Goal: Task Accomplishment & Management: Use online tool/utility

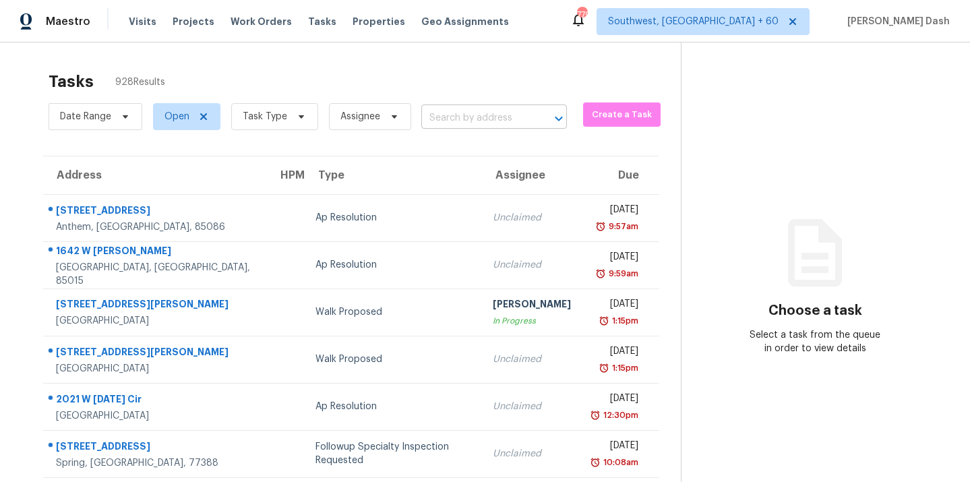
click at [441, 117] on input "text" at bounding box center [475, 118] width 108 height 21
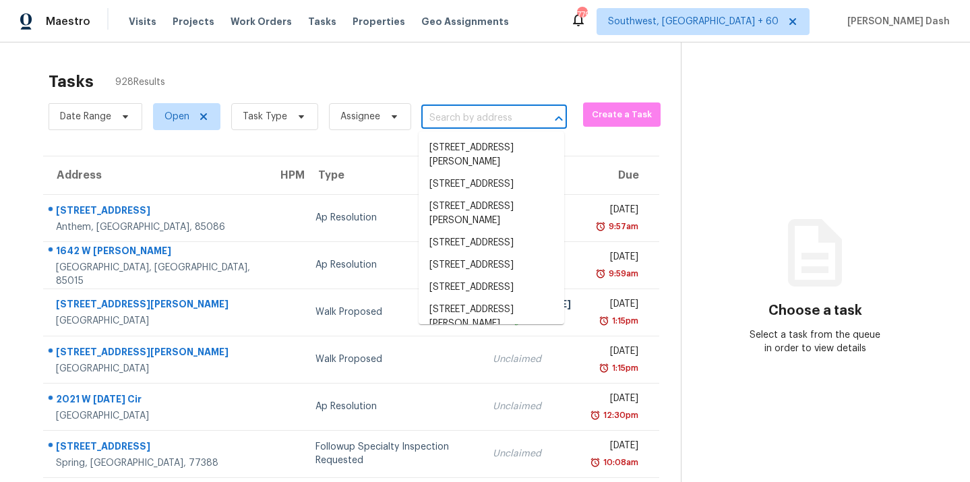
paste input "[STREET_ADDRESS]"
type input "[STREET_ADDRESS]"
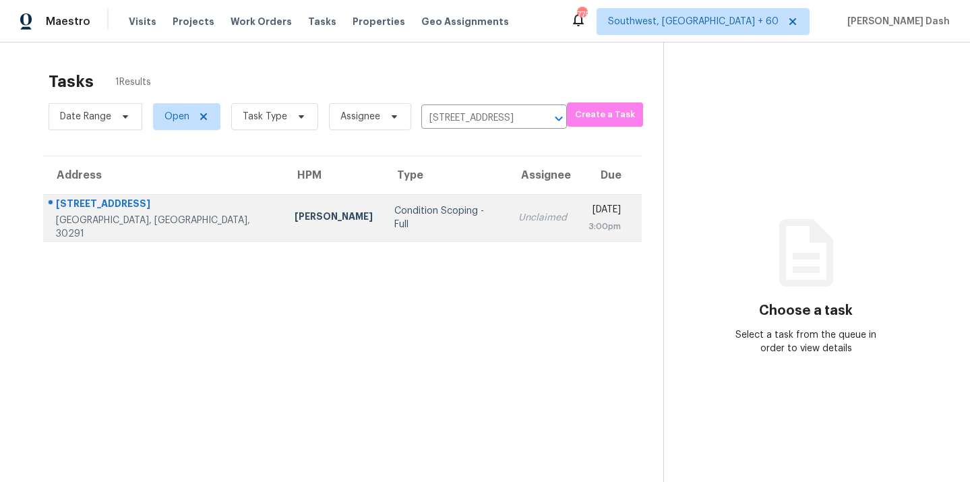
click at [384, 209] on td "Condition Scoping - Full" at bounding box center [446, 217] width 124 height 47
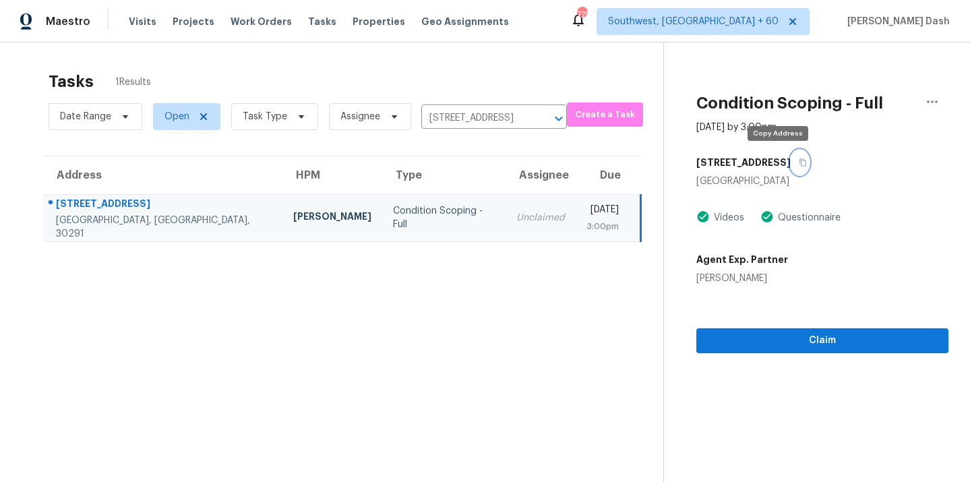
click at [799, 165] on icon "button" at bounding box center [803, 162] width 8 height 8
click at [763, 316] on div "Claim" at bounding box center [822, 319] width 252 height 68
click at [763, 325] on div "Claim" at bounding box center [822, 319] width 252 height 68
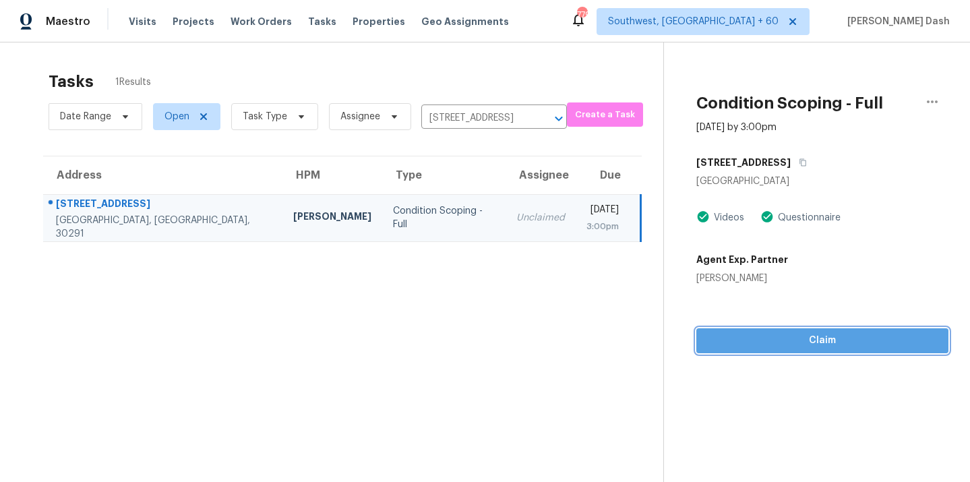
click at [764, 340] on span "Claim" at bounding box center [822, 340] width 231 height 17
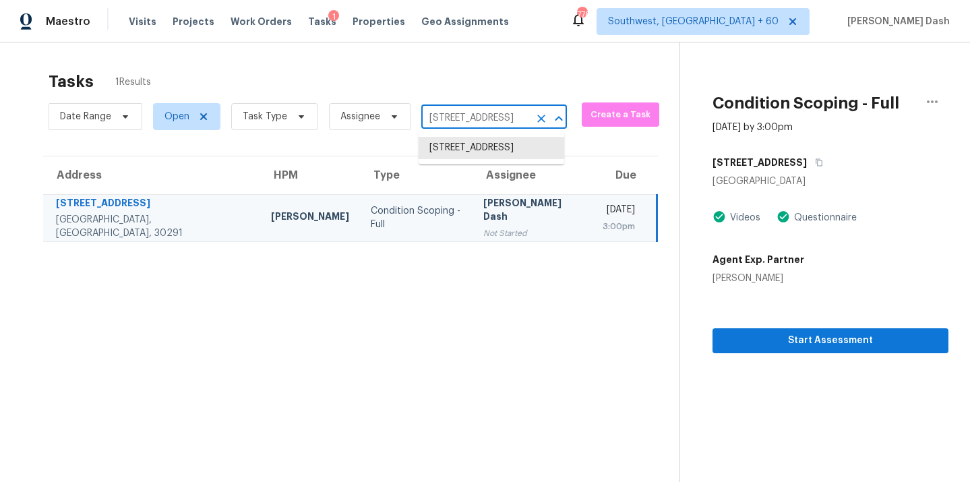
click at [489, 117] on input "[STREET_ADDRESS]" at bounding box center [475, 118] width 108 height 21
paste input "[STREET_ADDRESS]"
type input "[STREET_ADDRESS]"
click at [474, 144] on li "[STREET_ADDRESS]" at bounding box center [492, 148] width 146 height 22
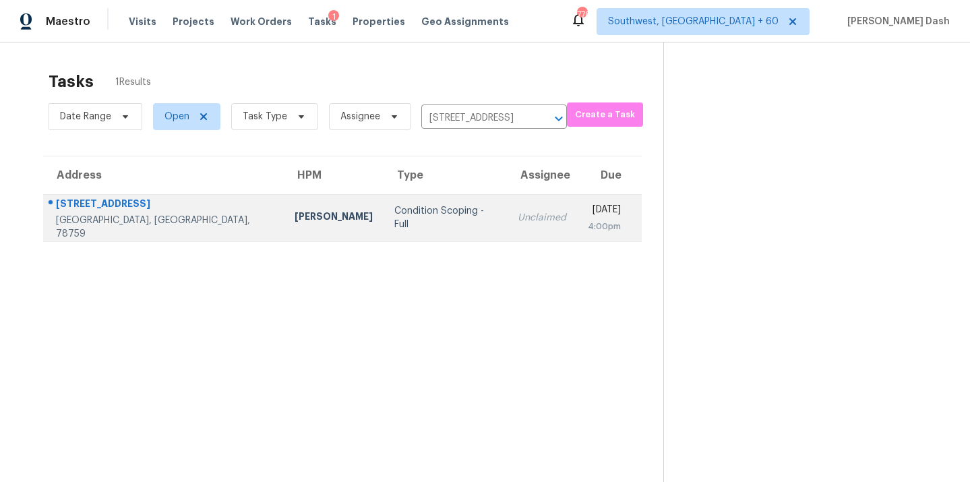
click at [384, 208] on td "Condition Scoping - Full" at bounding box center [445, 217] width 123 height 47
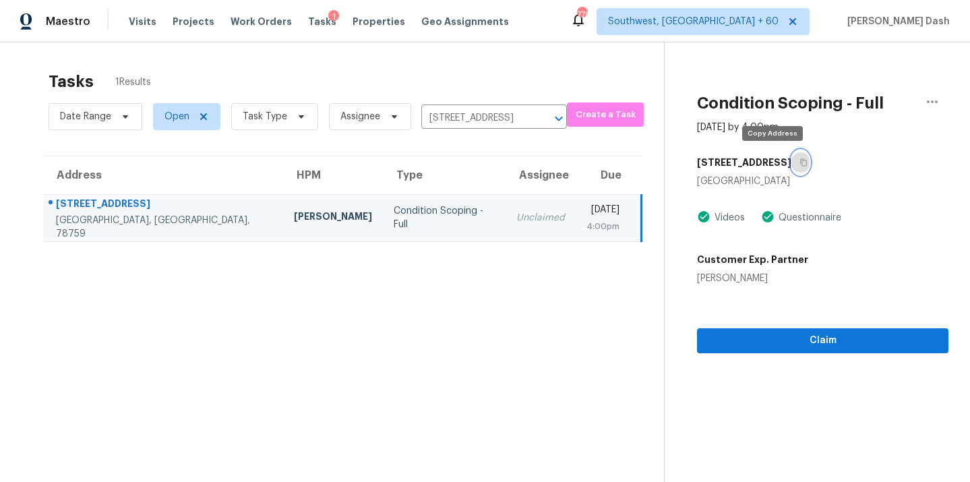
click at [800, 163] on icon "button" at bounding box center [804, 162] width 8 height 8
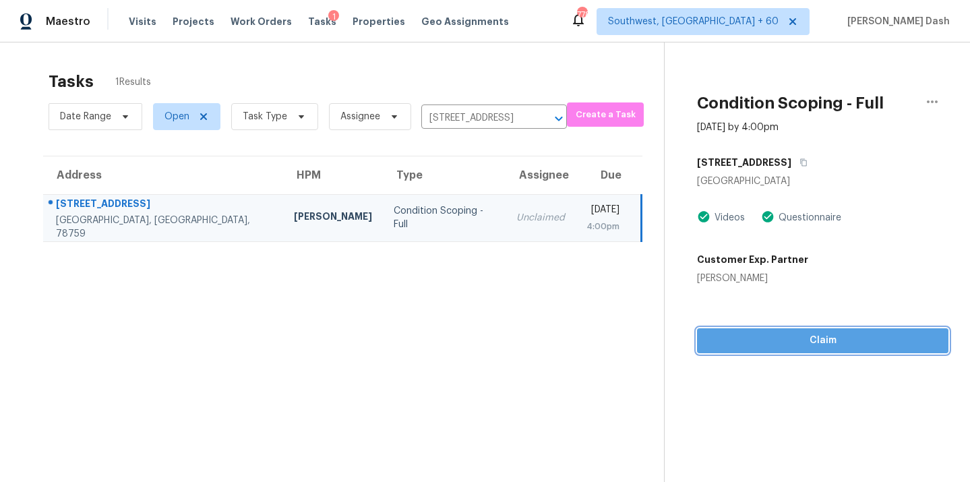
click at [771, 340] on span "Claim" at bounding box center [823, 340] width 230 height 17
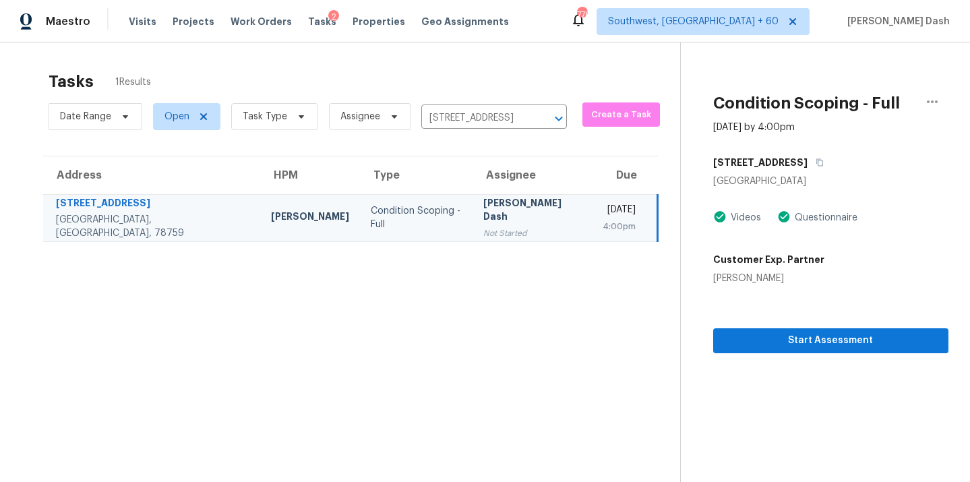
click at [458, 107] on div "Date Range Open Task Type Assignee [STREET_ADDRESS] ​" at bounding box center [308, 116] width 518 height 35
click at [458, 108] on input "[STREET_ADDRESS]" at bounding box center [475, 118] width 108 height 21
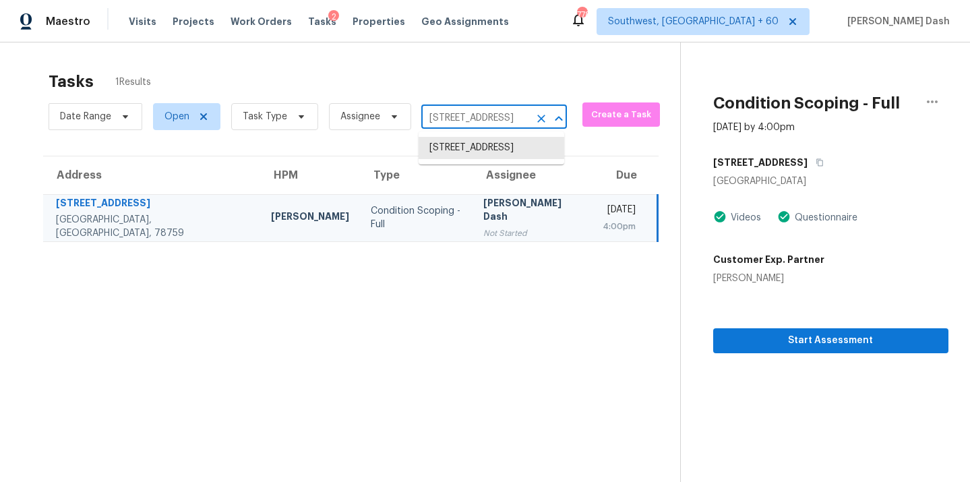
paste input "[STREET_ADDRESS]"
type input "[STREET_ADDRESS]"
click at [460, 152] on li "[STREET_ADDRESS]" at bounding box center [492, 148] width 146 height 22
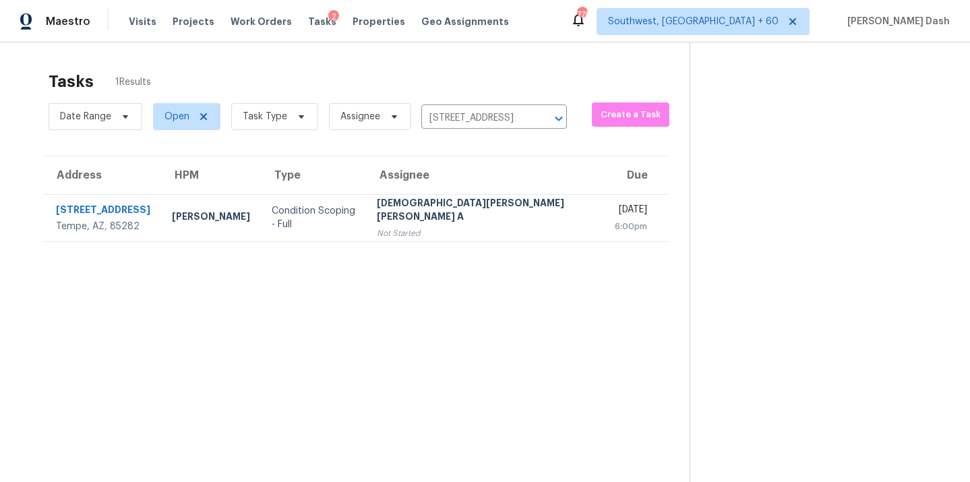
click at [347, 225] on td "Condition Scoping - Full" at bounding box center [313, 217] width 105 height 47
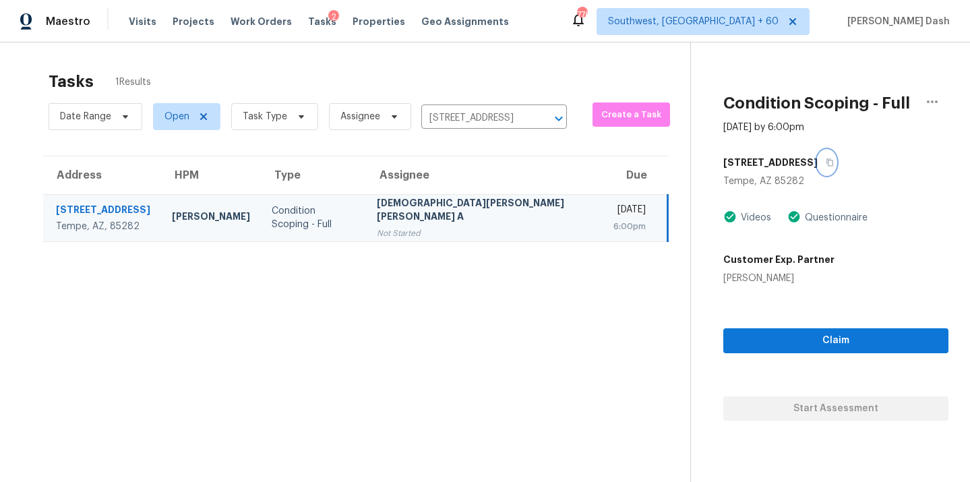
click at [826, 164] on icon "button" at bounding box center [830, 162] width 8 height 8
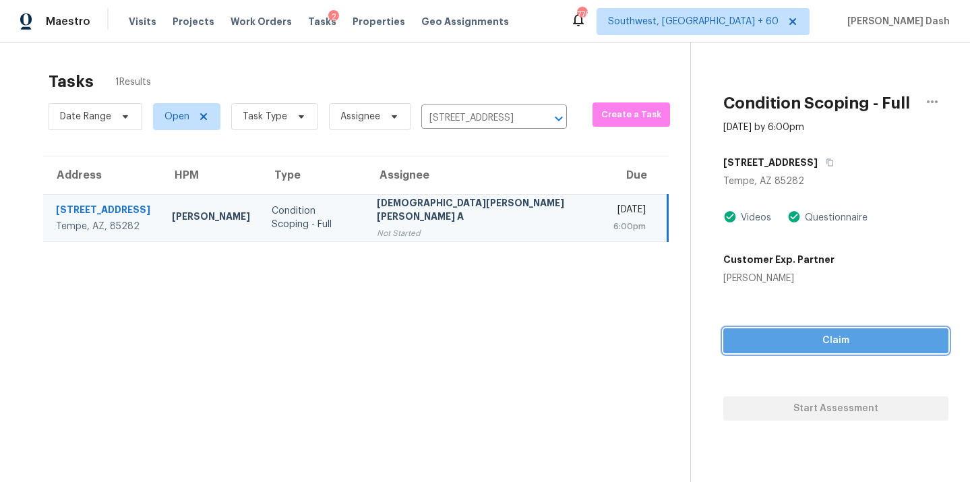
click at [808, 338] on span "Claim" at bounding box center [836, 340] width 204 height 17
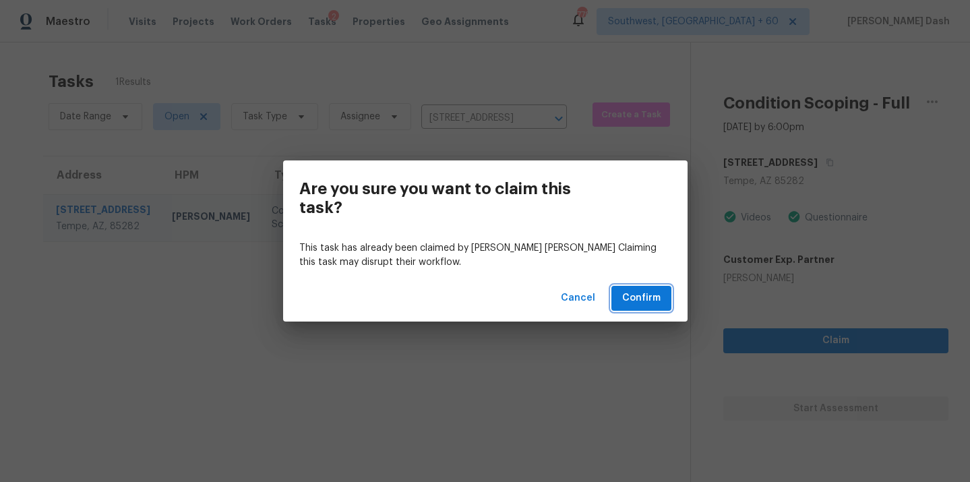
click at [655, 299] on span "Confirm" at bounding box center [641, 298] width 38 height 17
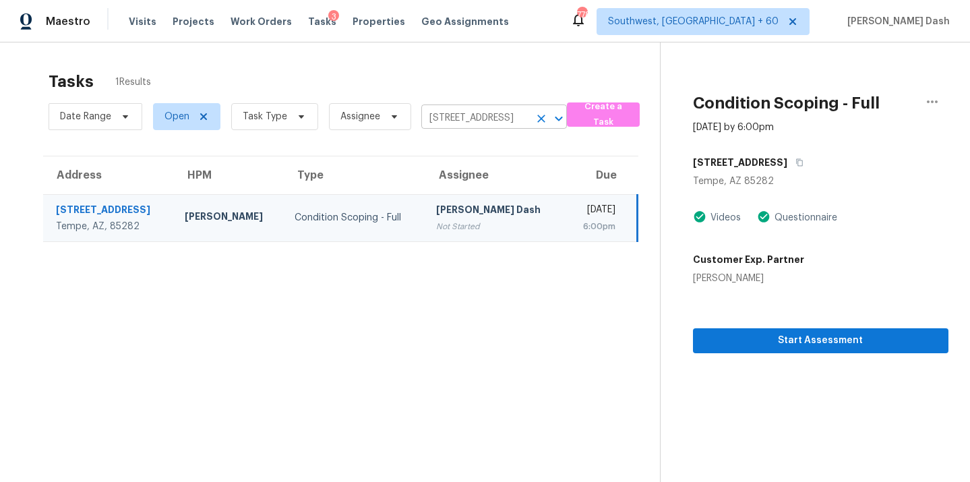
click at [463, 115] on input "[STREET_ADDRESS]" at bounding box center [475, 118] width 108 height 21
paste input "[STREET_ADDRESS]"
click at [448, 113] on input "[STREET_ADDRESS]" at bounding box center [475, 118] width 108 height 21
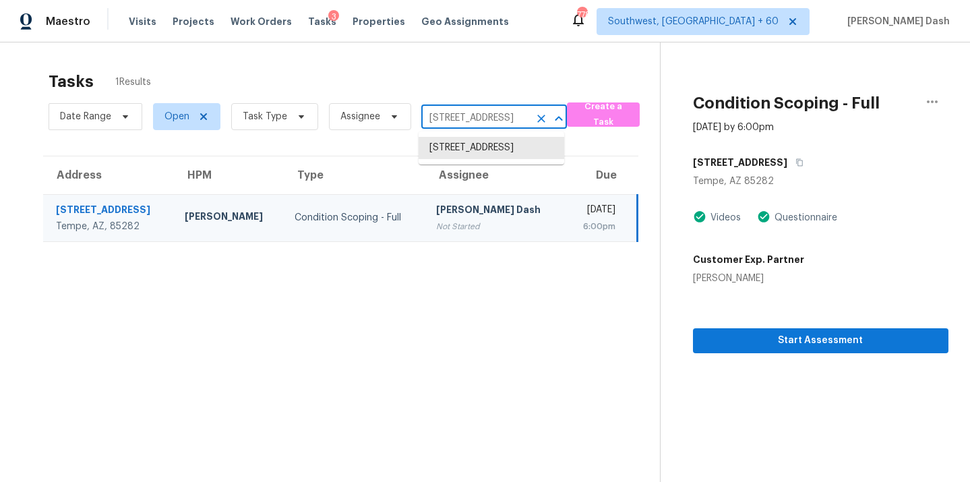
paste input "[STREET_ADDRESS]"
type input "682 Ravensworth"
click at [470, 154] on li "[STREET_ADDRESS]" at bounding box center [492, 148] width 146 height 22
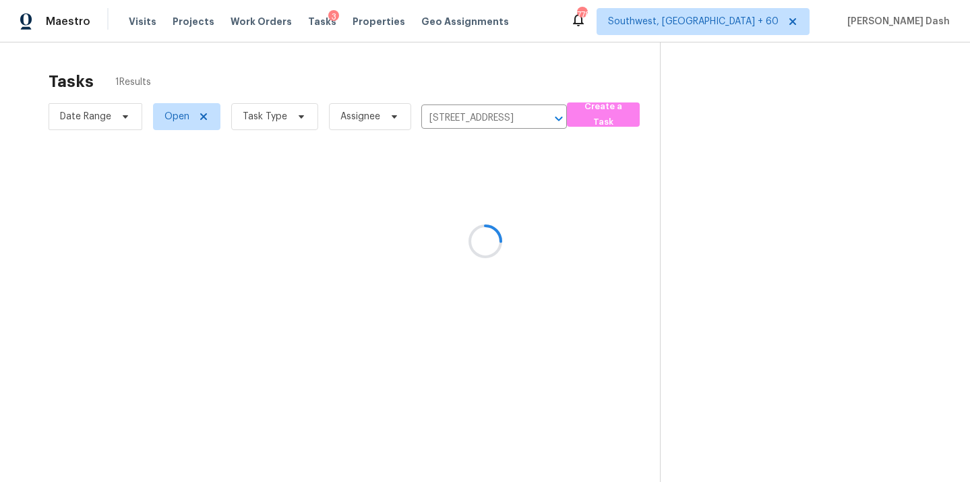
click at [355, 206] on div at bounding box center [485, 241] width 970 height 482
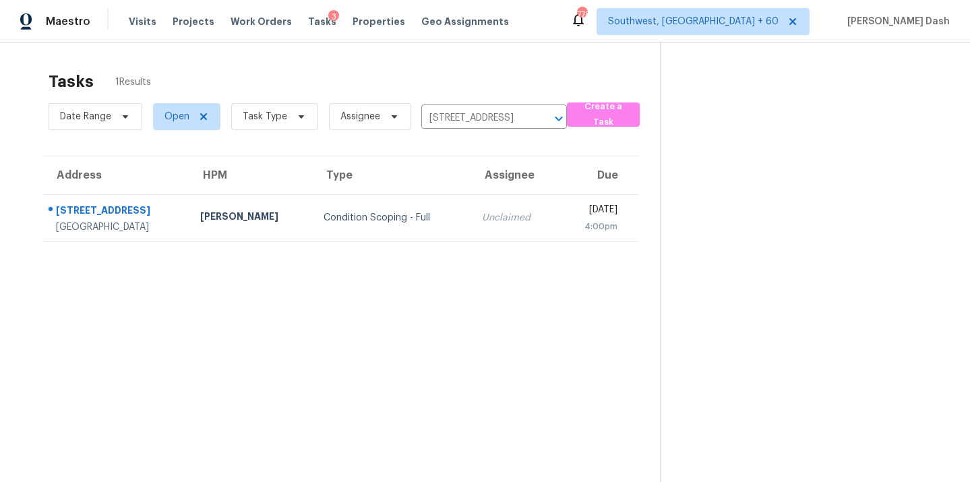
click at [355, 206] on td "Condition Scoping - Full" at bounding box center [392, 217] width 158 height 47
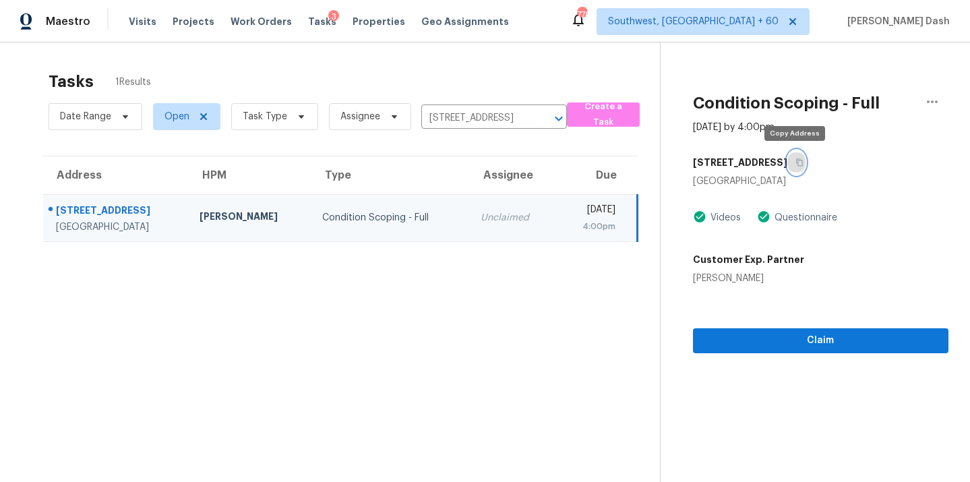
click at [800, 157] on button "button" at bounding box center [796, 162] width 18 height 24
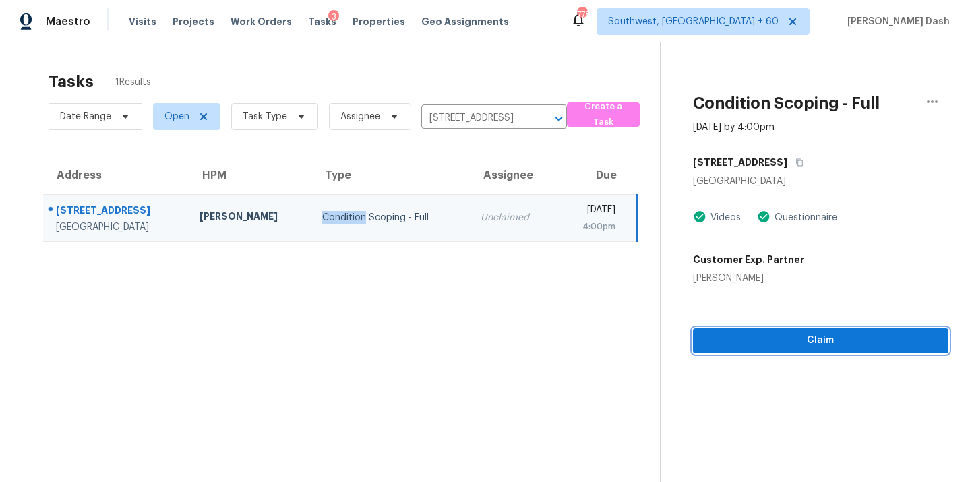
click at [802, 350] on button "Claim" at bounding box center [821, 340] width 256 height 25
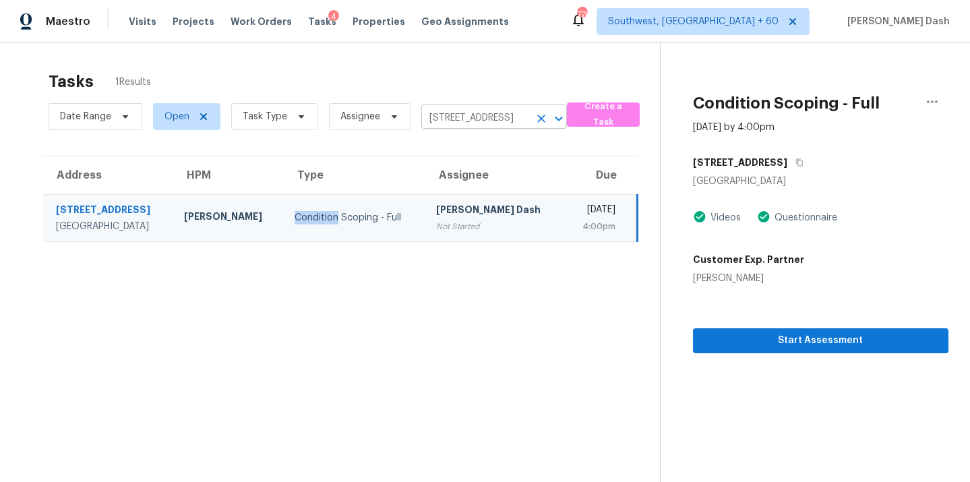
click at [537, 125] on button "Clear" at bounding box center [541, 118] width 19 height 19
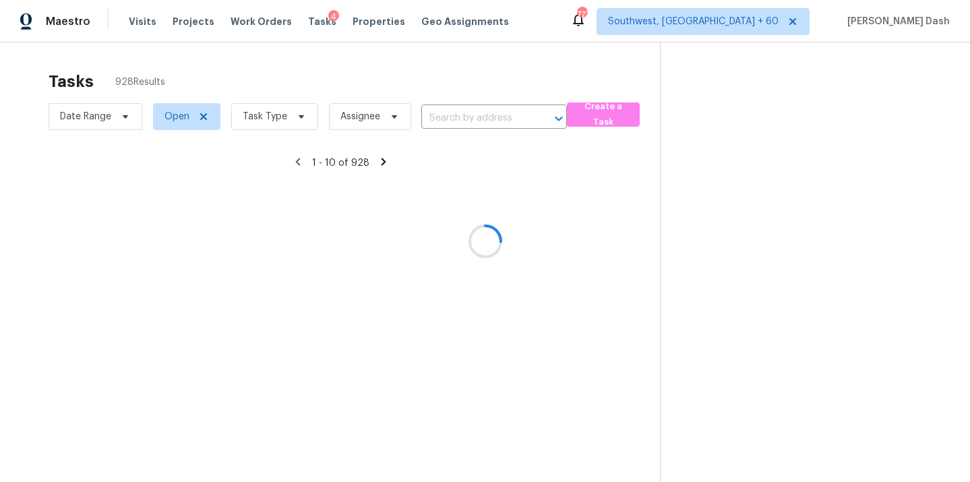
click at [536, 125] on div at bounding box center [485, 241] width 970 height 482
click at [494, 121] on div at bounding box center [485, 241] width 970 height 482
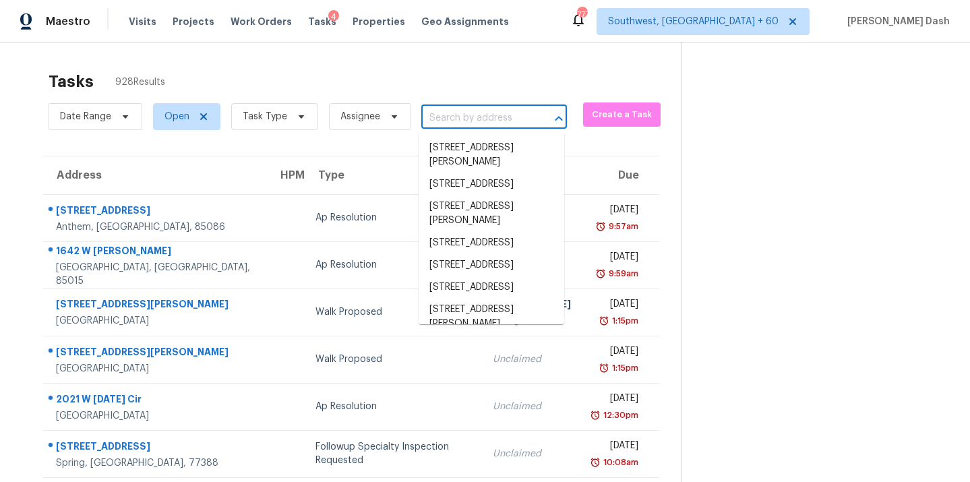
click at [461, 123] on input "text" at bounding box center [475, 118] width 108 height 21
paste input "[STREET_ADDRESS][PERSON_NAME][PERSON_NAME]"
type input "[STREET_ADDRESS][PERSON_NAME][PERSON_NAME]"
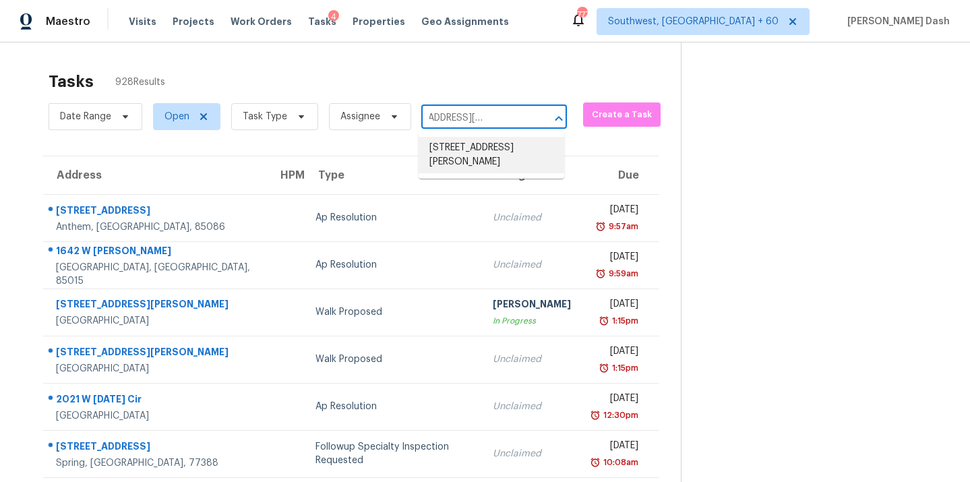
click at [466, 150] on li "[STREET_ADDRESS][PERSON_NAME]" at bounding box center [492, 155] width 146 height 36
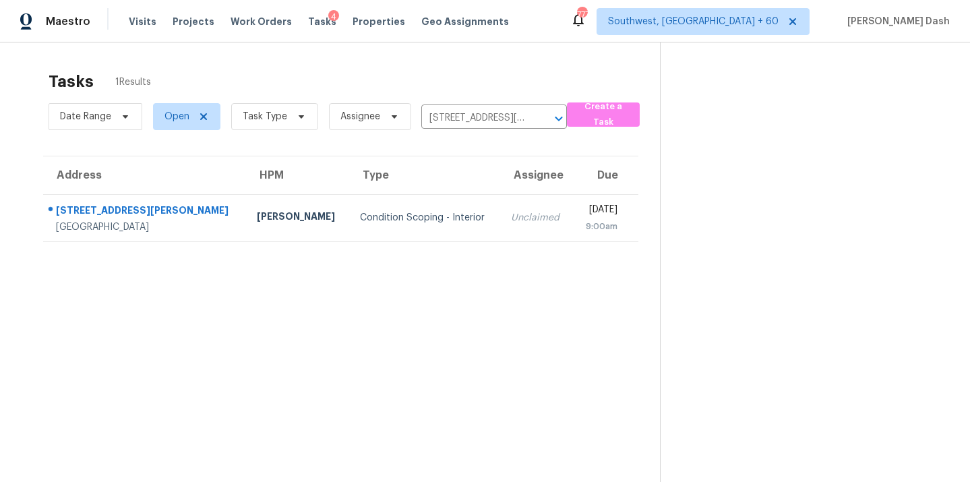
click at [365, 206] on td "Condition Scoping - Interior" at bounding box center [424, 217] width 151 height 47
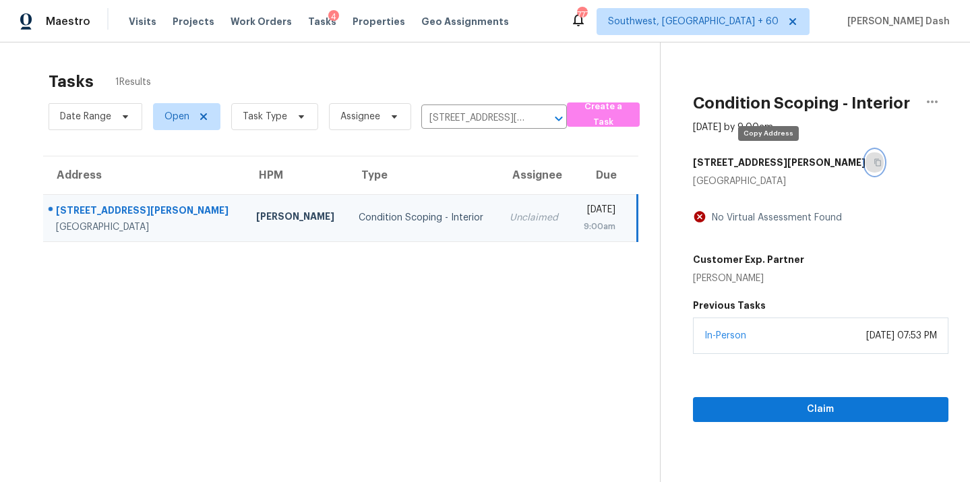
click at [874, 160] on icon "button" at bounding box center [878, 162] width 8 height 8
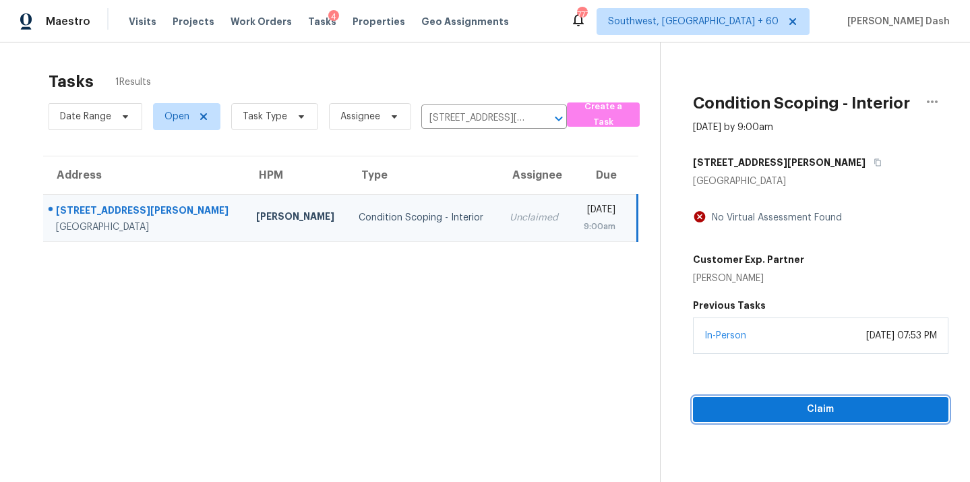
click at [783, 421] on button "Claim" at bounding box center [821, 409] width 256 height 25
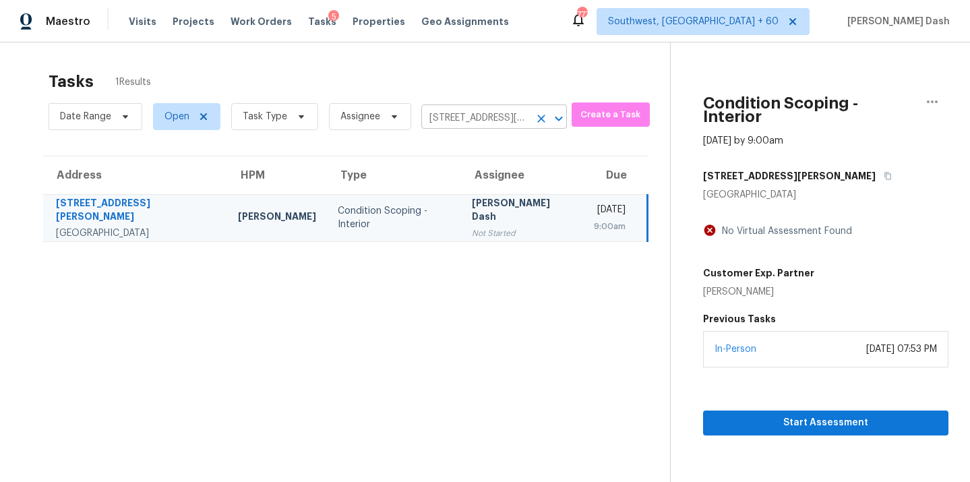
click at [487, 126] on input "[STREET_ADDRESS][PERSON_NAME]" at bounding box center [475, 118] width 108 height 21
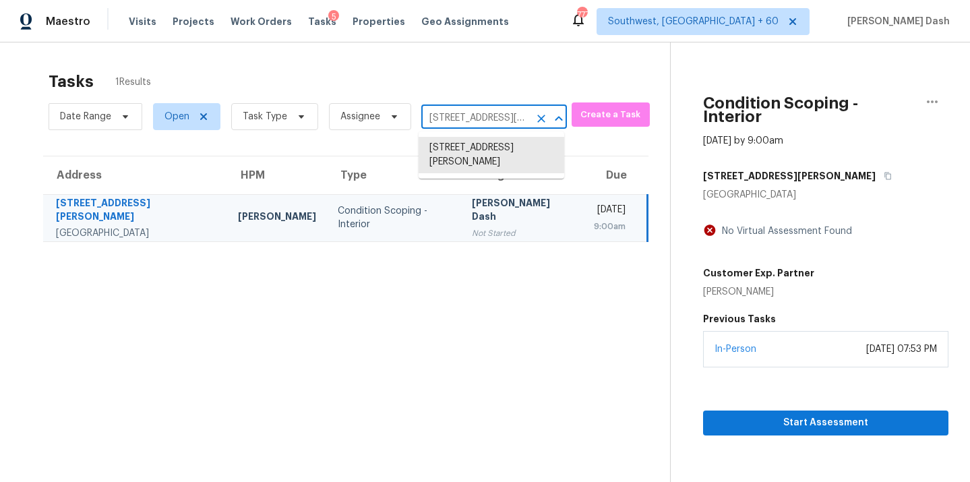
paste input "[STREET_ADDRESS]"
type input "[STREET_ADDRESS]"
click at [473, 156] on li "[STREET_ADDRESS]" at bounding box center [492, 148] width 146 height 22
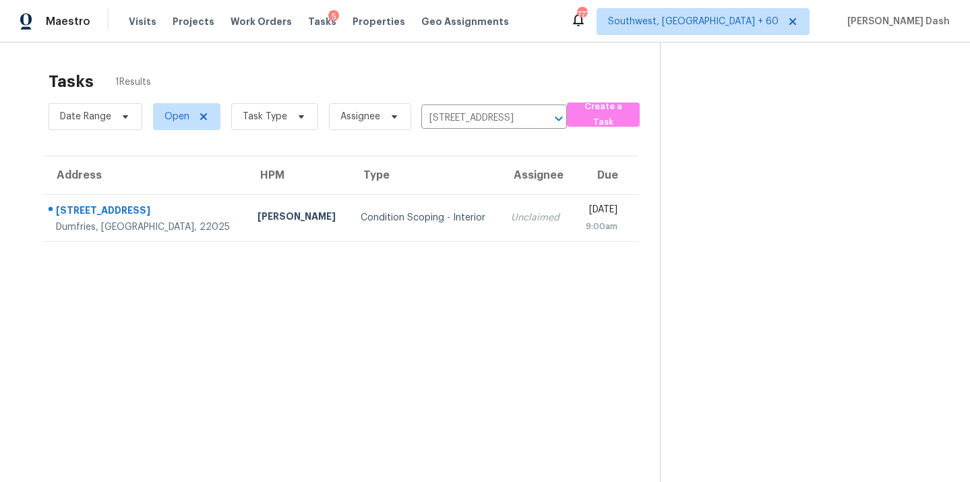
click at [387, 191] on th "Type" at bounding box center [425, 175] width 151 height 38
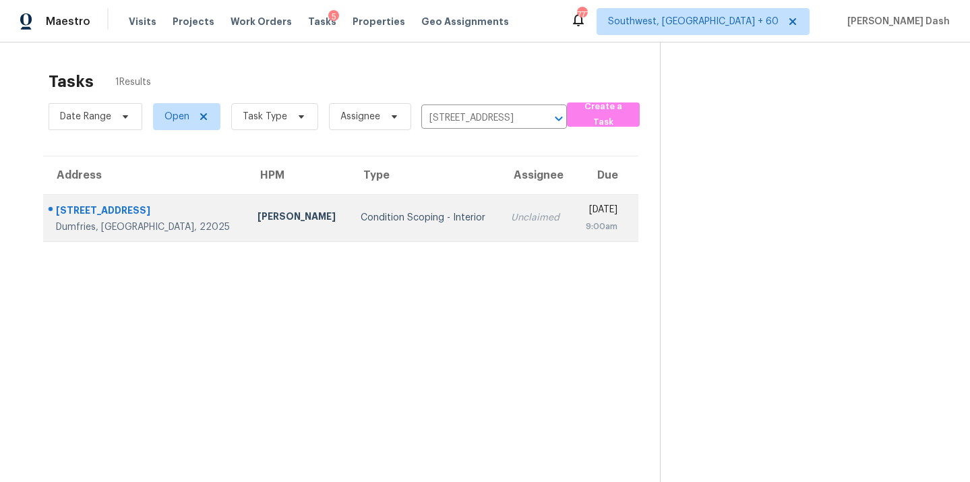
click at [387, 196] on td "Condition Scoping - Interior" at bounding box center [425, 217] width 151 height 47
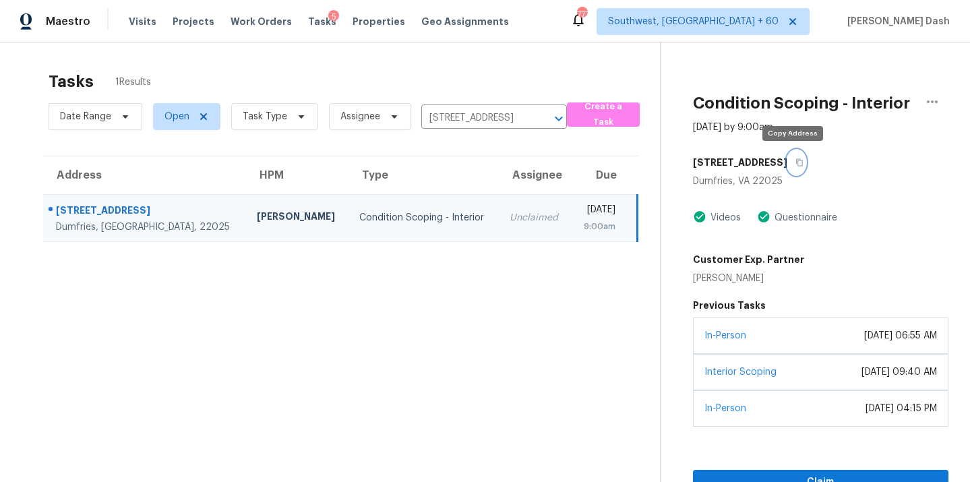
drag, startPoint x: 790, startPoint y: 165, endPoint x: 790, endPoint y: 198, distance: 33.0
click at [796, 165] on icon "button" at bounding box center [800, 162] width 8 height 8
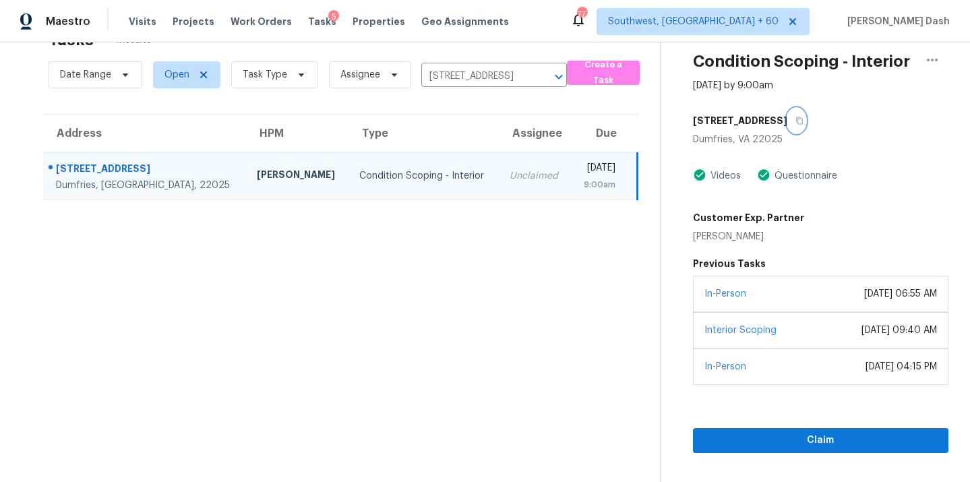
scroll to position [42, 0]
click at [787, 447] on span "Claim" at bounding box center [821, 440] width 234 height 17
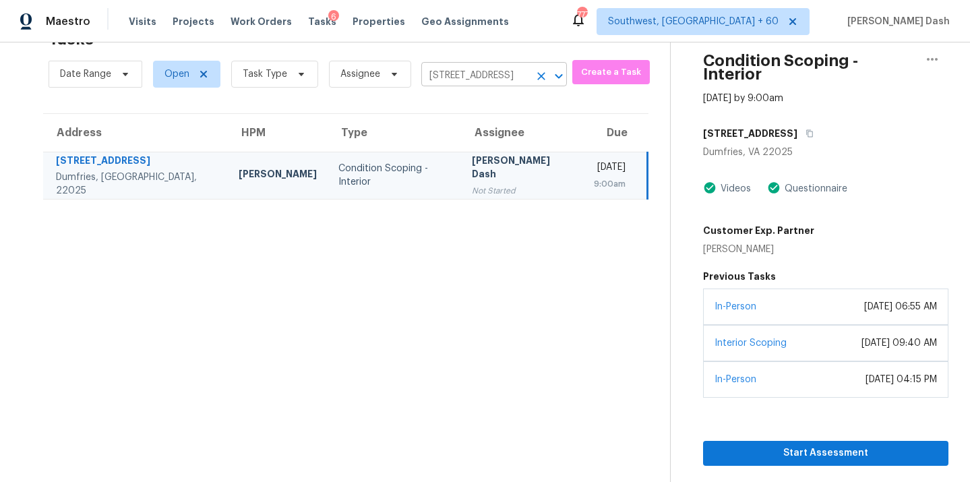
click at [455, 78] on input "[STREET_ADDRESS]" at bounding box center [475, 75] width 108 height 21
paste input "[STREET_ADDRESS]"
click at [455, 80] on input "[STREET_ADDRESS]" at bounding box center [475, 75] width 108 height 21
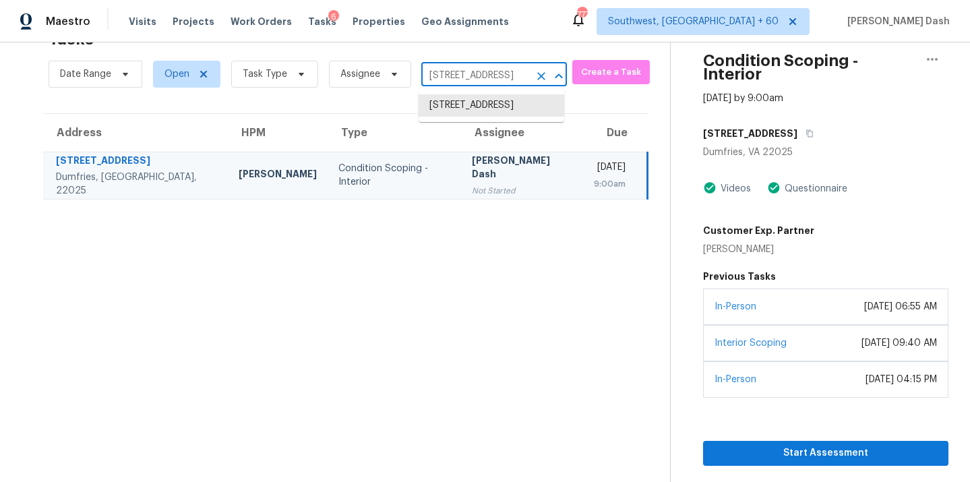
paste input "[STREET_ADDRESS]"
type input "[STREET_ADDRESS]"
click at [464, 114] on li "[STREET_ADDRESS]" at bounding box center [492, 105] width 146 height 22
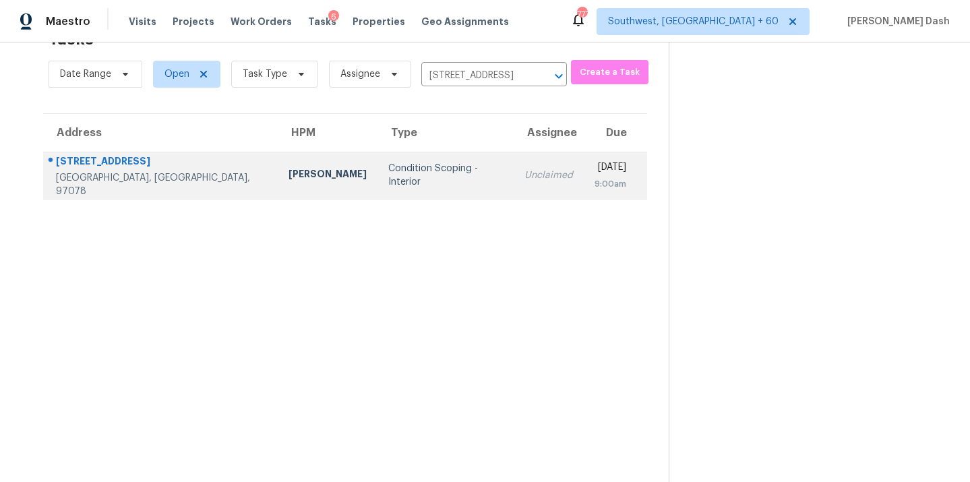
click at [378, 192] on td "Condition Scoping - Interior" at bounding box center [446, 175] width 136 height 47
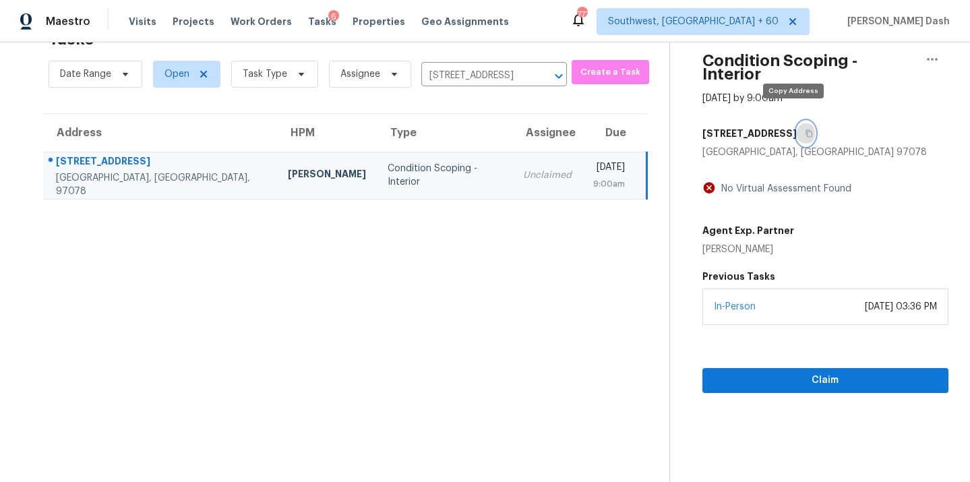
click at [805, 129] on icon "button" at bounding box center [809, 133] width 8 height 8
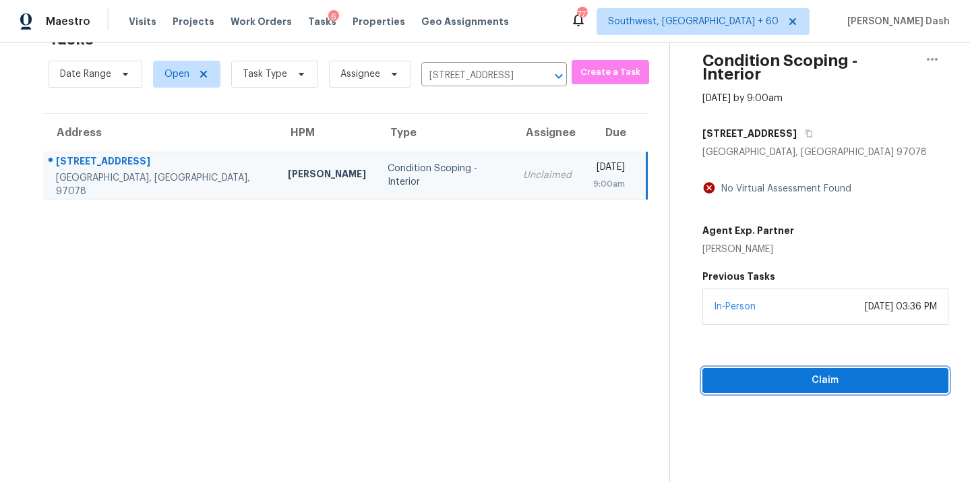
click at [801, 372] on span "Claim" at bounding box center [825, 380] width 225 height 17
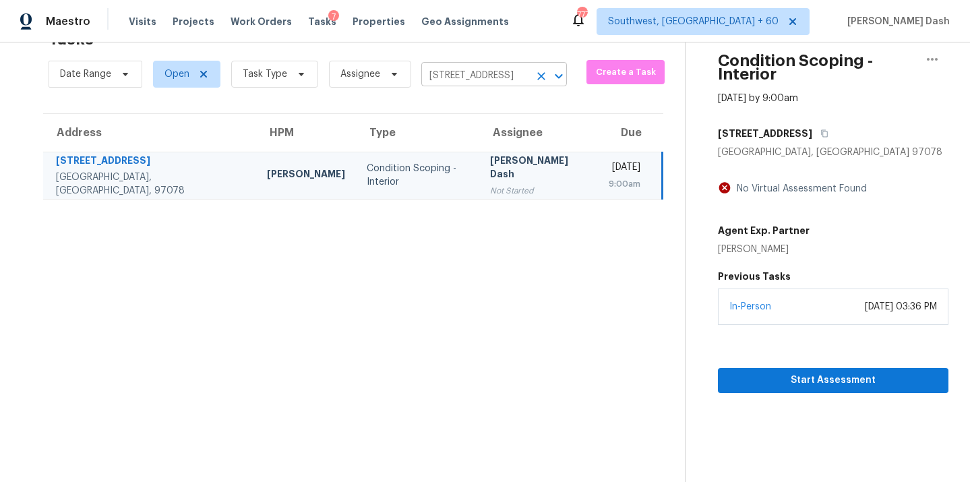
click at [452, 82] on input "[STREET_ADDRESS]" at bounding box center [475, 75] width 108 height 21
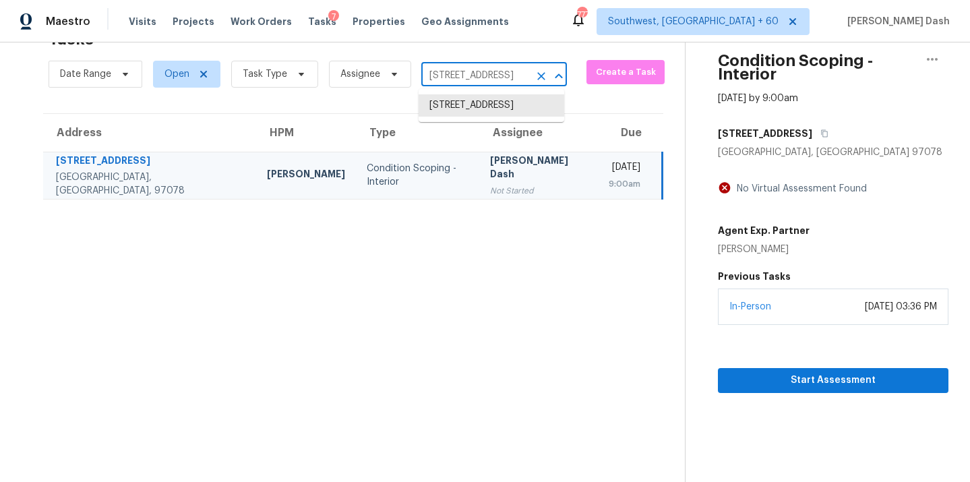
paste input "[STREET_ADDRESS]"
type input "[STREET_ADDRESS]"
click at [454, 117] on li "[STREET_ADDRESS]" at bounding box center [492, 105] width 146 height 22
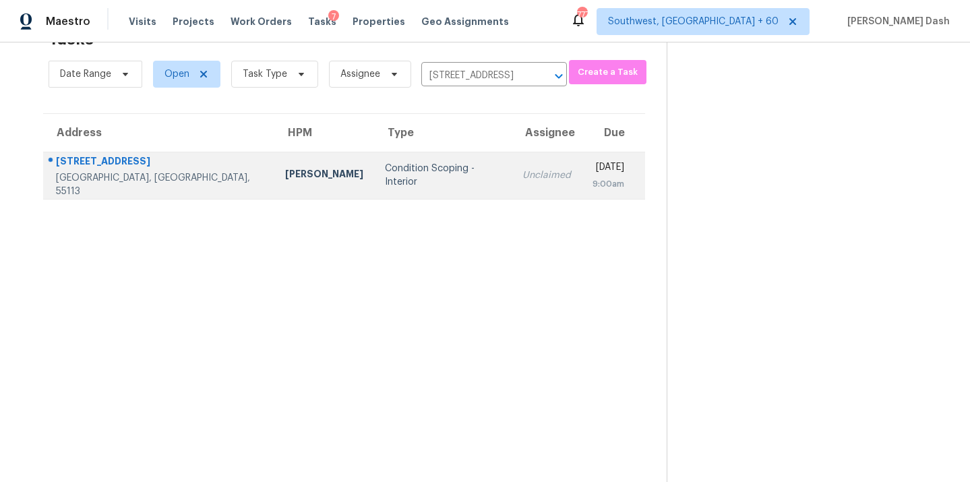
click at [385, 180] on div "Condition Scoping - Interior" at bounding box center [443, 175] width 116 height 27
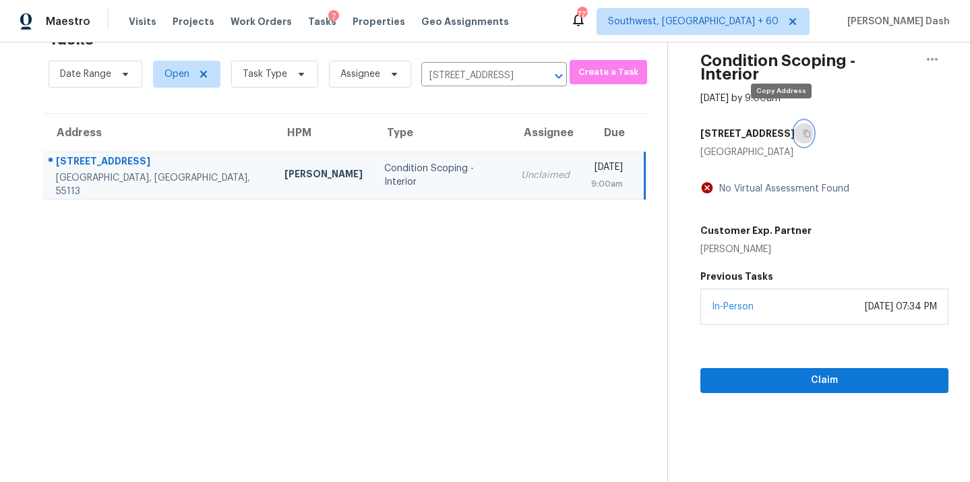
click at [803, 129] on icon "button" at bounding box center [807, 133] width 8 height 8
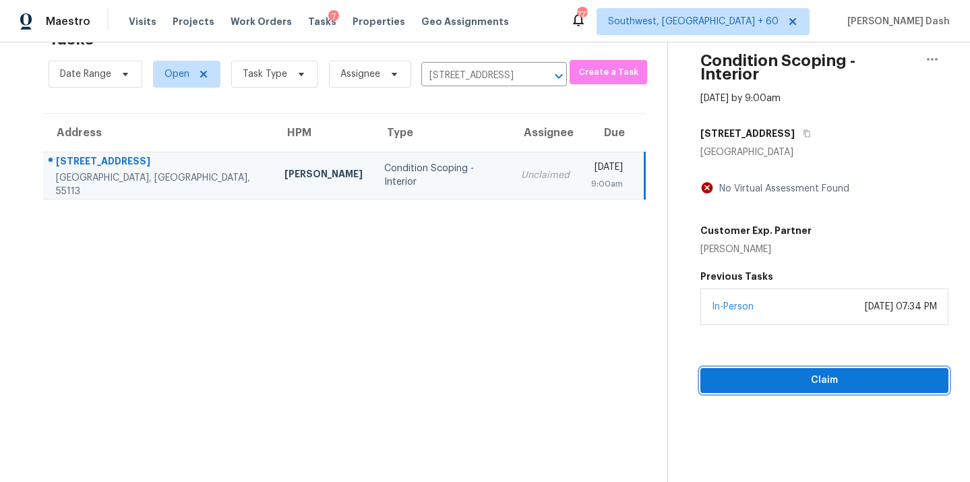
click at [792, 372] on span "Claim" at bounding box center [824, 380] width 227 height 17
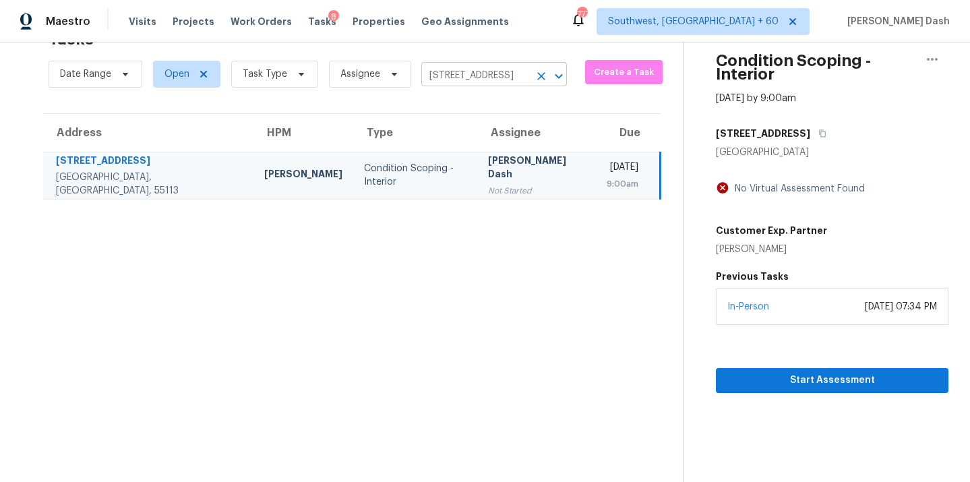
click at [452, 78] on input "[STREET_ADDRESS]" at bounding box center [475, 75] width 108 height 21
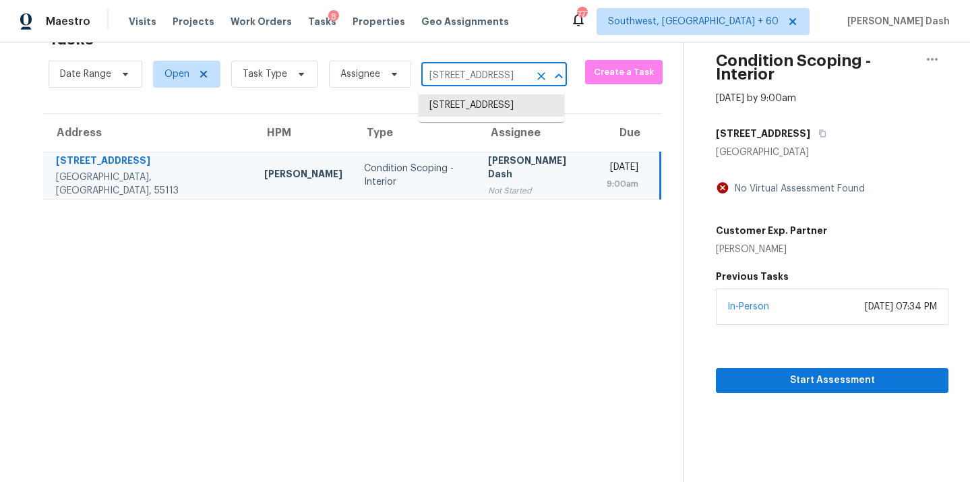
paste input "[STREET_ADDRESS]"
type input "[STREET_ADDRESS]"
click at [453, 111] on li "[STREET_ADDRESS]" at bounding box center [492, 105] width 146 height 22
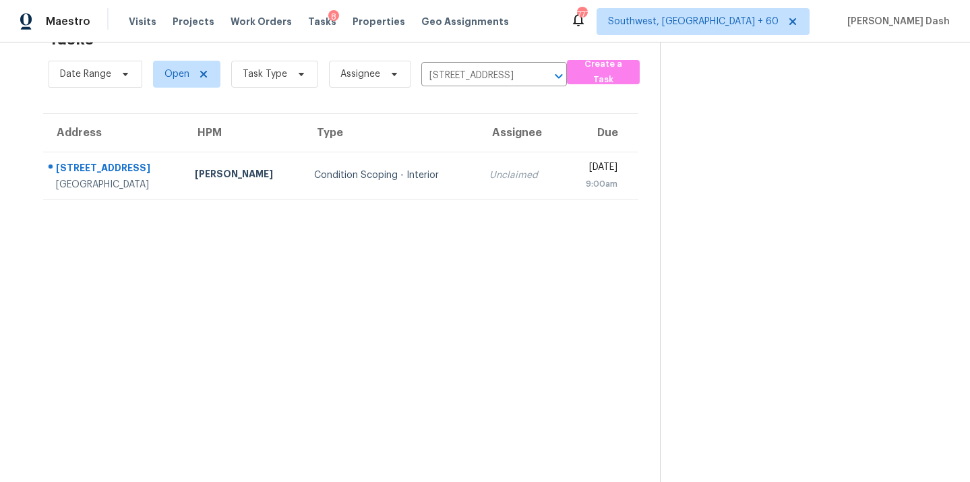
click at [314, 179] on div "Condition Scoping - Interior" at bounding box center [391, 175] width 154 height 13
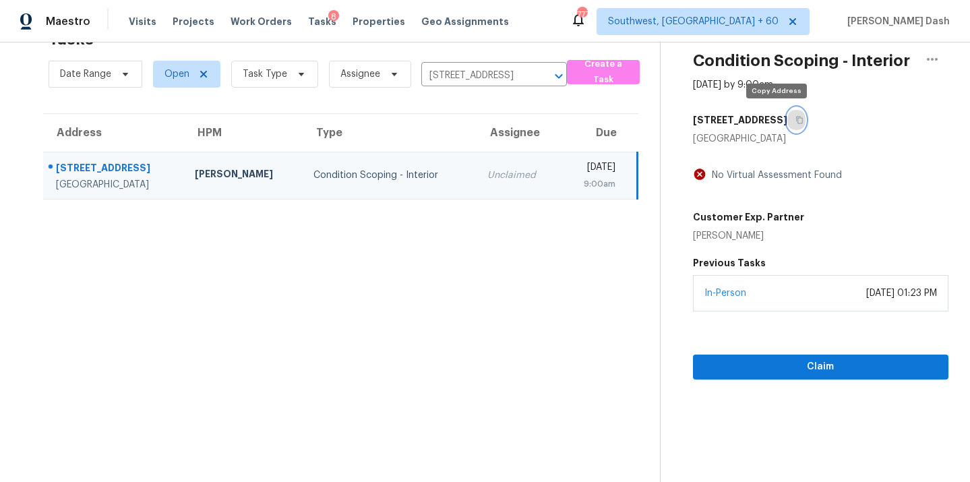
click at [796, 119] on icon "button" at bounding box center [800, 120] width 8 height 8
click at [794, 374] on span "Claim" at bounding box center [821, 367] width 234 height 17
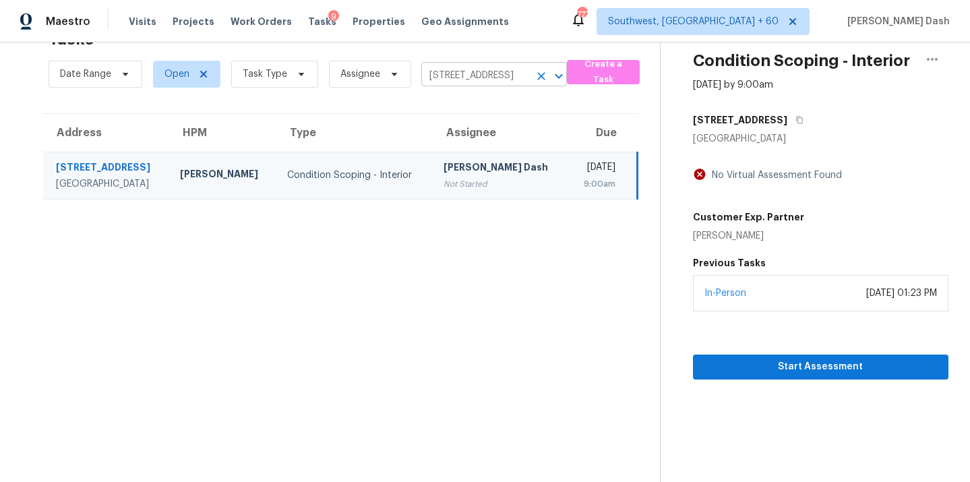
click at [454, 70] on input "[STREET_ADDRESS]" at bounding box center [475, 75] width 108 height 21
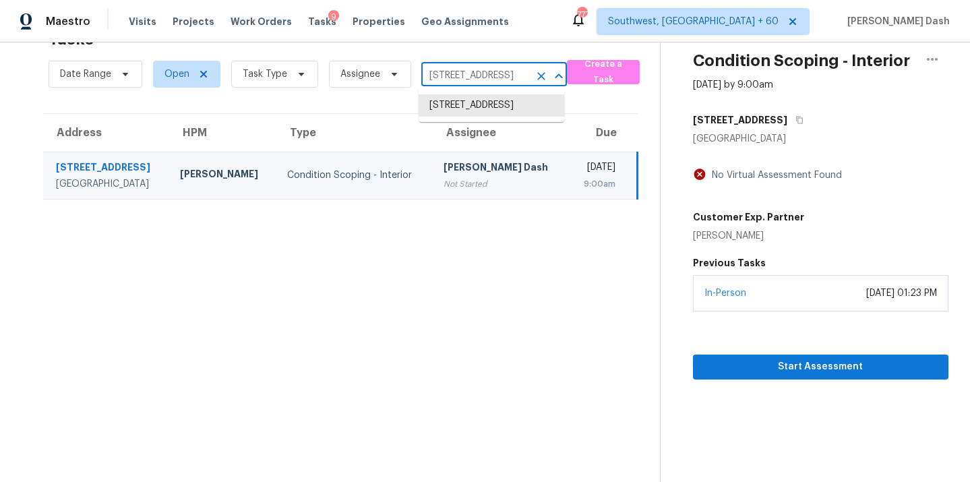
paste input "[STREET_ADDRESS]"
type input "[STREET_ADDRESS]"
click at [440, 105] on li "[STREET_ADDRESS]" at bounding box center [492, 105] width 146 height 22
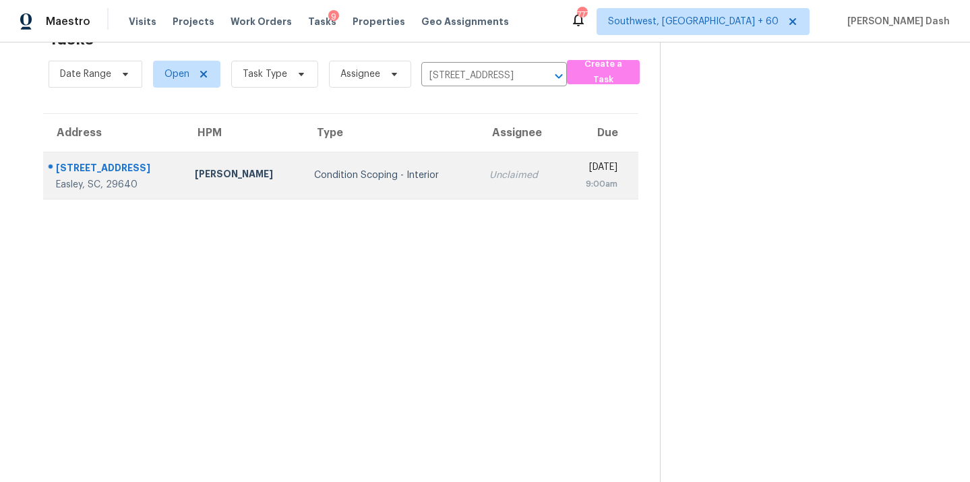
click at [354, 188] on td "Condition Scoping - Interior" at bounding box center [390, 175] width 175 height 47
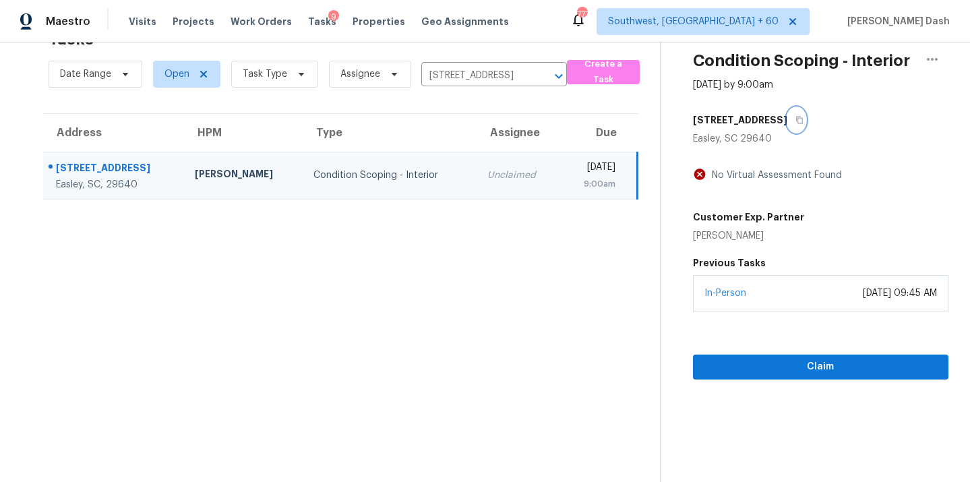
click at [798, 127] on button "button" at bounding box center [796, 120] width 18 height 24
click at [798, 382] on section "Condition Scoping - Interior [DATE] by 9:00am [STREET_ADDRESS] No Virtual Asses…" at bounding box center [804, 241] width 289 height 482
click at [797, 363] on span "Claim" at bounding box center [821, 367] width 234 height 17
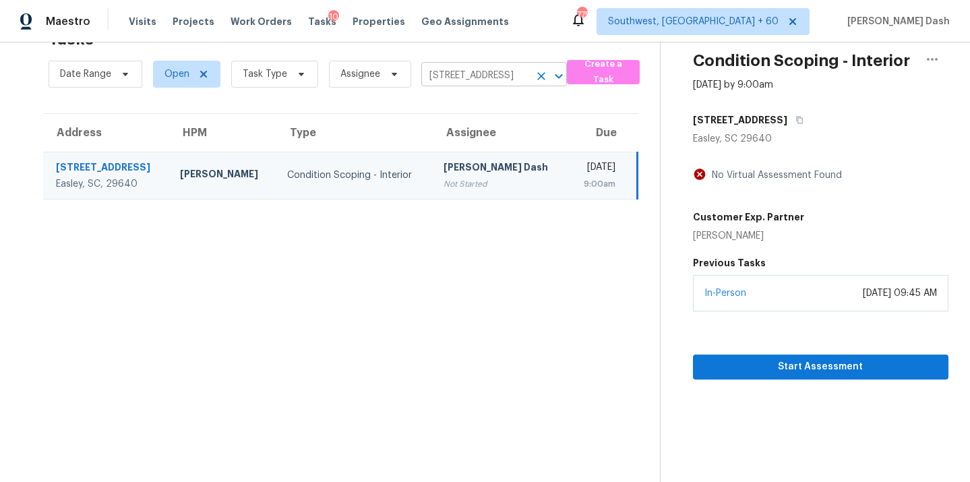
click at [471, 82] on input "[STREET_ADDRESS]" at bounding box center [475, 75] width 108 height 21
paste input "[STREET_ADDRESS]"
click at [472, 80] on input "[STREET_ADDRESS]" at bounding box center [475, 75] width 108 height 21
paste input "[STREET_ADDRESS]"
type input "[STREET_ADDRESS]"
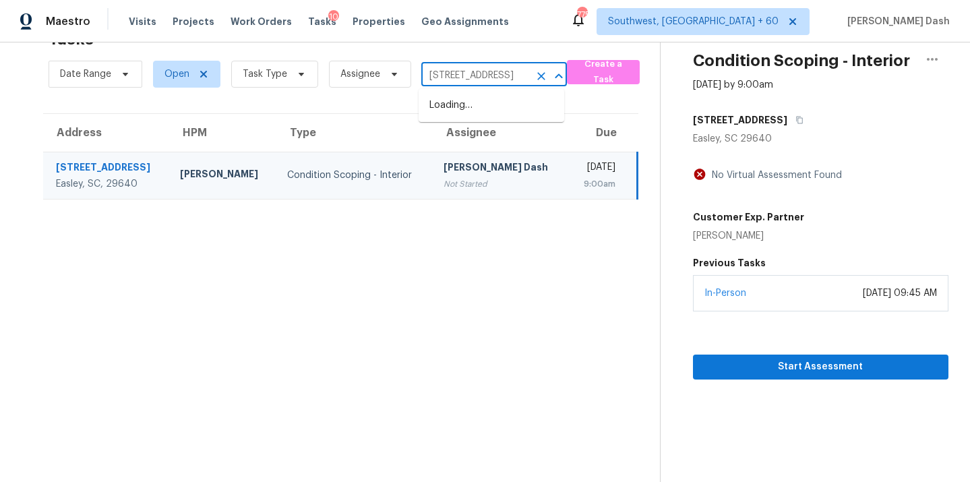
scroll to position [0, 95]
click at [463, 107] on li "[STREET_ADDRESS]" at bounding box center [492, 105] width 146 height 22
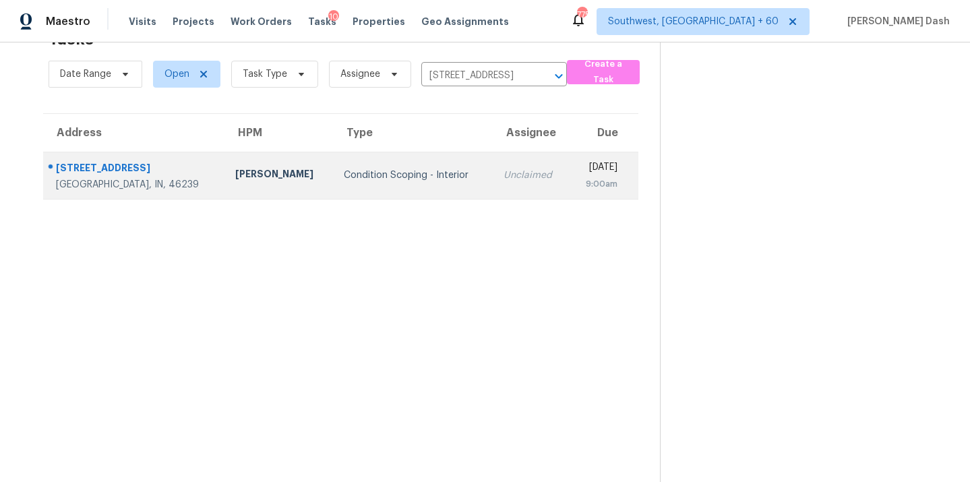
click at [364, 179] on div "Condition Scoping - Interior" at bounding box center [413, 175] width 138 height 13
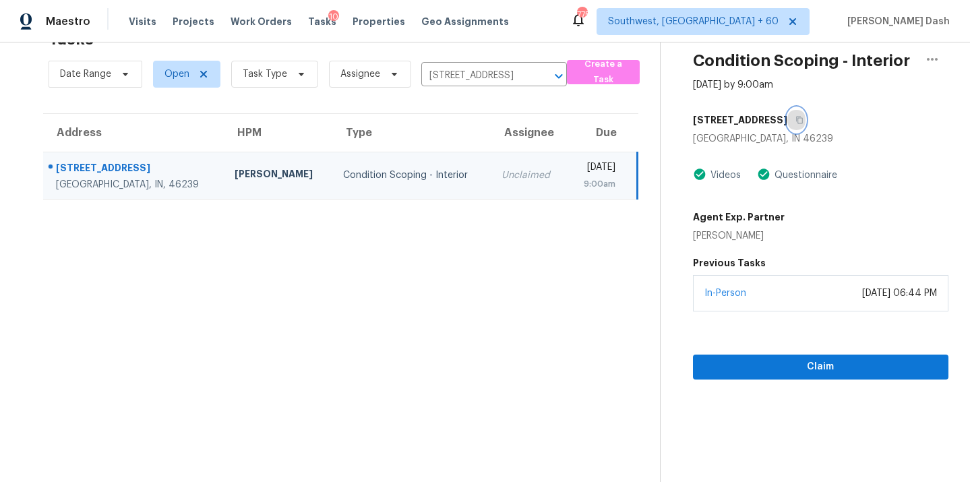
click at [803, 117] on icon "button" at bounding box center [800, 120] width 8 height 8
click at [798, 369] on span "Claim" at bounding box center [821, 367] width 234 height 17
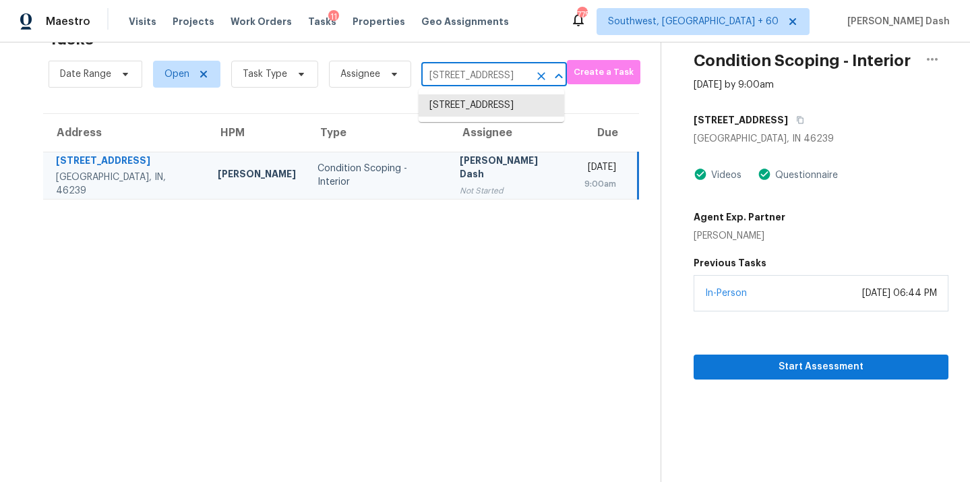
click at [459, 70] on input "[STREET_ADDRESS]" at bounding box center [475, 75] width 108 height 21
paste input "[STREET_ADDRESS]"
type input "[STREET_ADDRESS]"
click at [460, 109] on li "[STREET_ADDRESS]" at bounding box center [492, 105] width 146 height 22
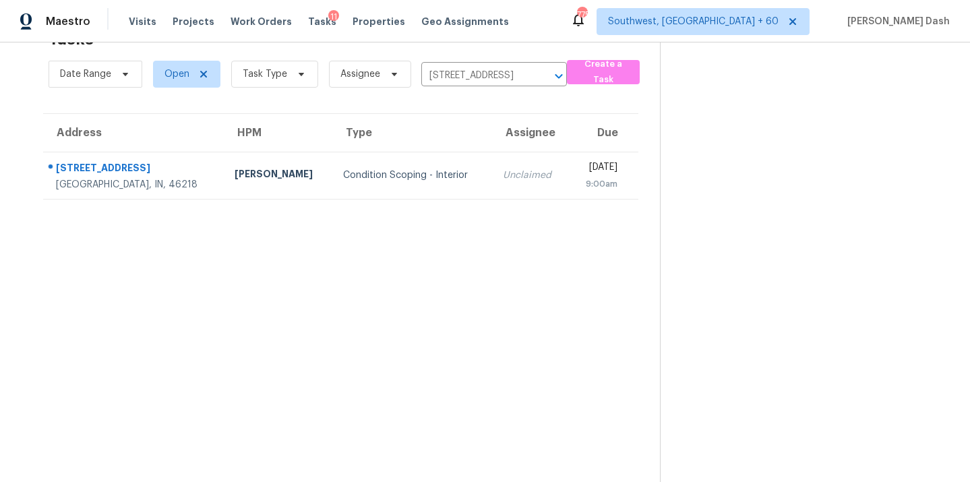
click at [332, 183] on td "Condition Scoping - Interior" at bounding box center [412, 175] width 160 height 47
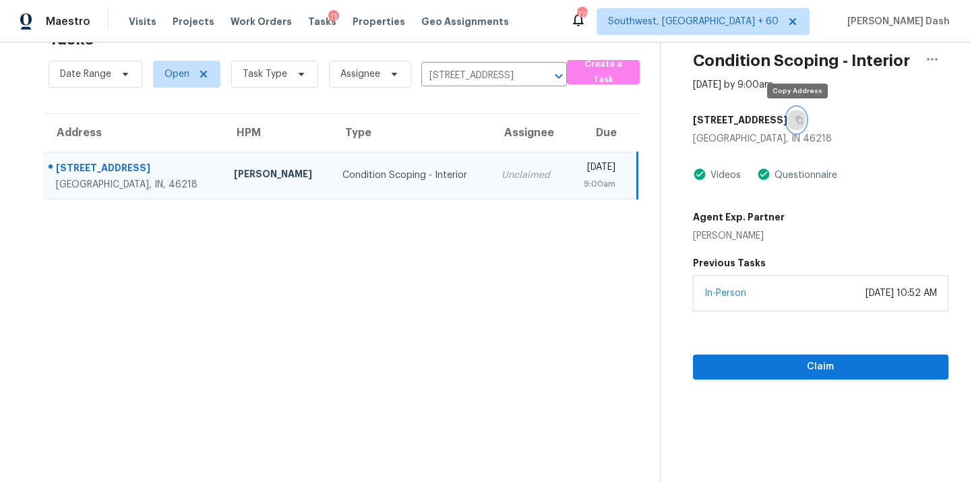
click at [799, 112] on button "button" at bounding box center [796, 120] width 18 height 24
click at [811, 366] on span "Claim" at bounding box center [821, 367] width 234 height 17
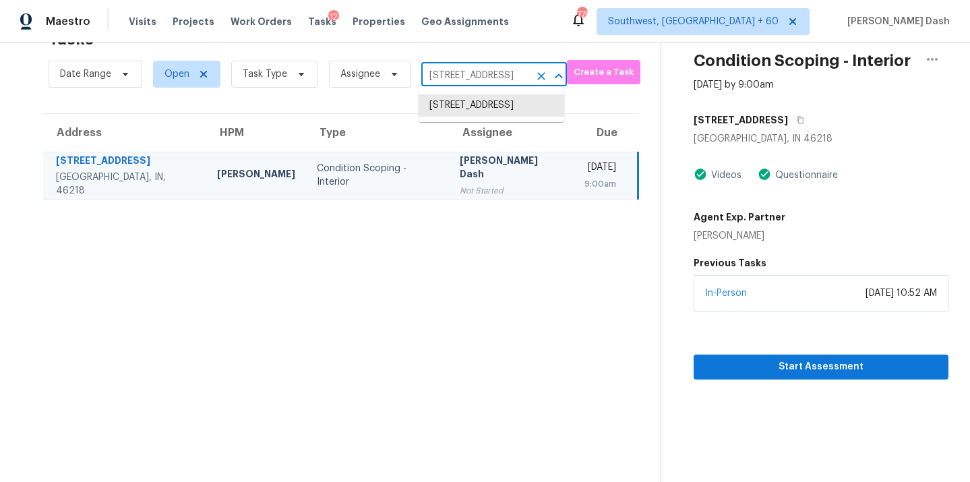
click at [458, 75] on input "[STREET_ADDRESS]" at bounding box center [475, 75] width 108 height 21
paste input "[STREET_ADDRESS]"
type input "[STREET_ADDRESS]"
click at [454, 105] on li "[STREET_ADDRESS]" at bounding box center [492, 105] width 146 height 22
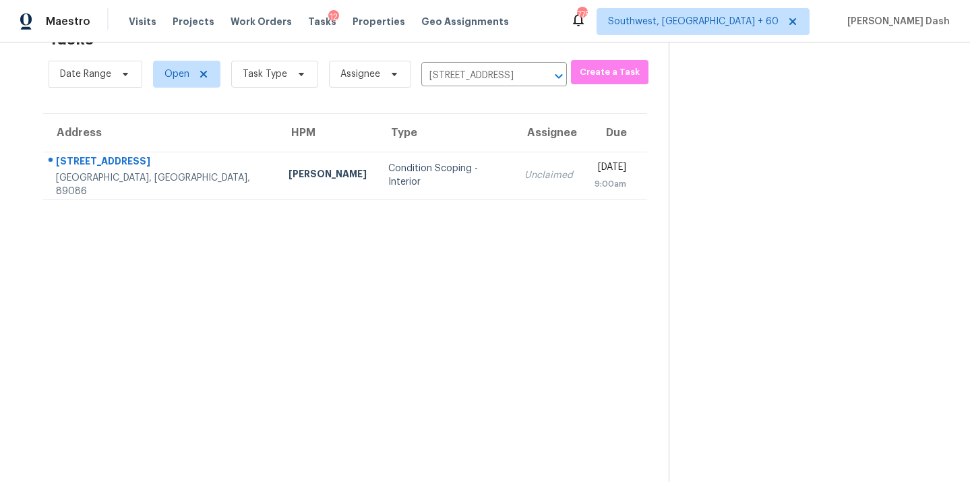
click at [388, 174] on div "Condition Scoping - Interior" at bounding box center [445, 175] width 115 height 27
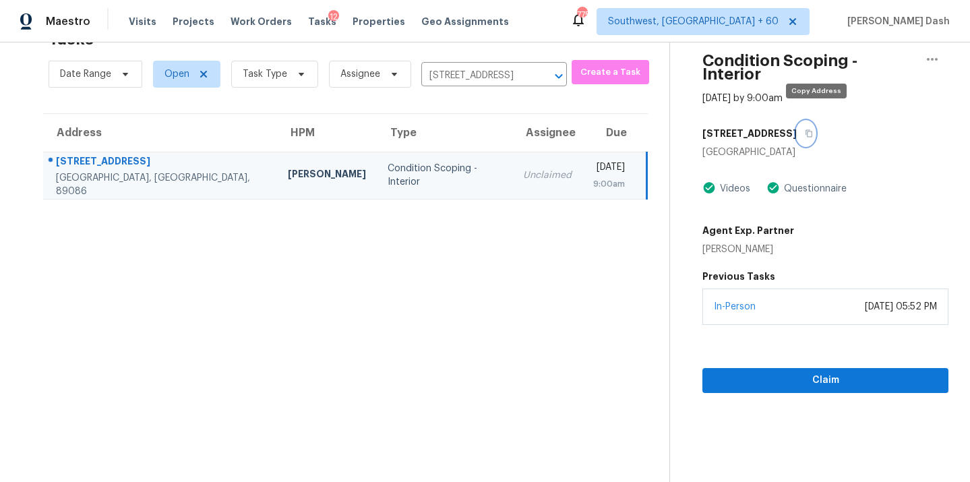
click at [813, 130] on icon "button" at bounding box center [809, 133] width 7 height 7
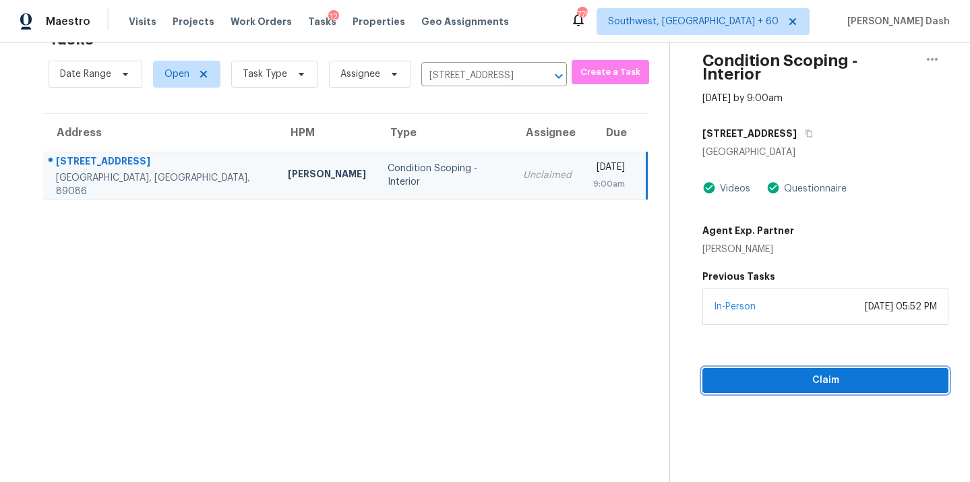
click at [804, 373] on span "Claim" at bounding box center [825, 380] width 225 height 17
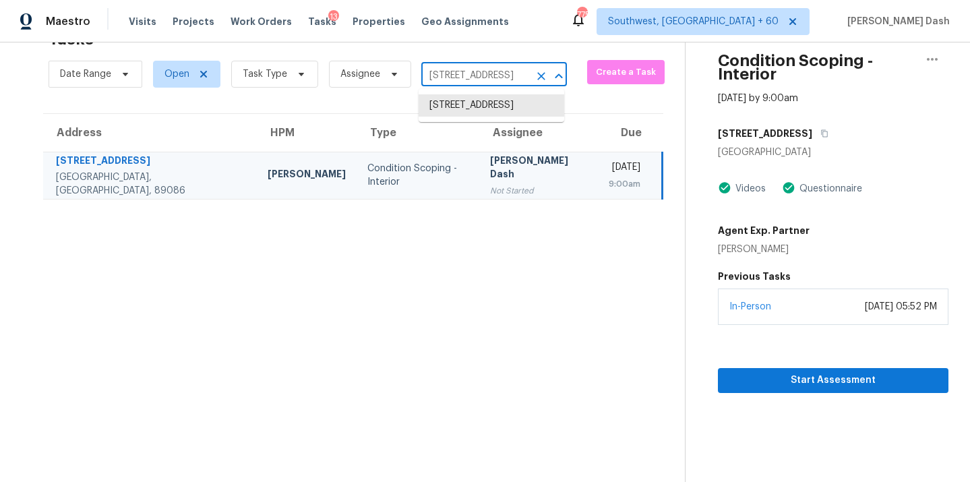
click at [442, 77] on input "[STREET_ADDRESS]" at bounding box center [475, 75] width 108 height 21
paste input "[STREET_ADDRESS]"
type input "[STREET_ADDRESS]"
click at [443, 107] on li "[STREET_ADDRESS]" at bounding box center [492, 105] width 146 height 22
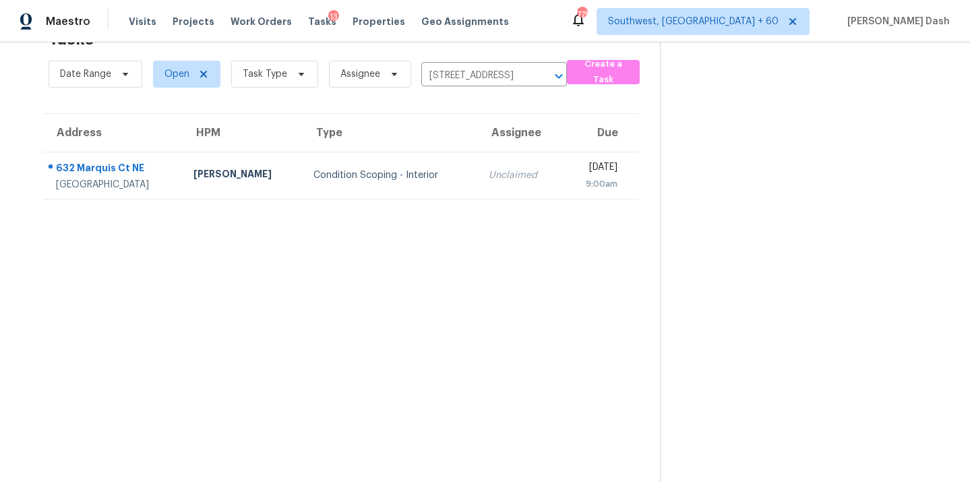
click at [374, 182] on td "Condition Scoping - Interior" at bounding box center [390, 175] width 175 height 47
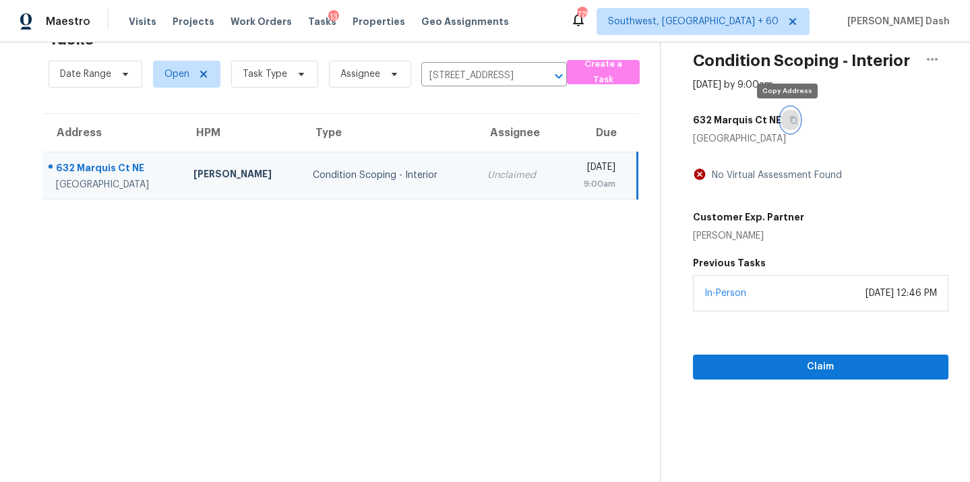
click at [791, 122] on icon "button" at bounding box center [794, 120] width 8 height 8
click at [803, 356] on button "Claim" at bounding box center [821, 367] width 256 height 25
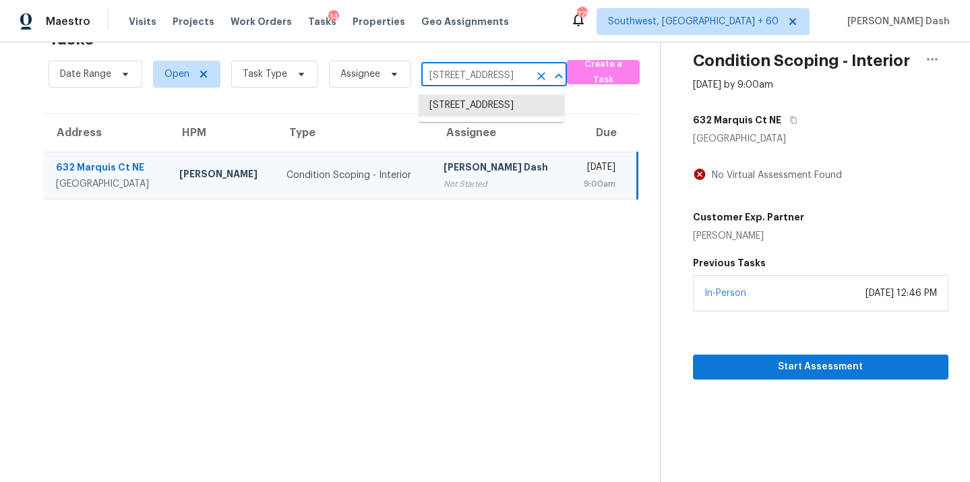
click at [468, 78] on input "[STREET_ADDRESS]" at bounding box center [475, 75] width 108 height 21
paste input "[STREET_ADDRESS]"
type input "[STREET_ADDRESS]"
click at [473, 117] on li "[STREET_ADDRESS]" at bounding box center [492, 105] width 146 height 22
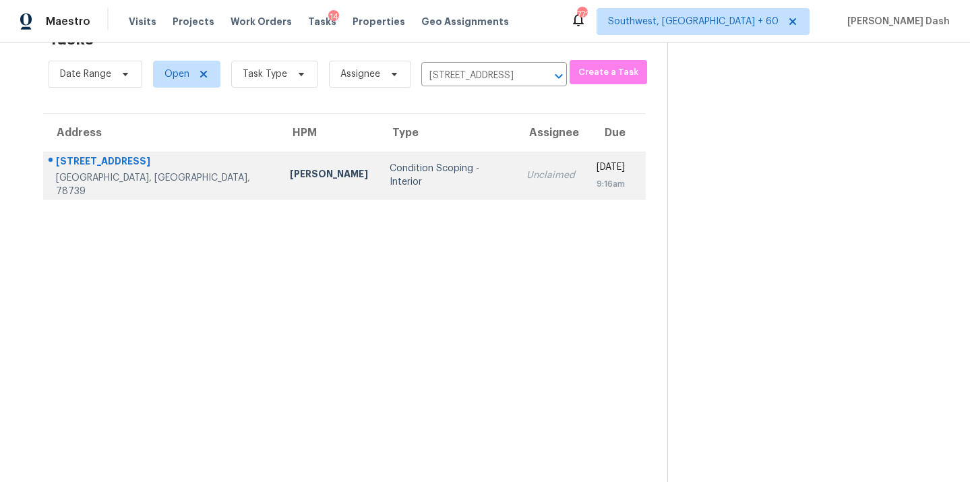
click at [413, 177] on div "Condition Scoping - Interior" at bounding box center [448, 175] width 116 height 27
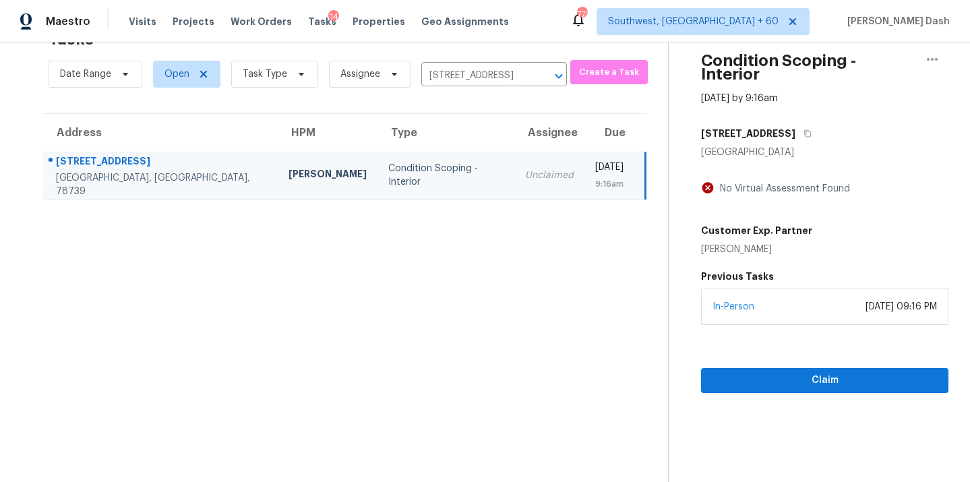
click at [790, 121] on div "[STREET_ADDRESS]" at bounding box center [824, 133] width 247 height 24
click at [804, 130] on icon "button" at bounding box center [807, 133] width 7 height 7
click at [829, 382] on section "Condition Scoping - Interior [DATE] by 9:16am [STREET_ADDRESS] No Virtual Asses…" at bounding box center [808, 241] width 280 height 482
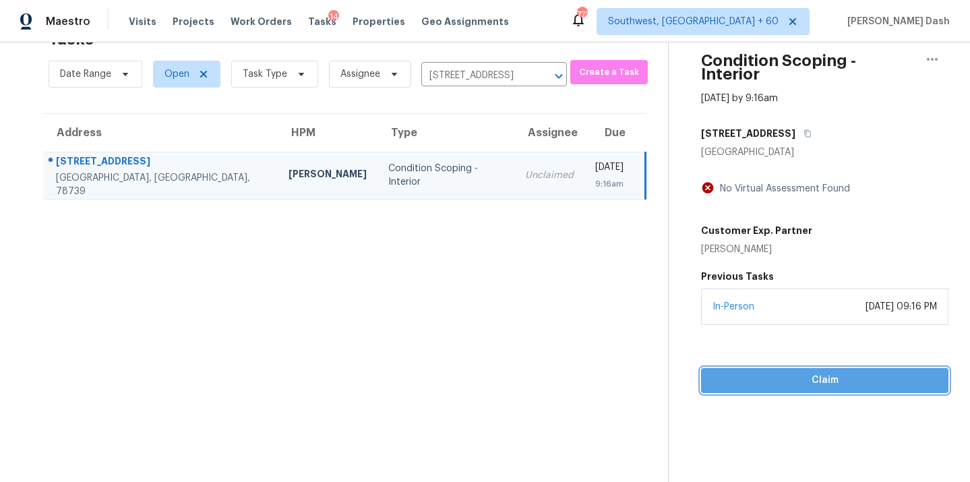
click at [825, 375] on button "Claim" at bounding box center [824, 380] width 247 height 25
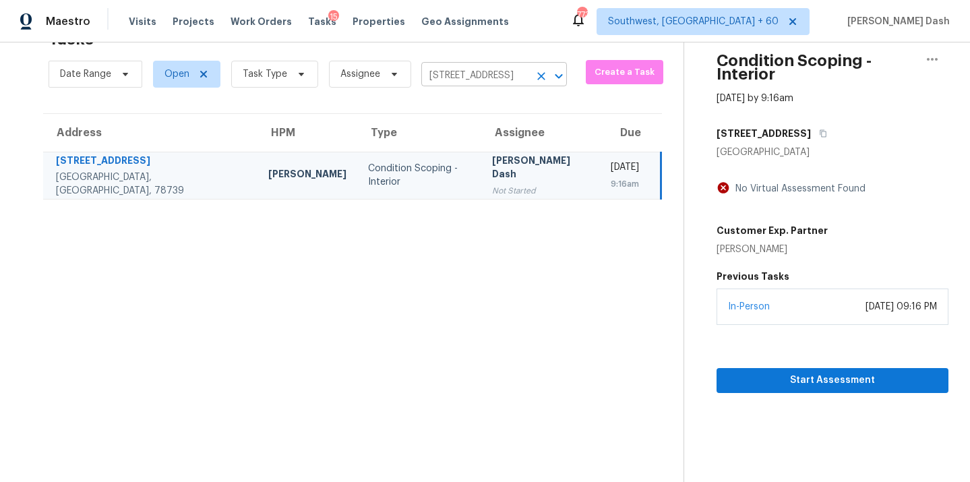
click at [442, 78] on input "[STREET_ADDRESS]" at bounding box center [475, 75] width 108 height 21
paste input "[STREET_ADDRESS]"
type input "[STREET_ADDRESS]"
click at [455, 106] on li "[STREET_ADDRESS]" at bounding box center [492, 105] width 146 height 22
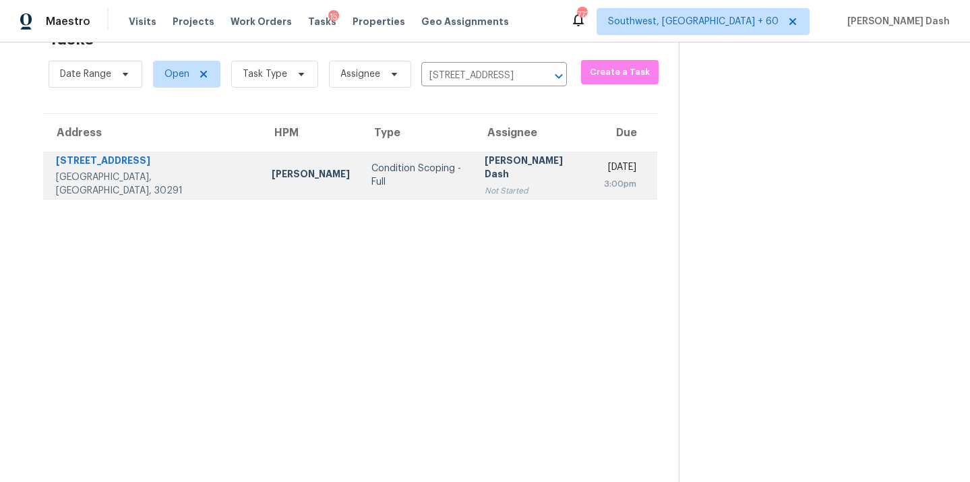
click at [371, 169] on div "Condition Scoping - Full" at bounding box center [417, 175] width 92 height 27
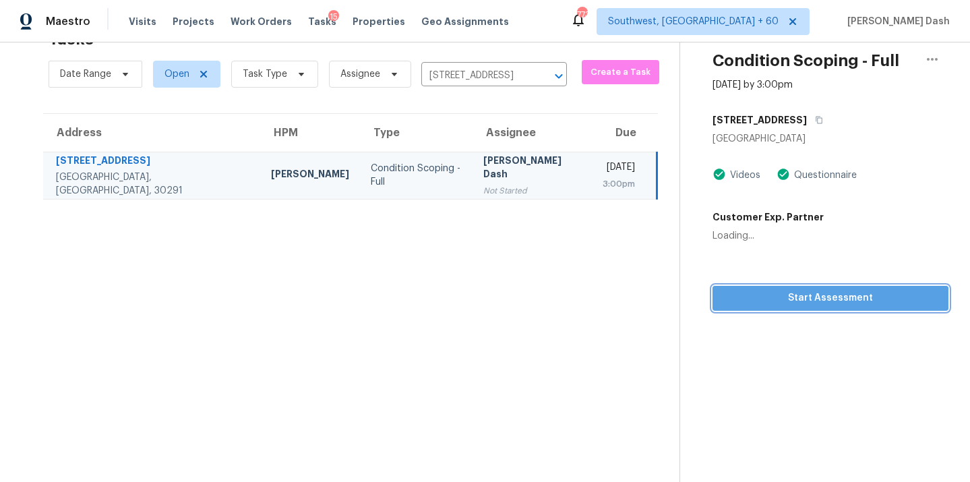
click at [821, 306] on button "Start Assessment" at bounding box center [831, 298] width 236 height 25
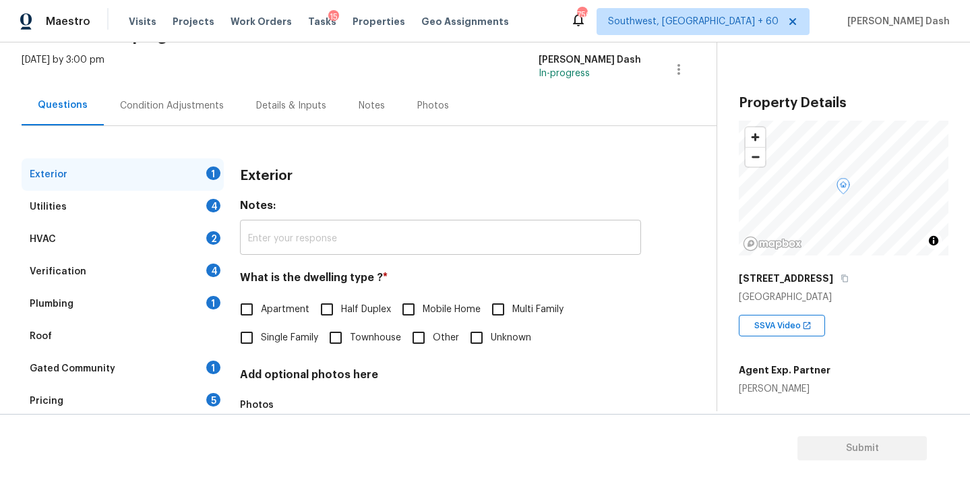
scroll to position [167, 0]
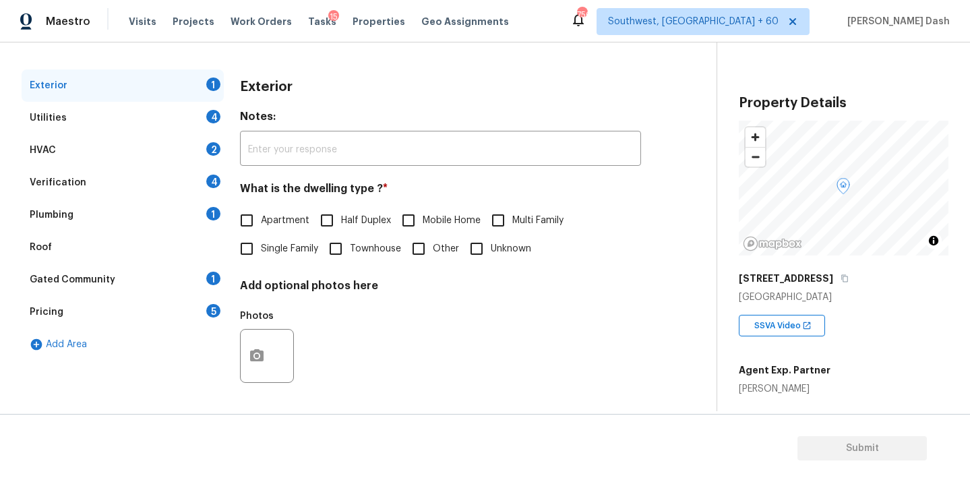
click at [265, 253] on span "Single Family" at bounding box center [289, 249] width 57 height 14
click at [261, 253] on input "Single Family" at bounding box center [247, 249] width 28 height 28
checkbox input "true"
click at [204, 111] on div "Utilities 4" at bounding box center [123, 118] width 202 height 32
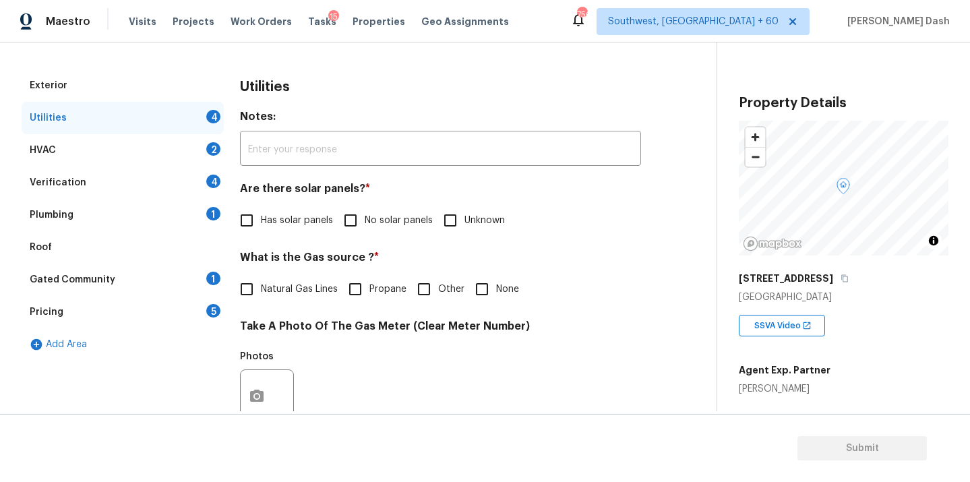
click at [351, 218] on input "No solar panels" at bounding box center [350, 220] width 28 height 28
checkbox input "true"
click at [438, 287] on input "Other" at bounding box center [424, 289] width 28 height 28
checkbox input "true"
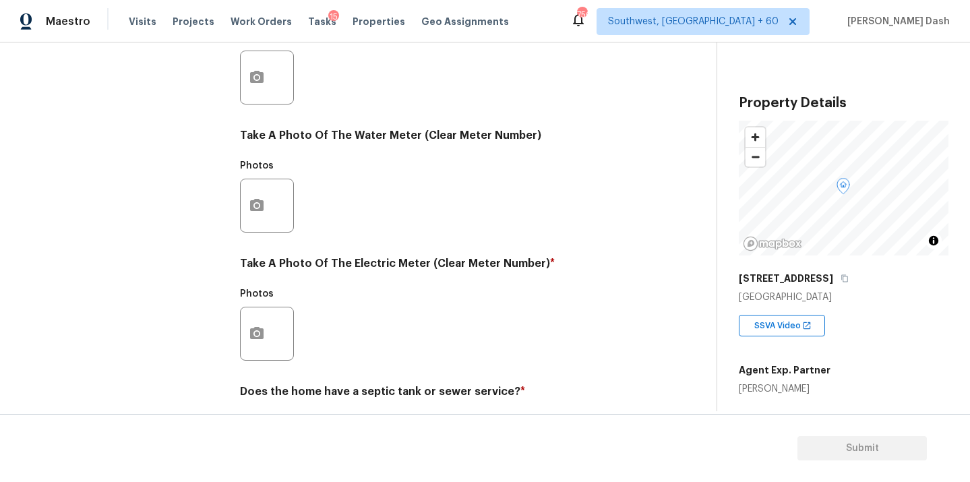
scroll to position [533, 0]
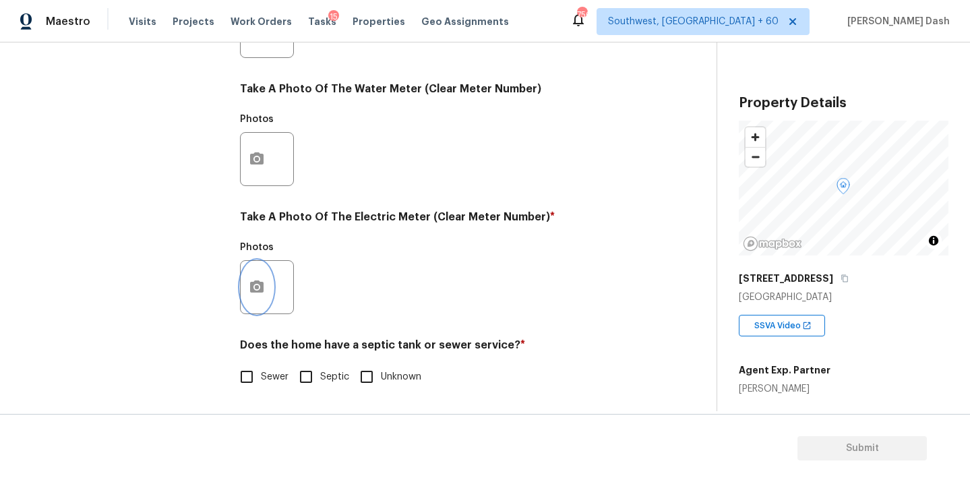
click at [257, 284] on icon "button" at bounding box center [257, 287] width 16 height 16
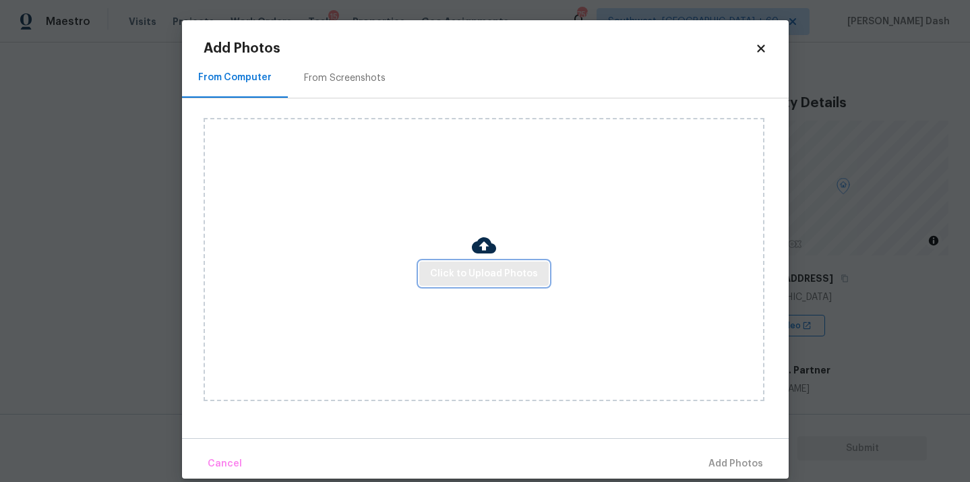
click at [449, 267] on span "Click to Upload Photos" at bounding box center [484, 274] width 108 height 17
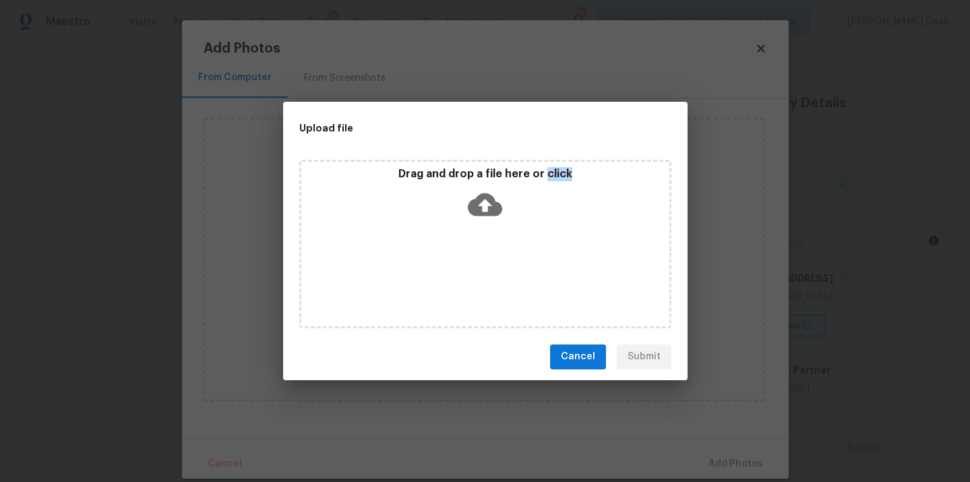
click at [449, 267] on div "Drag and drop a file here or click" at bounding box center [485, 244] width 372 height 169
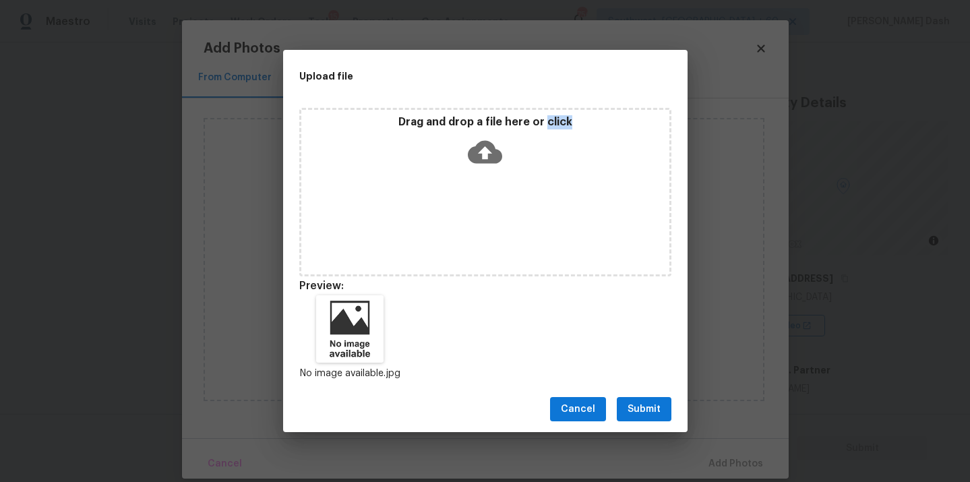
click at [642, 404] on span "Submit" at bounding box center [644, 409] width 33 height 17
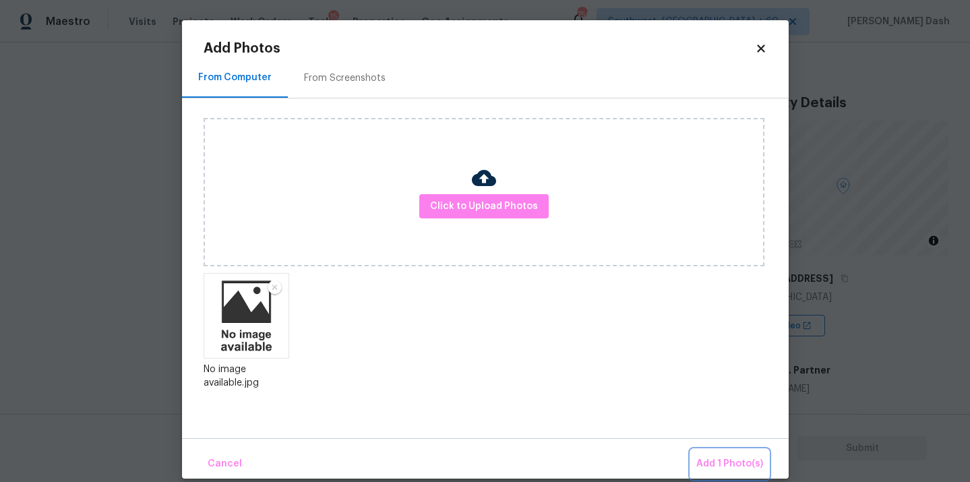
click at [697, 452] on button "Add 1 Photo(s)" at bounding box center [730, 464] width 78 height 29
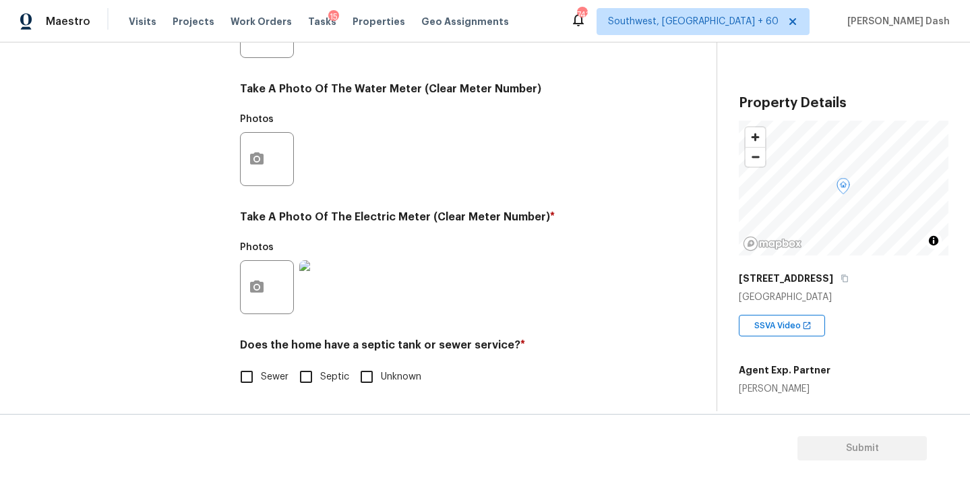
click at [299, 373] on input "Septic" at bounding box center [306, 377] width 28 height 28
checkbox input "true"
click at [258, 373] on input "Sewer" at bounding box center [247, 378] width 28 height 28
checkbox input "true"
checkbox input "false"
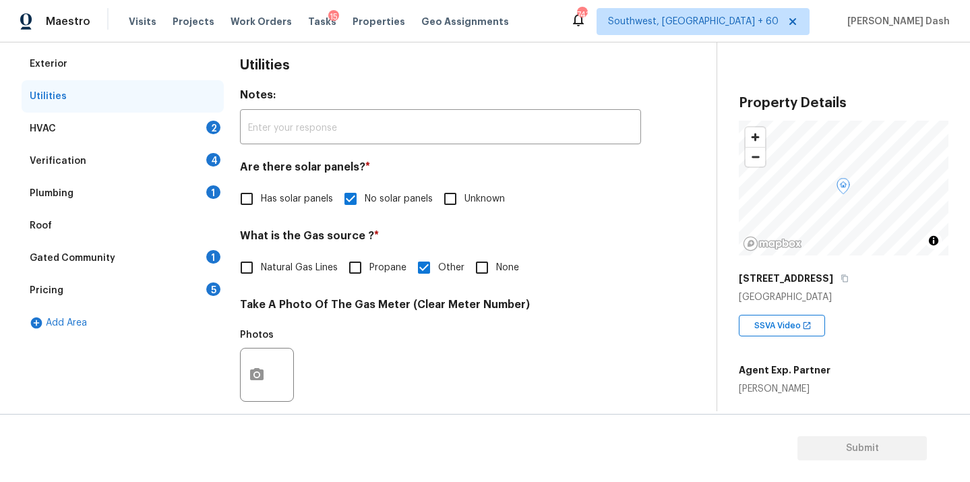
scroll to position [298, 0]
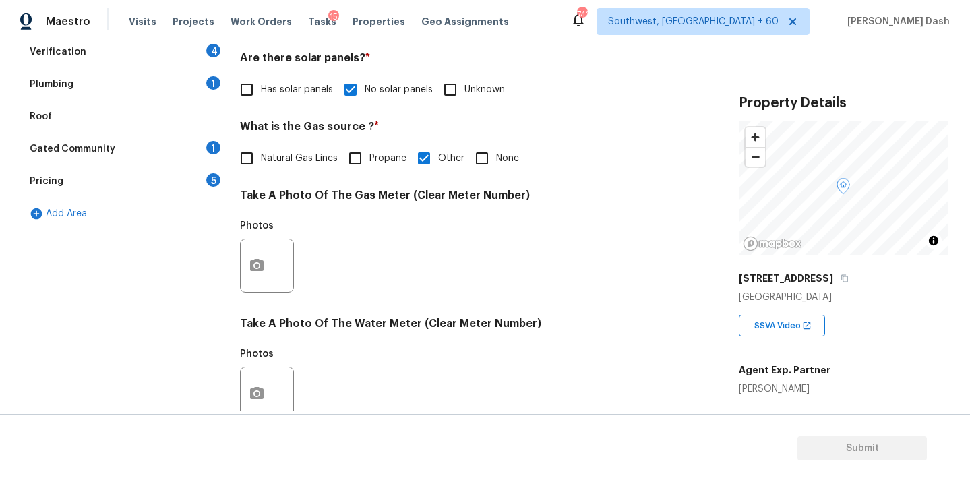
click at [259, 297] on div "Photos" at bounding box center [268, 257] width 57 height 88
click at [259, 282] on button "button" at bounding box center [257, 265] width 32 height 53
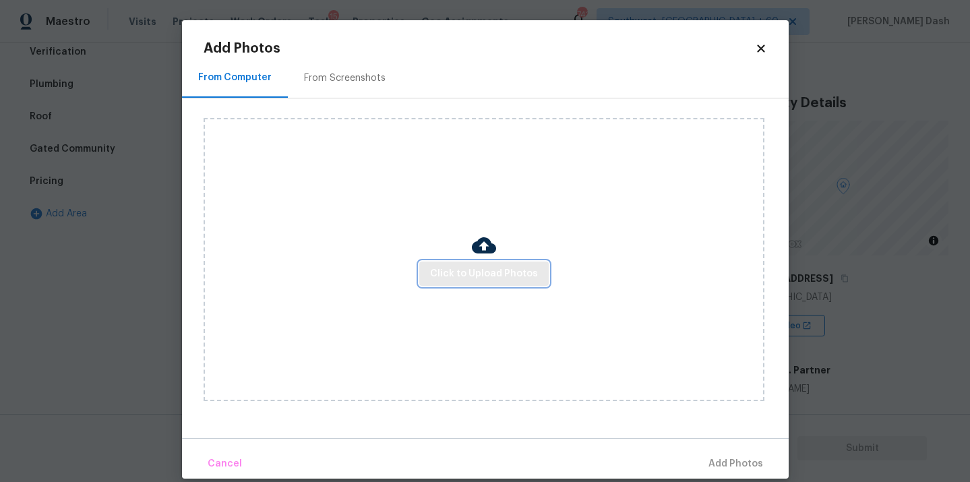
click at [479, 272] on span "Click to Upload Photos" at bounding box center [484, 274] width 108 height 17
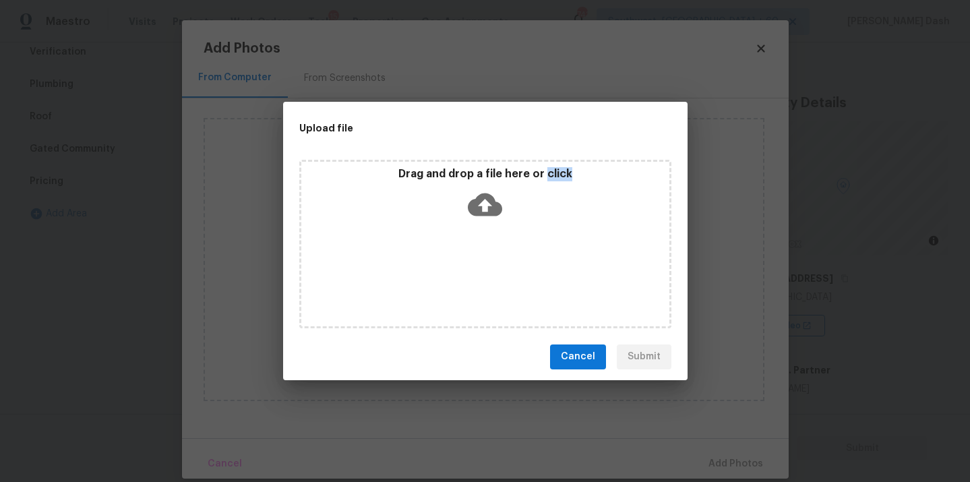
click at [479, 272] on div "Drag and drop a file here or click" at bounding box center [485, 244] width 372 height 169
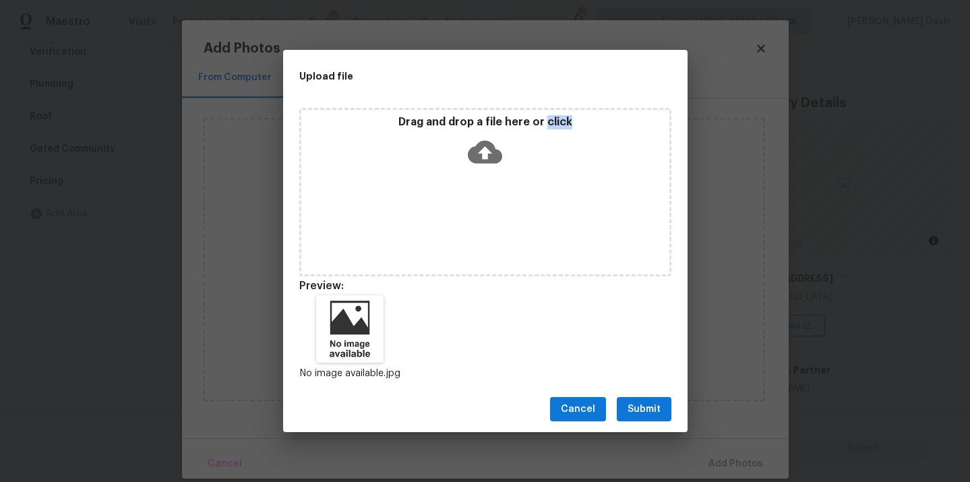
click at [626, 407] on button "Submit" at bounding box center [644, 409] width 55 height 25
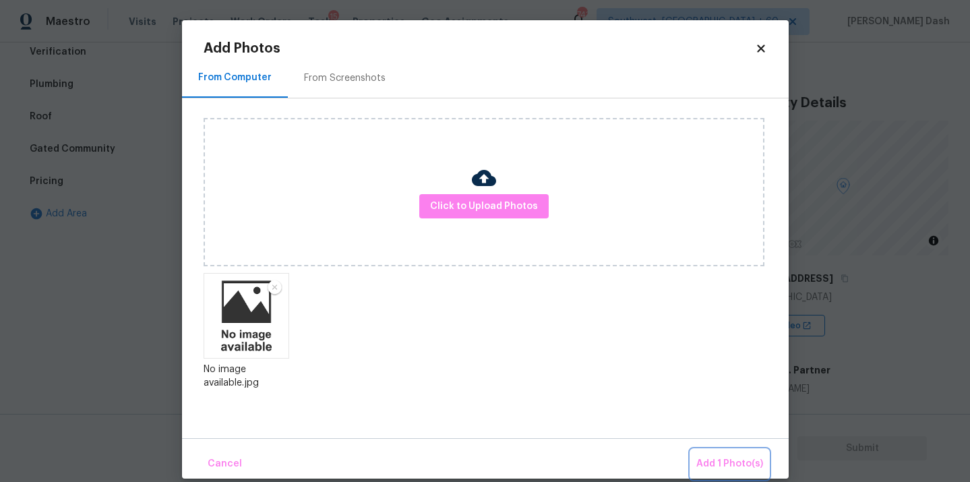
click at [715, 454] on button "Add 1 Photo(s)" at bounding box center [730, 464] width 78 height 29
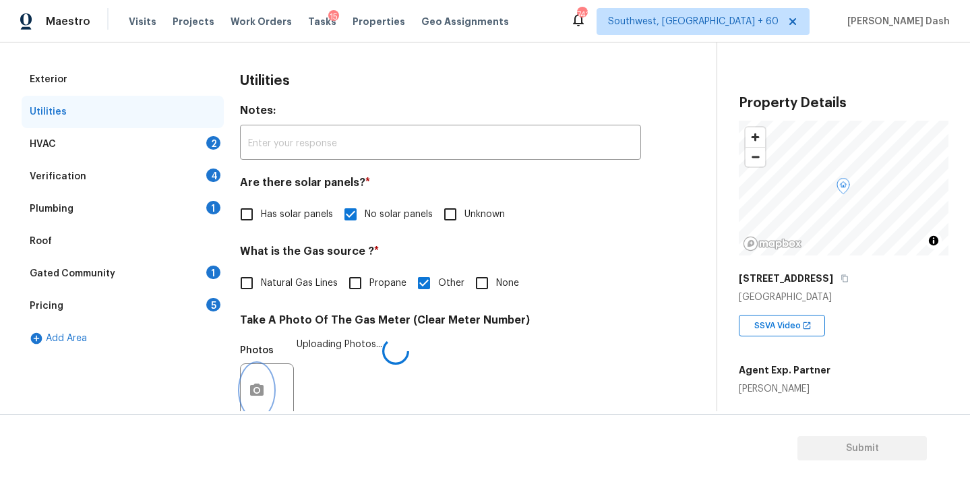
scroll to position [187, 0]
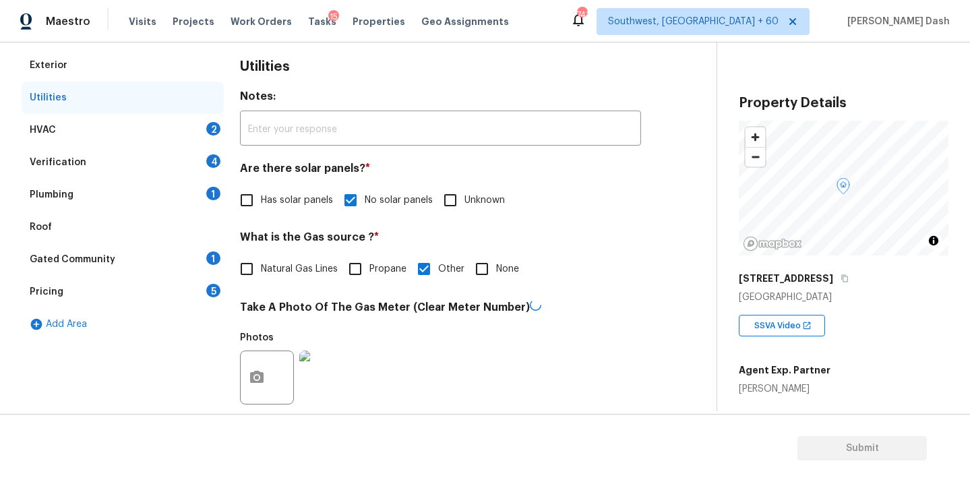
click at [191, 133] on div "HVAC 2" at bounding box center [123, 130] width 202 height 32
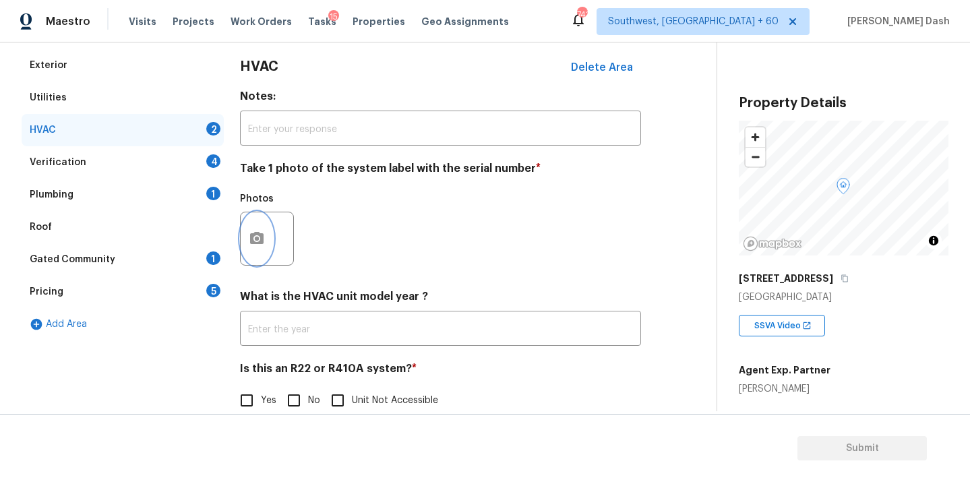
click at [258, 246] on icon "button" at bounding box center [257, 239] width 16 height 16
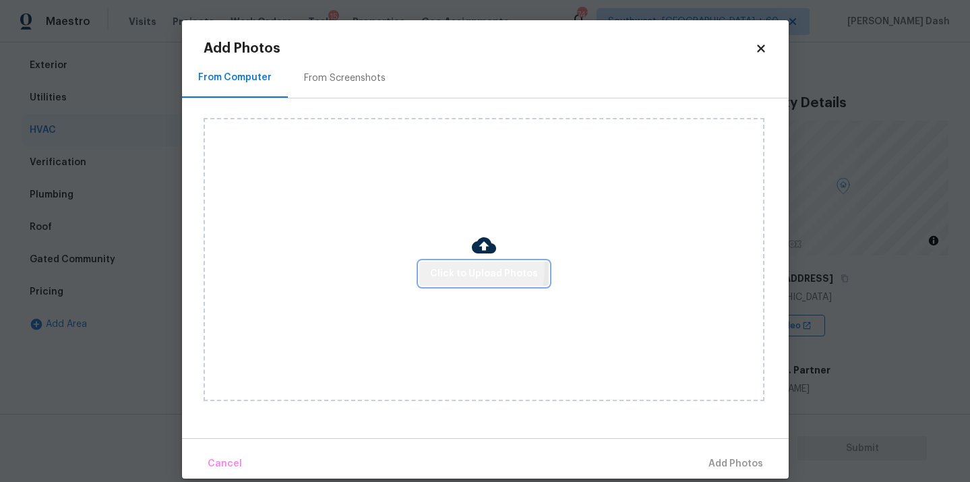
click at [454, 268] on span "Click to Upload Photos" at bounding box center [484, 274] width 108 height 17
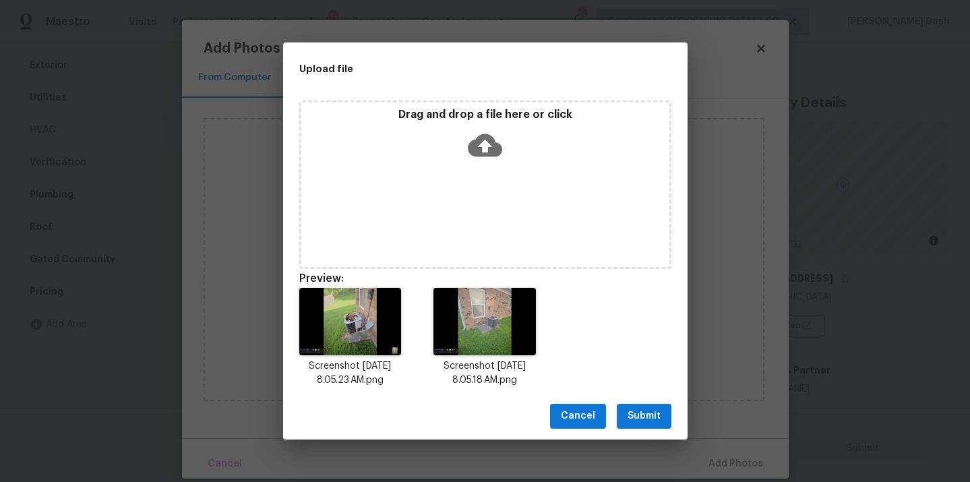
click at [643, 410] on span "Submit" at bounding box center [644, 416] width 33 height 17
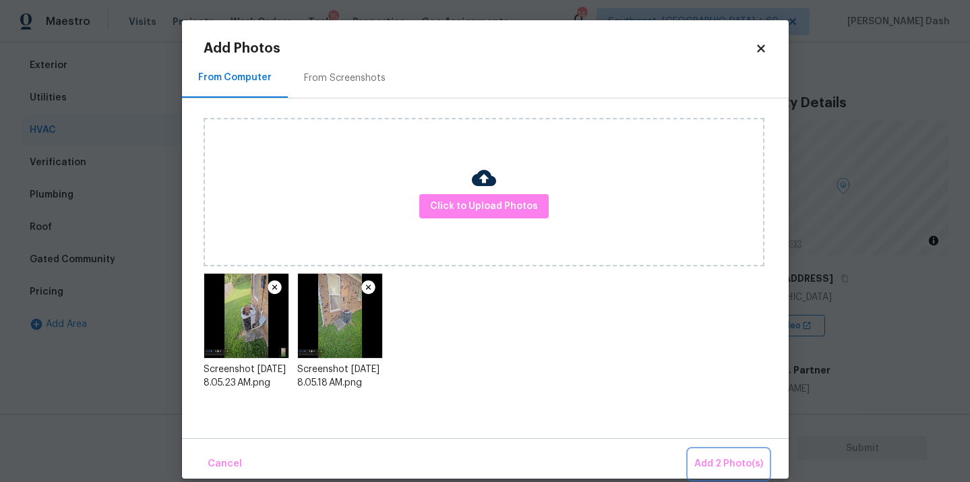
click at [709, 463] on span "Add 2 Photo(s)" at bounding box center [728, 464] width 69 height 17
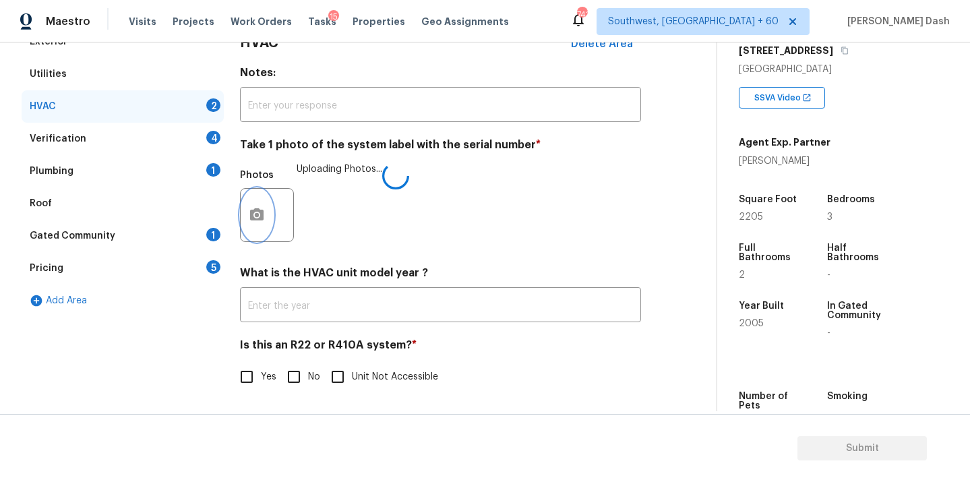
scroll to position [231, 0]
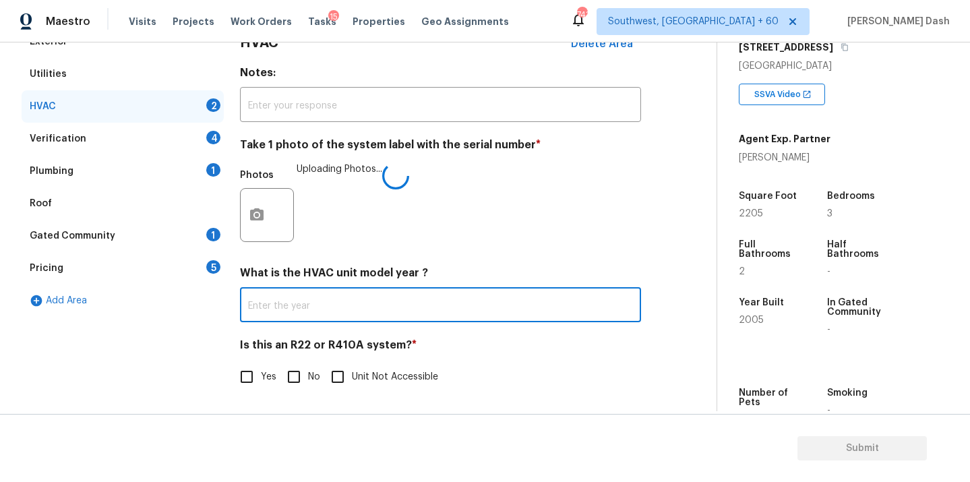
click at [339, 313] on input "text" at bounding box center [440, 307] width 401 height 32
type input "2005"
click at [256, 379] on input "Yes" at bounding box center [247, 377] width 28 height 28
checkbox input "true"
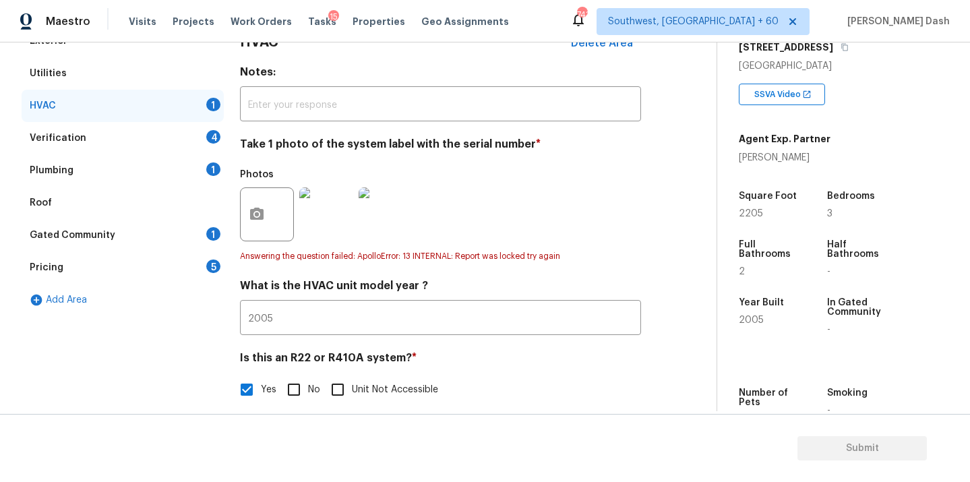
click at [194, 133] on div "Verification 4" at bounding box center [123, 138] width 202 height 32
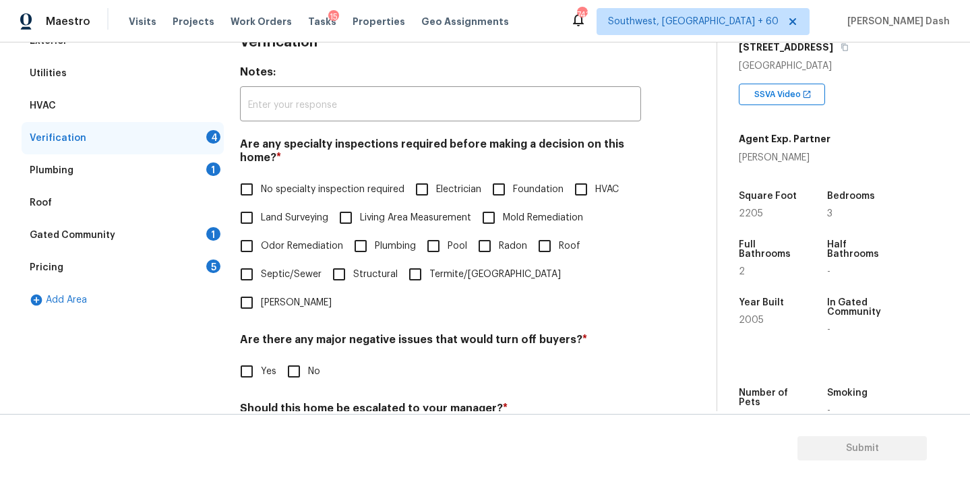
click at [293, 196] on span "No specialty inspection required" at bounding box center [333, 190] width 144 height 14
click at [261, 196] on input "No specialty inspection required" at bounding box center [247, 189] width 28 height 28
checkbox input "true"
click at [293, 359] on input "No" at bounding box center [294, 373] width 28 height 28
checkbox input "true"
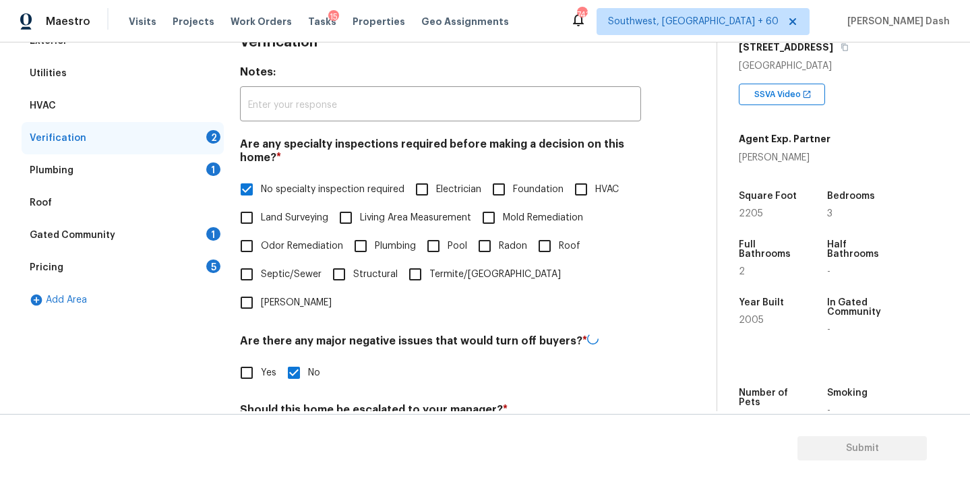
scroll to position [291, 0]
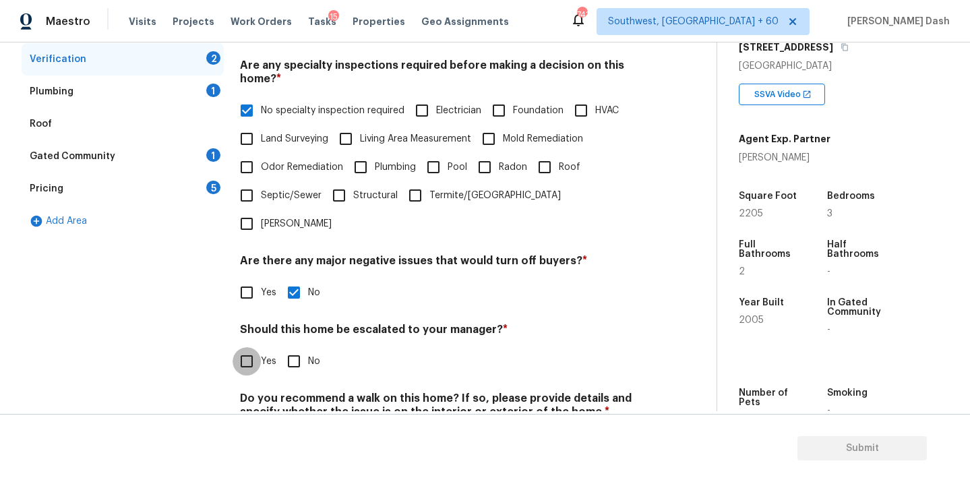
click at [249, 347] on input "Yes" at bounding box center [247, 361] width 28 height 28
checkbox input "true"
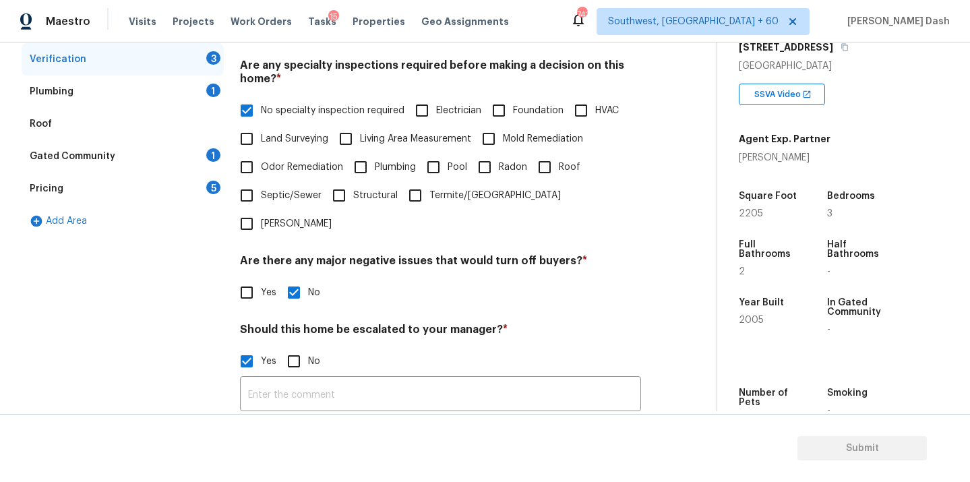
click at [297, 347] on input "No" at bounding box center [294, 361] width 28 height 28
checkbox input "true"
checkbox input "false"
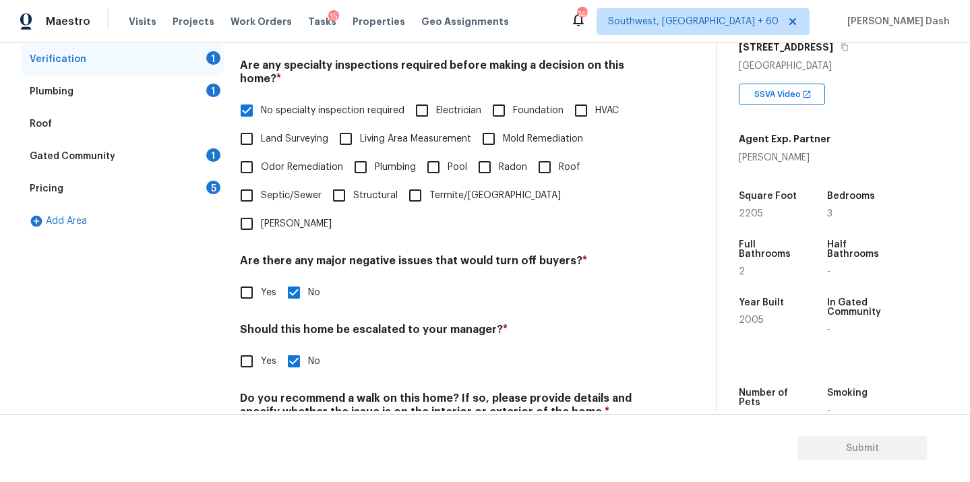
scroll to position [329, 0]
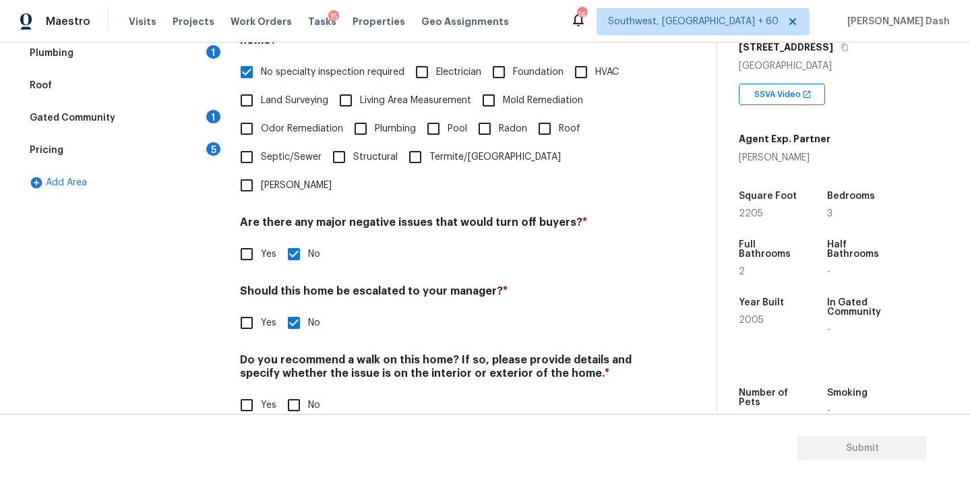
click at [247, 391] on input "Yes" at bounding box center [247, 405] width 28 height 28
checkbox input "true"
click at [297, 392] on input "No" at bounding box center [294, 406] width 28 height 28
checkbox input "true"
checkbox input "false"
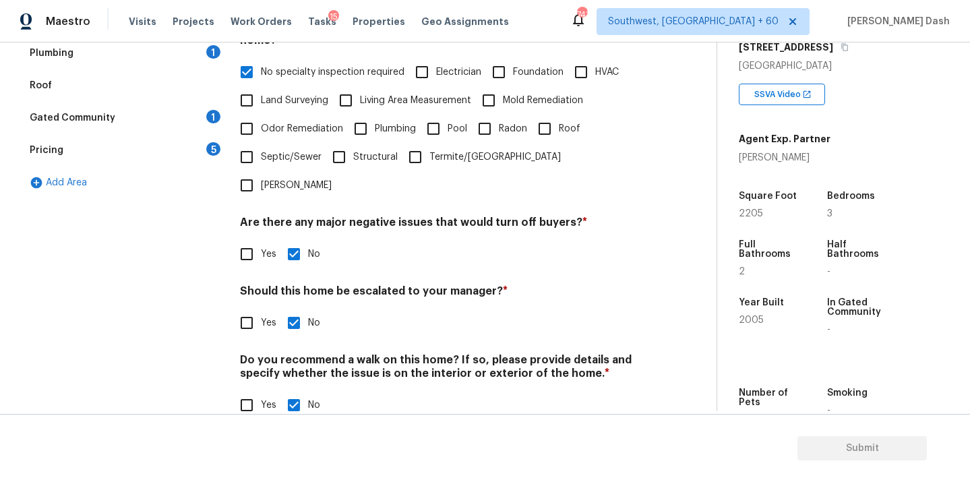
click at [242, 309] on input "Yes" at bounding box center [247, 323] width 28 height 28
checkbox input "true"
checkbox input "false"
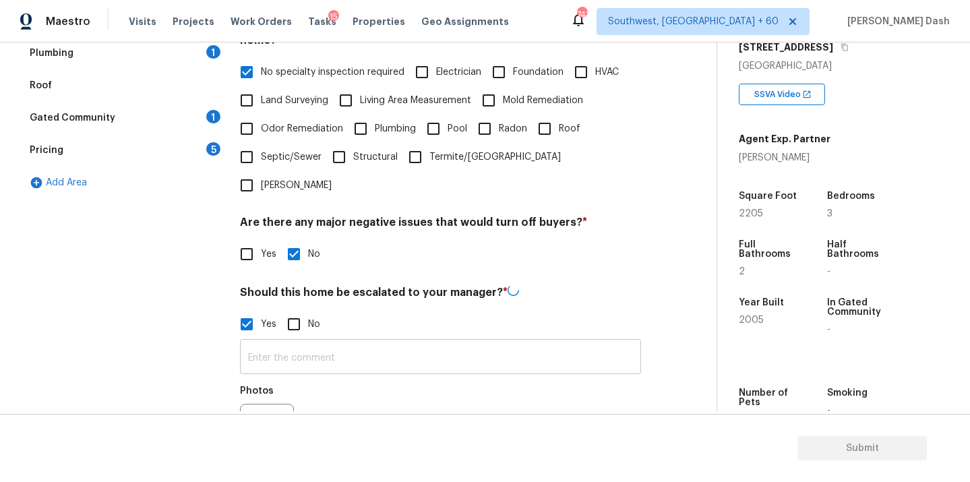
click at [287, 343] on input "text" at bounding box center [440, 359] width 401 height 32
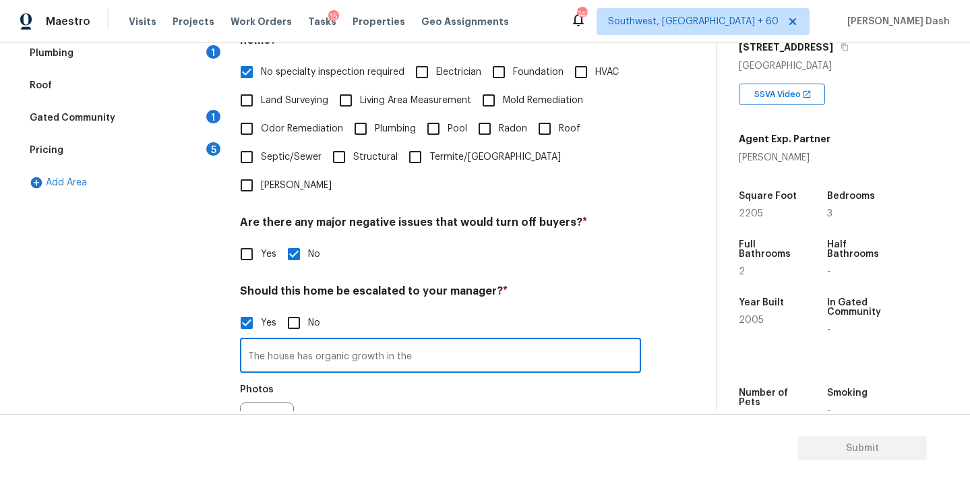
click at [445, 341] on input "The house has organic growth in the" at bounding box center [440, 357] width 401 height 32
click at [432, 341] on input "The house has organic growth in the" at bounding box center [440, 357] width 401 height 32
click at [435, 341] on input "The house has organic growth in the bath room." at bounding box center [440, 357] width 401 height 32
click at [481, 341] on input "The house has organic growth in the bathroom." at bounding box center [440, 357] width 401 height 32
type input "The house has organic growth in the bathroom("
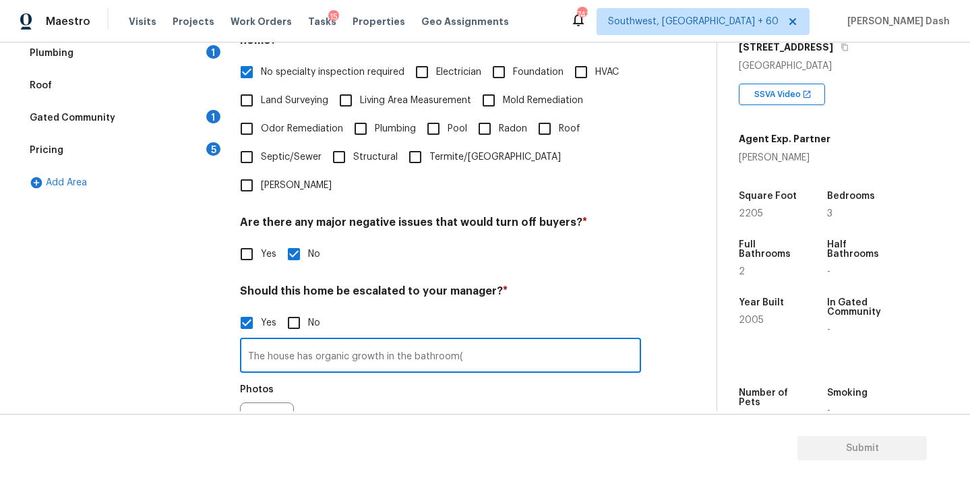
click at [277, 403] on div at bounding box center [267, 430] width 54 height 54
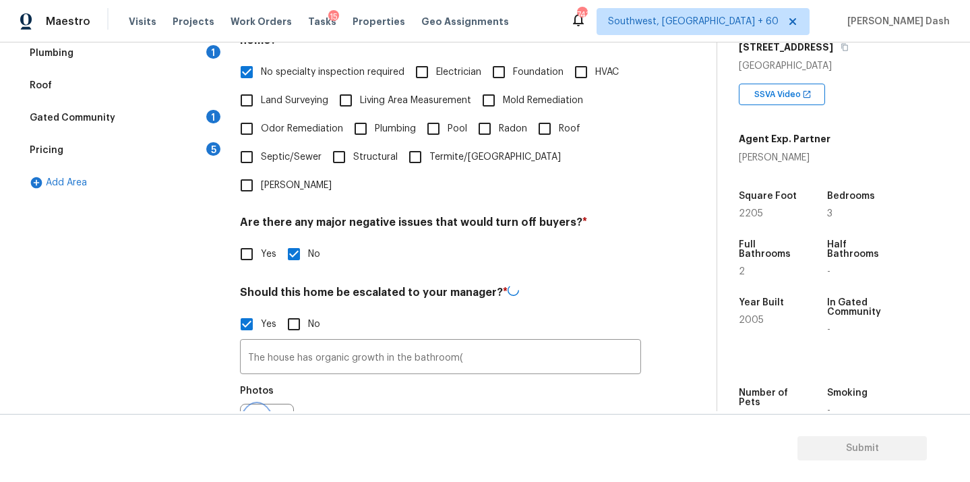
click at [259, 424] on icon "button" at bounding box center [256, 430] width 13 height 12
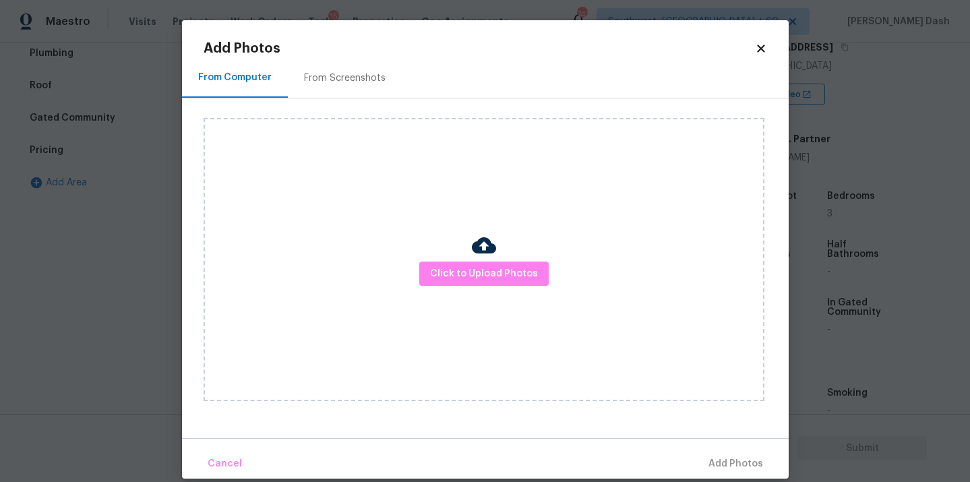
click at [541, 258] on div "Click to Upload Photos" at bounding box center [484, 259] width 561 height 283
click at [522, 269] on span "Click to Upload Photos" at bounding box center [484, 274] width 108 height 17
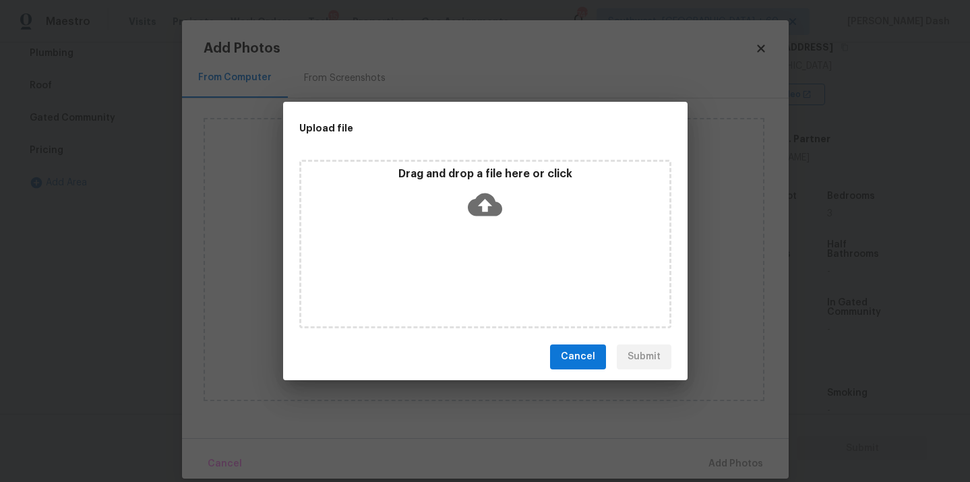
click at [522, 269] on div "Drag and drop a file here or click" at bounding box center [485, 244] width 372 height 169
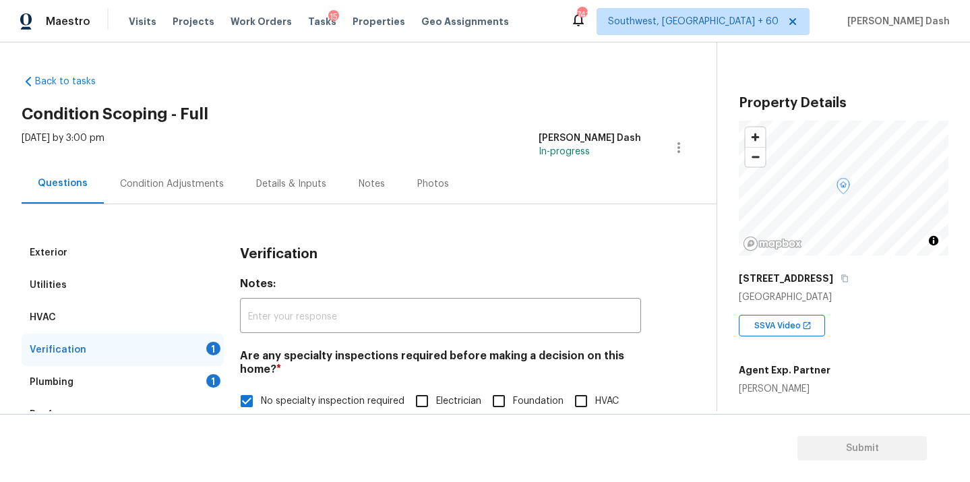
scroll to position [231, 0]
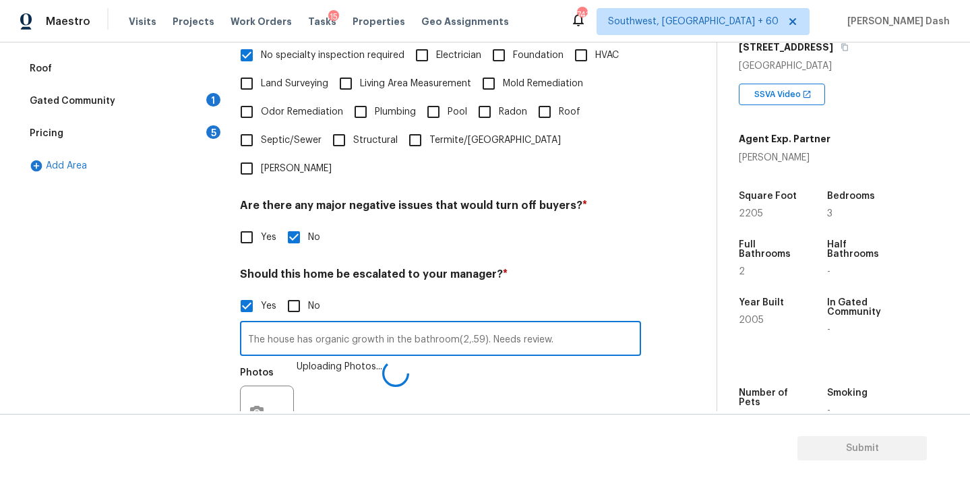
type input "The house has organic growth in the bathroom(2,.59). Needs review."
click at [245, 386] on button "button" at bounding box center [257, 412] width 32 height 53
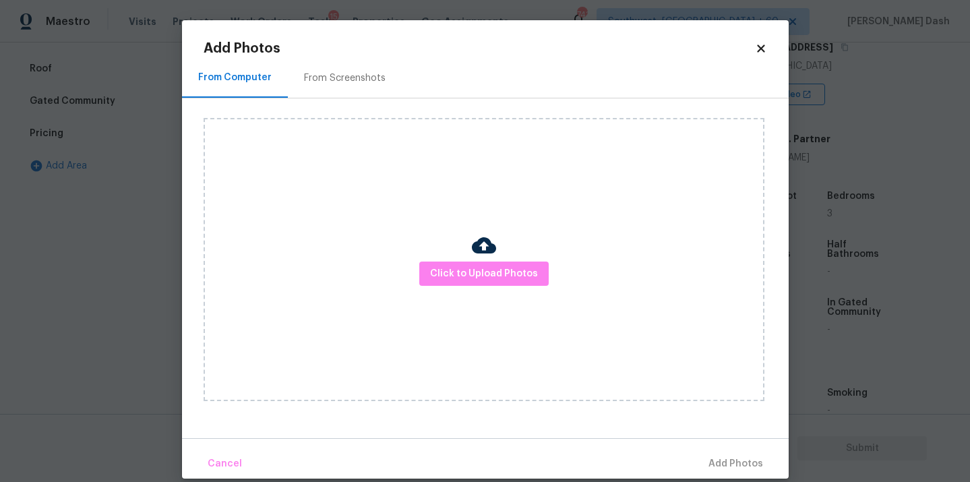
click at [162, 251] on body "Maestro Visits Projects Work Orders Tasks 15 Properties Geo Assignments 743 Sou…" at bounding box center [485, 241] width 970 height 482
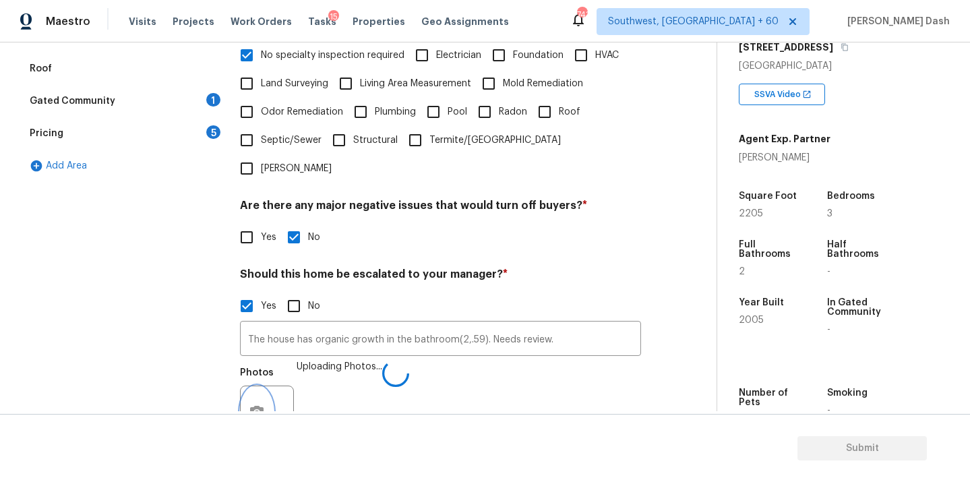
scroll to position [457, 0]
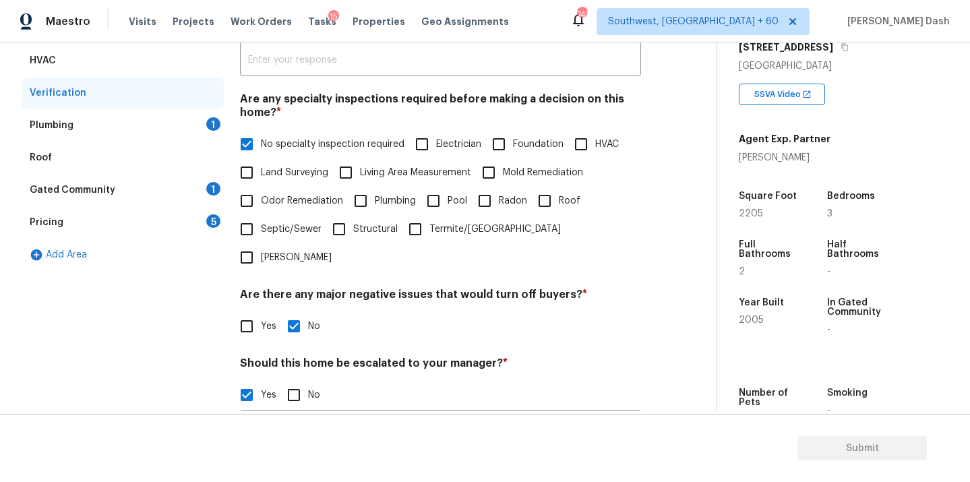
click at [194, 133] on div "Plumbing 1" at bounding box center [123, 125] width 202 height 32
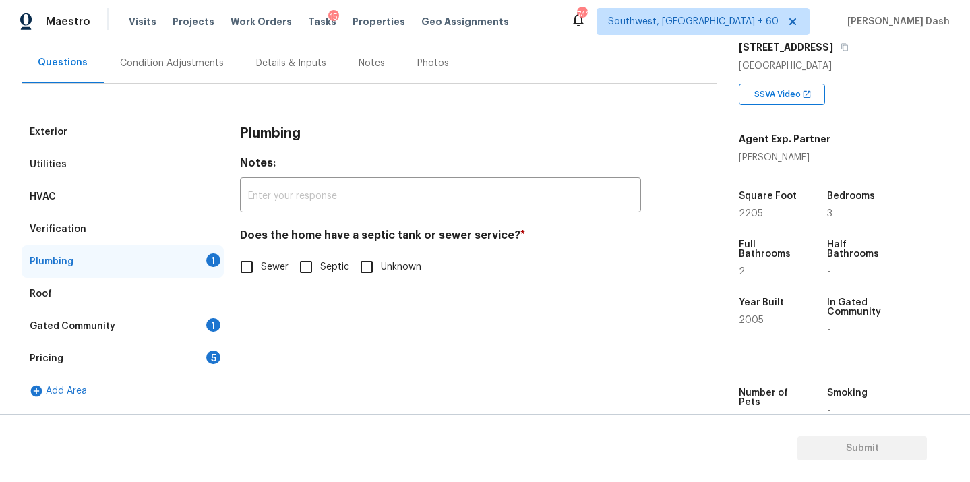
click at [240, 258] on input "Sewer" at bounding box center [247, 267] width 28 height 28
checkbox input "true"
click at [181, 326] on div "Gated Community 1" at bounding box center [123, 326] width 202 height 32
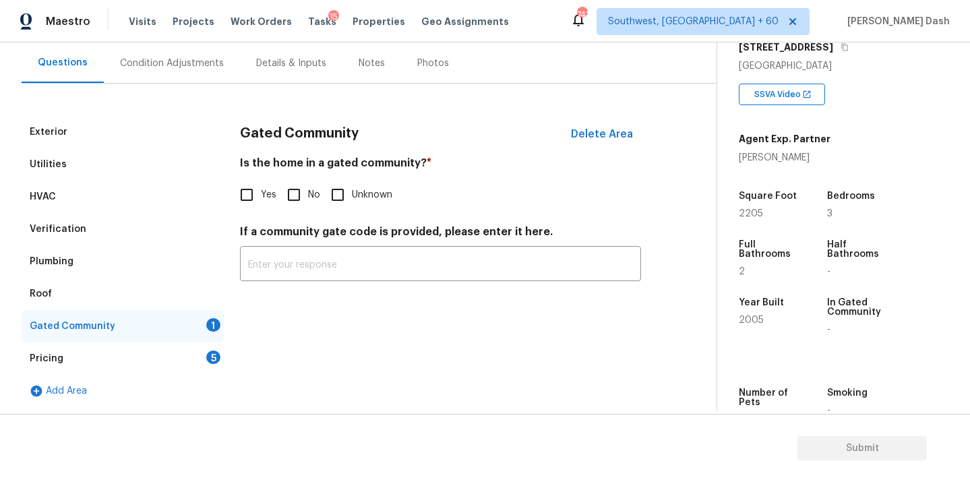
click at [291, 207] on input "No" at bounding box center [294, 195] width 28 height 28
checkbox input "true"
click at [204, 373] on div "Pricing 5" at bounding box center [123, 359] width 202 height 32
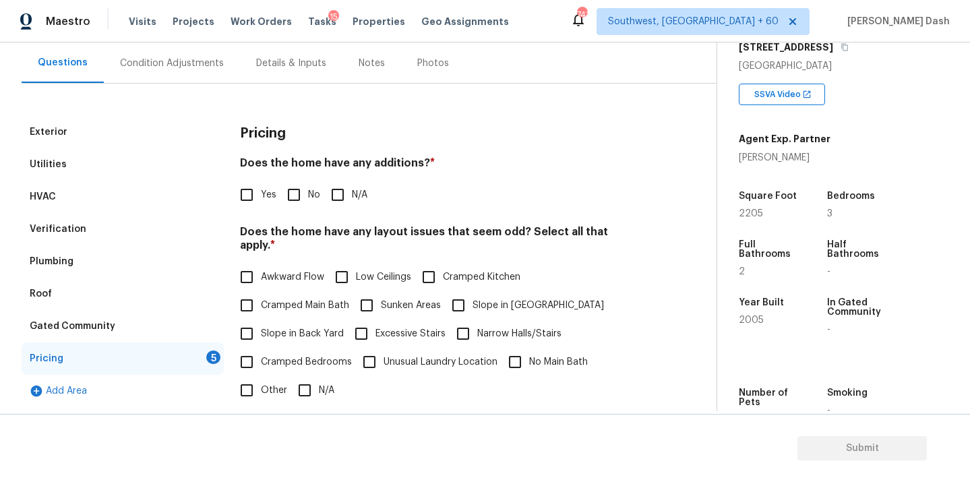
click at [204, 367] on div "Pricing 5" at bounding box center [123, 359] width 202 height 32
click at [292, 198] on input "No" at bounding box center [294, 195] width 28 height 28
checkbox input "true"
click at [302, 393] on div "Pricing Does the home have any additions? * Yes No N/A Does the home have any l…" at bounding box center [440, 371] width 401 height 511
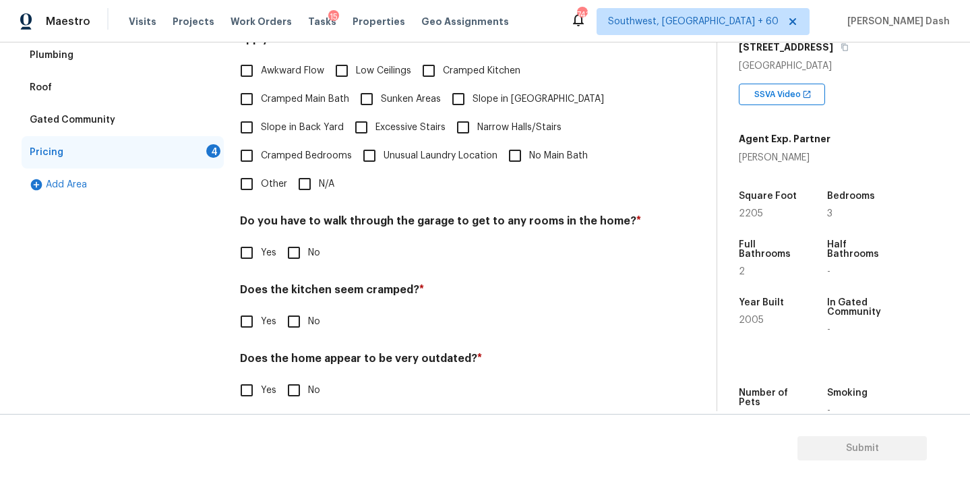
click at [302, 184] on input "N/A" at bounding box center [305, 184] width 28 height 28
checkbox input "true"
click at [291, 276] on div "Pricing Does the home have any additions? * Yes No N/A Does the home have any l…" at bounding box center [440, 166] width 401 height 512
click at [290, 263] on div "Pricing Does the home have any additions? * Yes No N/A Does the home have any l…" at bounding box center [440, 165] width 401 height 511
click at [290, 317] on input "No" at bounding box center [294, 321] width 28 height 28
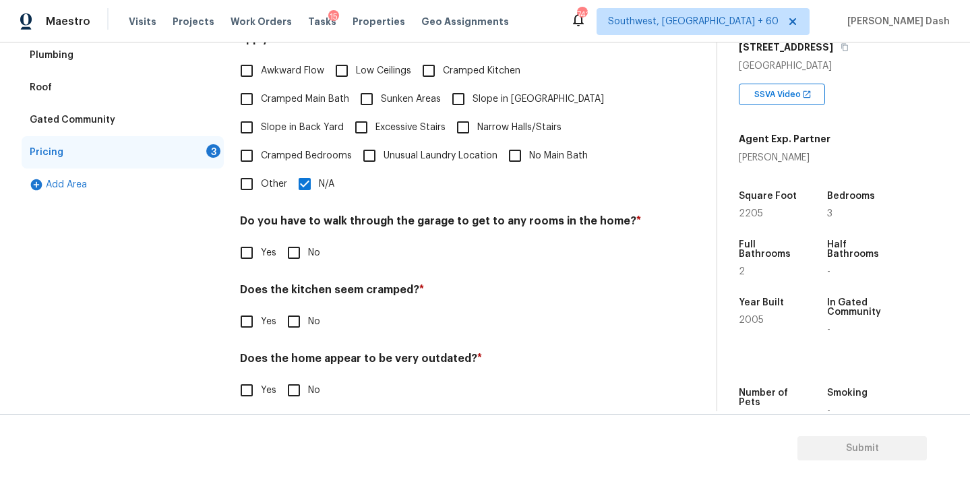
checkbox input "true"
drag, startPoint x: 285, startPoint y: 232, endPoint x: 285, endPoint y: 326, distance: 93.7
click at [285, 239] on input "No" at bounding box center [294, 253] width 28 height 28
checkbox input "true"
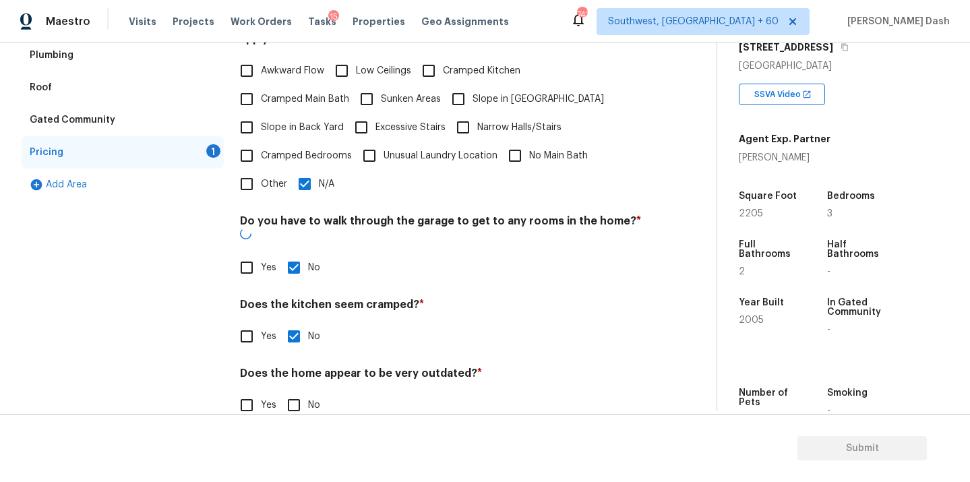
click at [292, 391] on input "No" at bounding box center [294, 405] width 28 height 28
checkbox input "true"
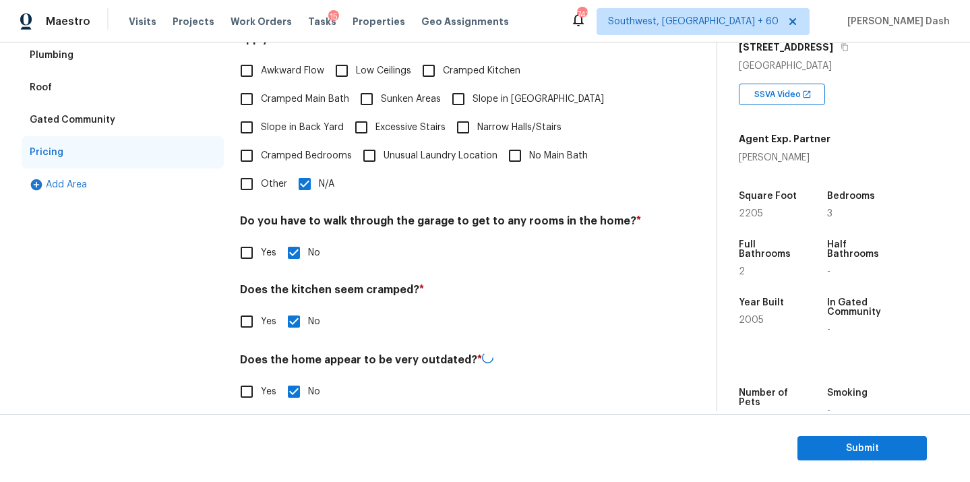
click at [220, 314] on div "Exterior Utilities HVAC Verification Plumbing Roof Gated Community Pricing Add …" at bounding box center [123, 166] width 202 height 512
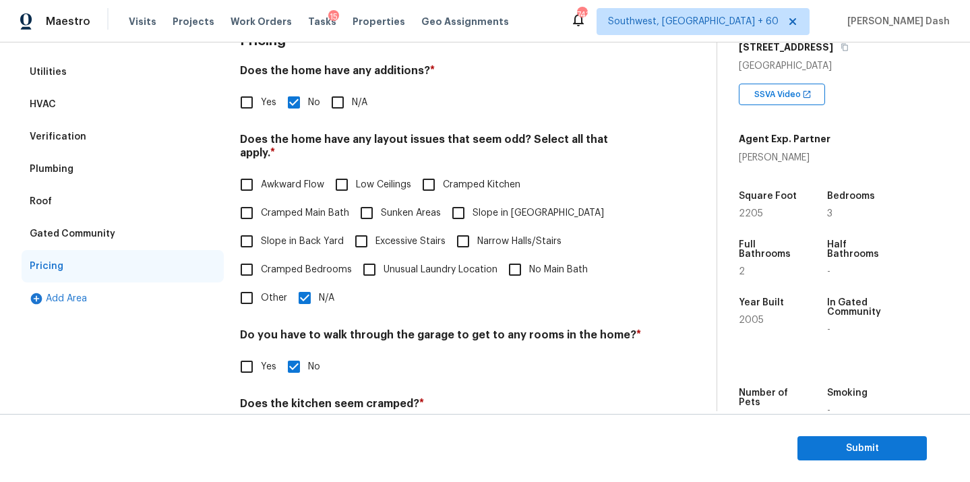
scroll to position [31, 0]
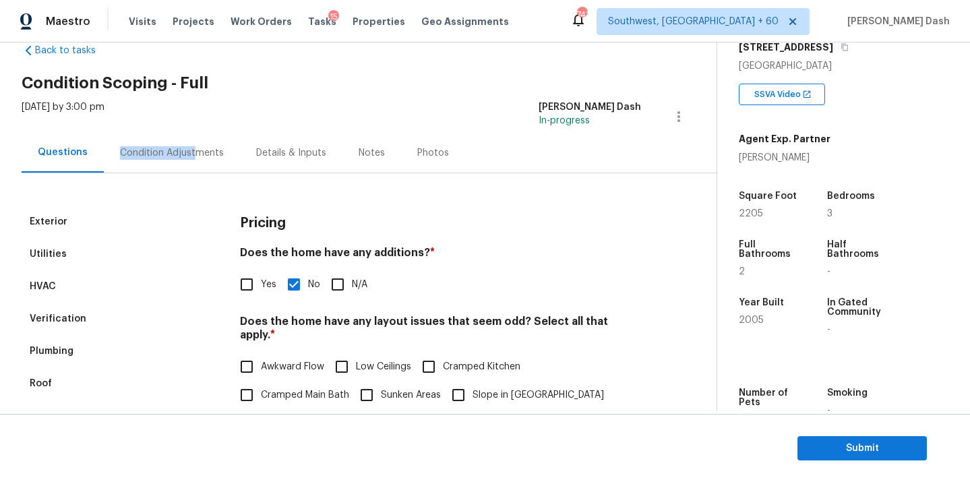
click at [189, 146] on div "Condition Adjustments" at bounding box center [172, 152] width 104 height 13
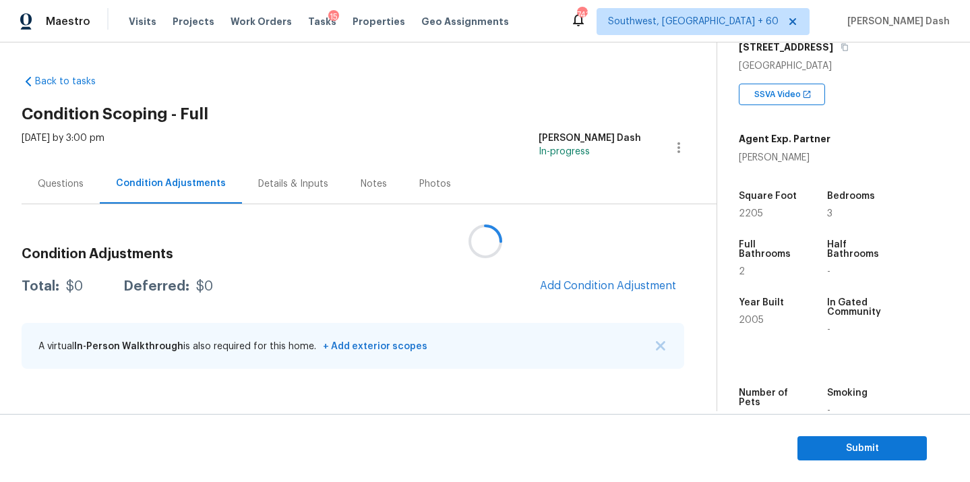
click at [613, 291] on div at bounding box center [485, 241] width 970 height 482
click at [613, 291] on span "Add Condition Adjustment" at bounding box center [608, 286] width 136 height 12
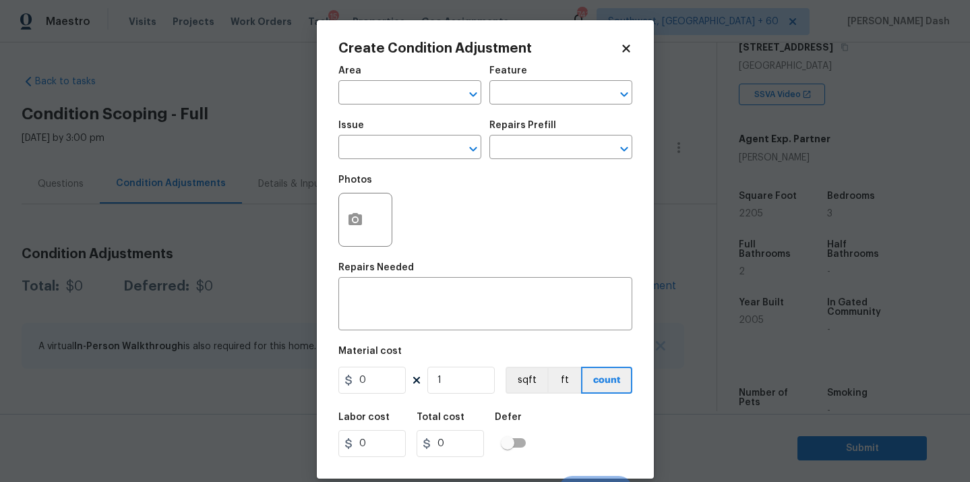
click at [374, 78] on div "Area" at bounding box center [409, 75] width 143 height 18
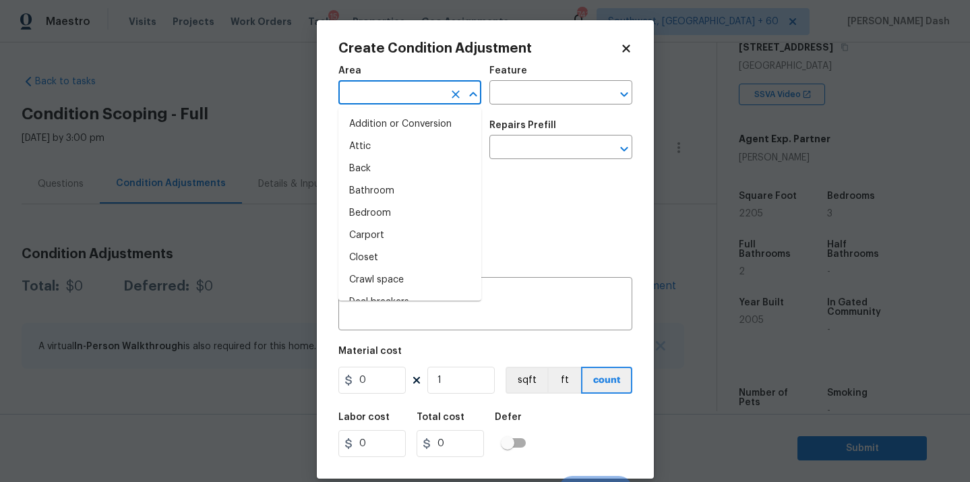
click at [376, 86] on input "text" at bounding box center [390, 94] width 105 height 21
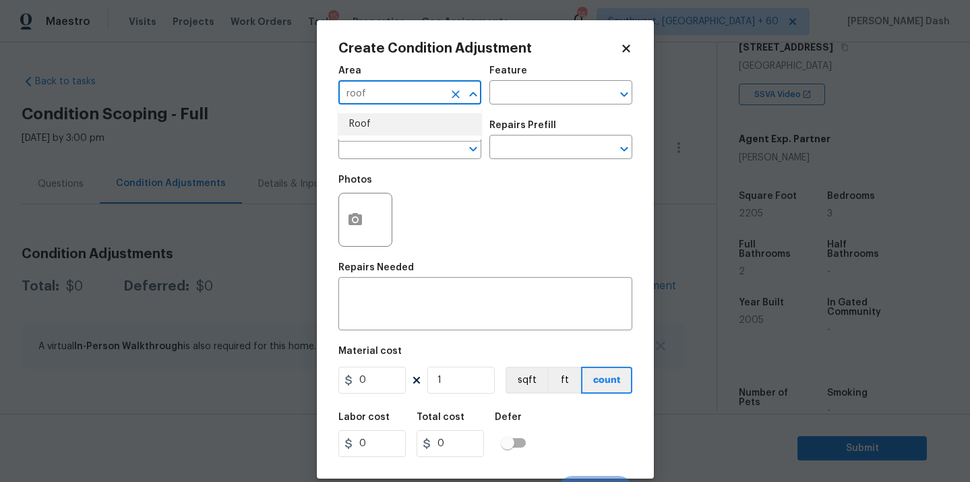
click at [359, 125] on li "Roof" at bounding box center [409, 124] width 143 height 22
type input "Roof"
click at [482, 109] on div "Area Roof ​ Feature ​" at bounding box center [485, 85] width 294 height 55
click at [518, 95] on input "text" at bounding box center [541, 94] width 105 height 21
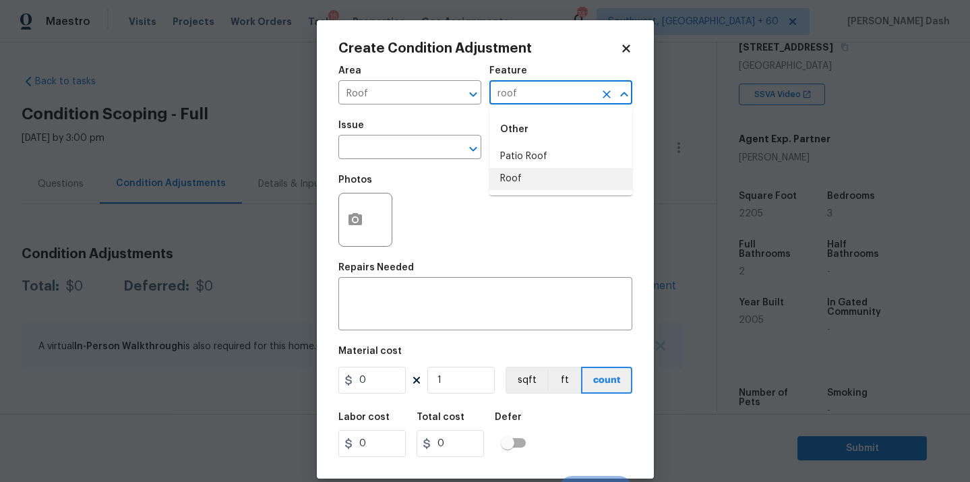
click at [518, 179] on li "Roof" at bounding box center [560, 179] width 143 height 22
type input "Roof"
click at [420, 144] on input "text" at bounding box center [390, 148] width 105 height 21
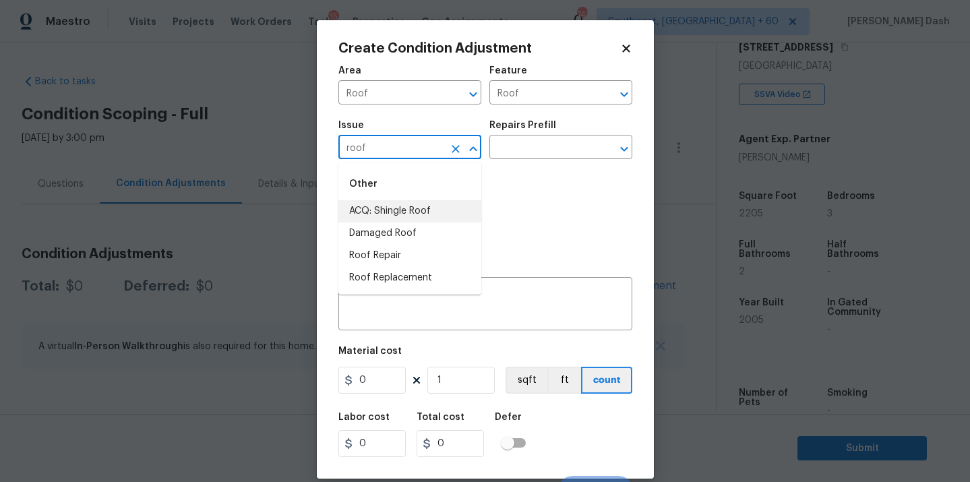
click at [402, 215] on li "ACQ: Shingle Roof" at bounding box center [409, 211] width 143 height 22
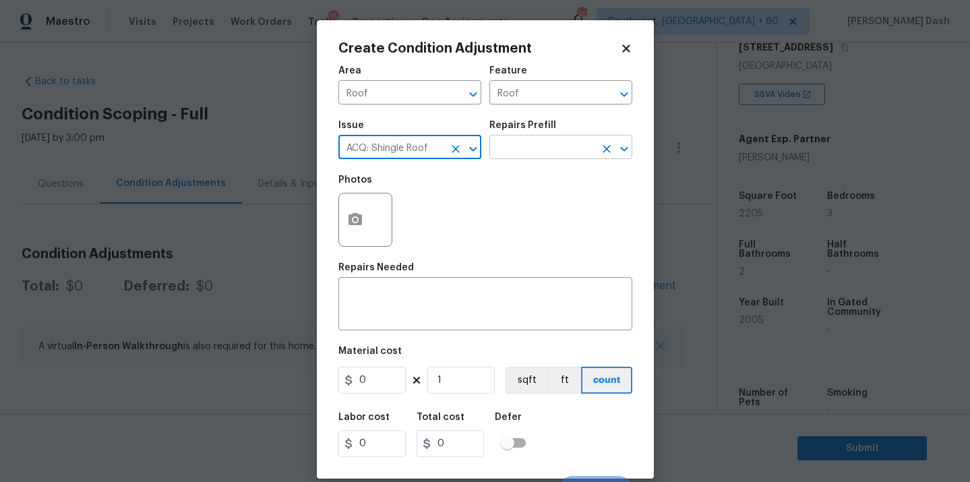
type input "ACQ: Shingle Roof"
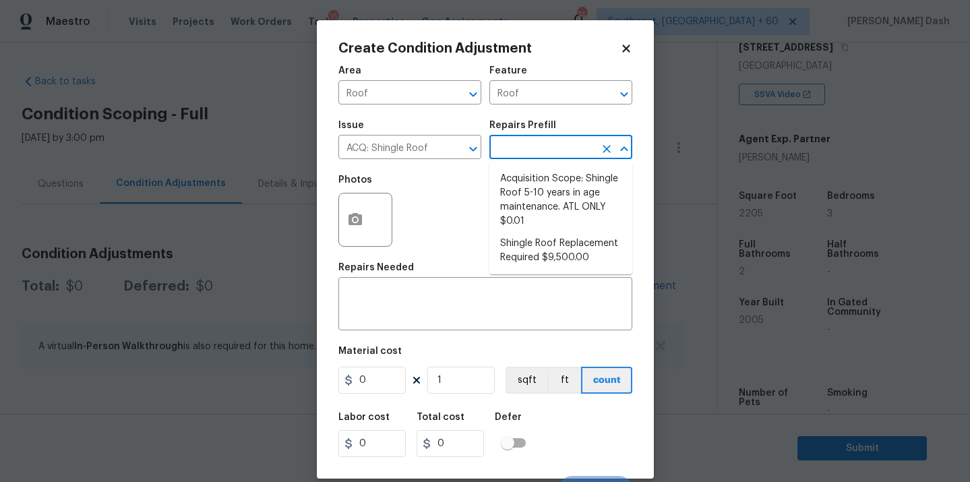
click at [503, 159] on input "text" at bounding box center [541, 148] width 105 height 21
click at [527, 248] on li "Shingle Roof Replacement Required $9,500.00" at bounding box center [560, 251] width 143 height 36
type input "Acquisition"
type textarea "Acquisition Scope: Shingle Roof Replacement required."
type input "9500"
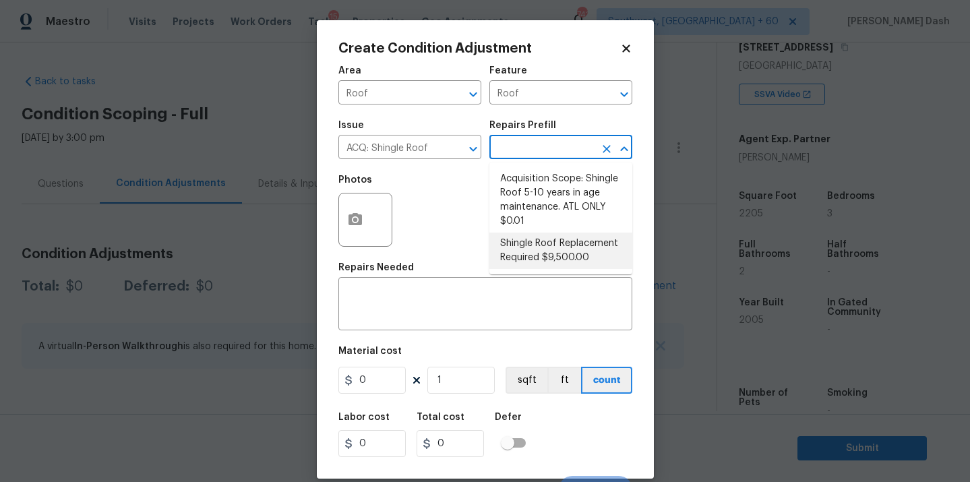
type input "9500"
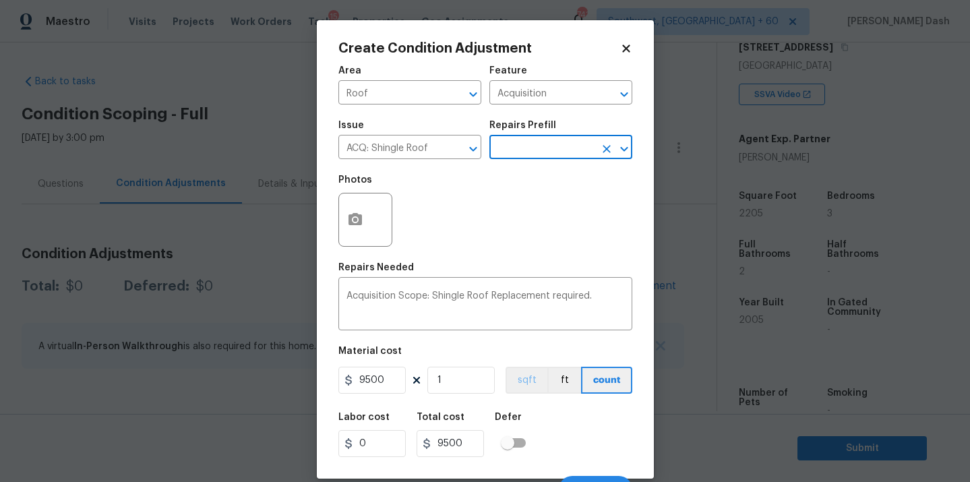
scroll to position [22, 0]
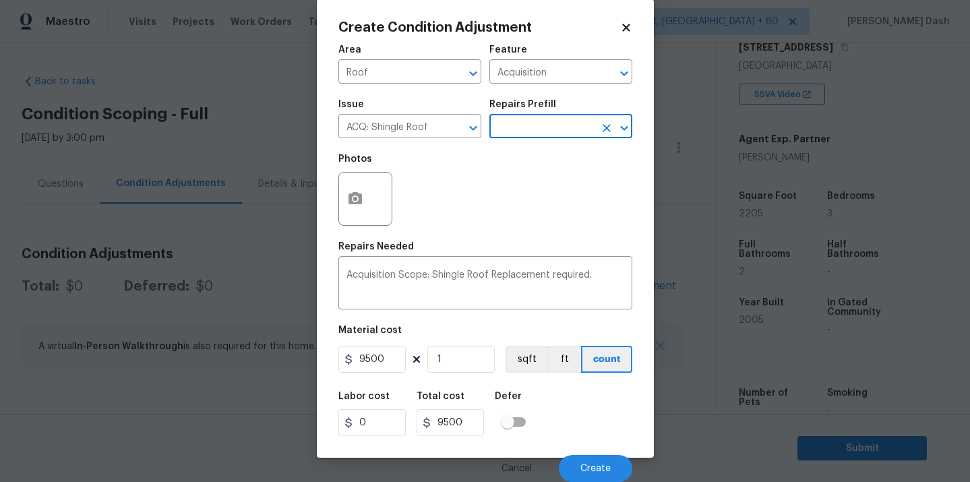
click at [585, 450] on div "Cancel Create" at bounding box center [485, 463] width 294 height 38
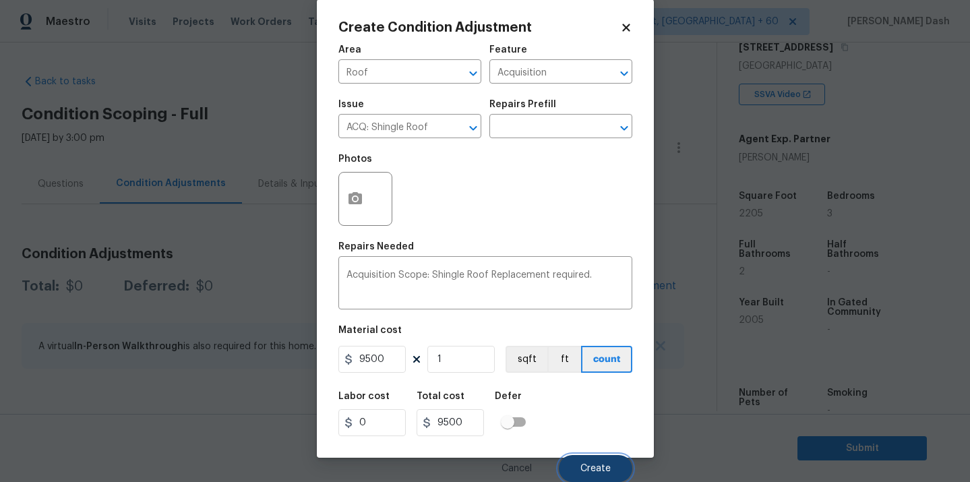
click at [587, 471] on span "Create" at bounding box center [596, 469] width 30 height 10
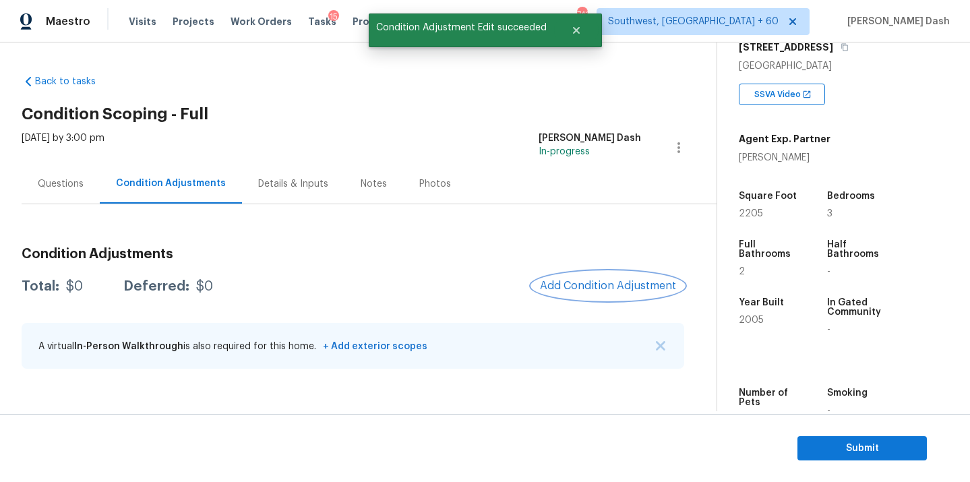
scroll to position [0, 0]
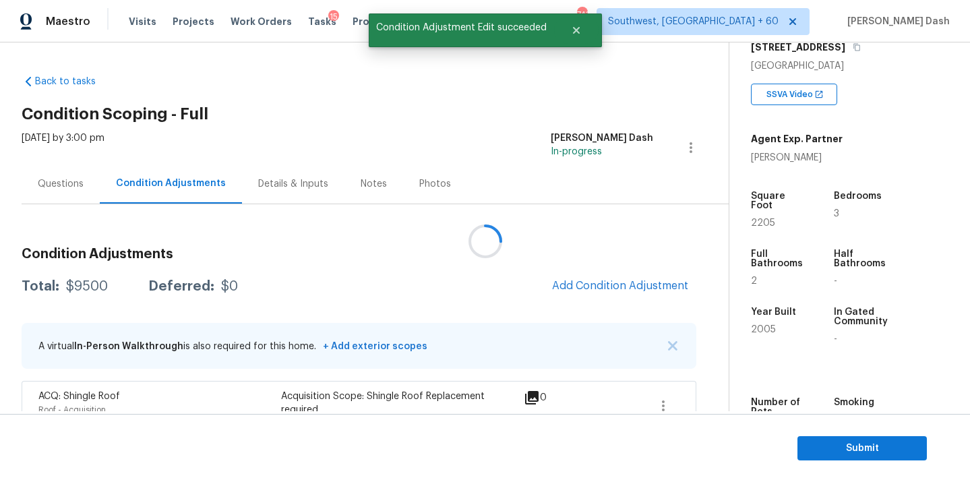
click at [587, 294] on div at bounding box center [485, 241] width 970 height 482
click at [587, 288] on span "Add Condition Adjustment" at bounding box center [620, 286] width 136 height 12
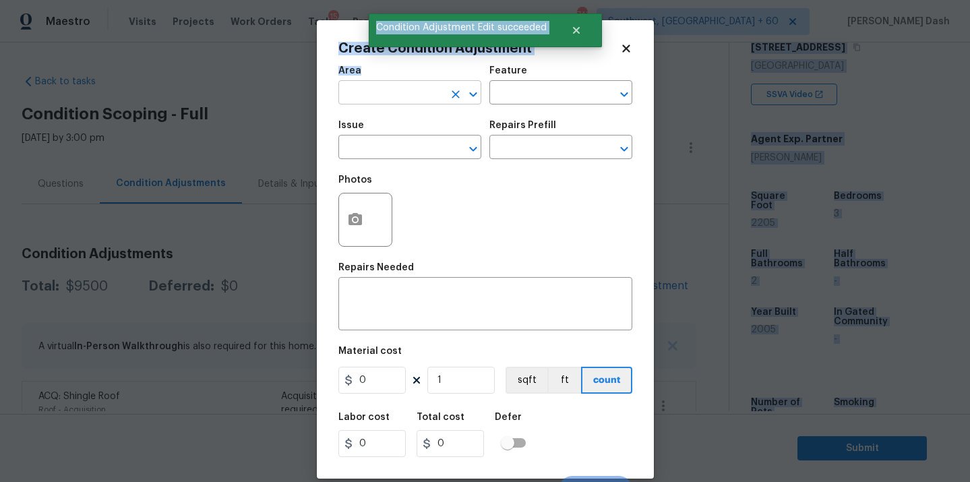
click at [425, 104] on input "text" at bounding box center [390, 94] width 105 height 21
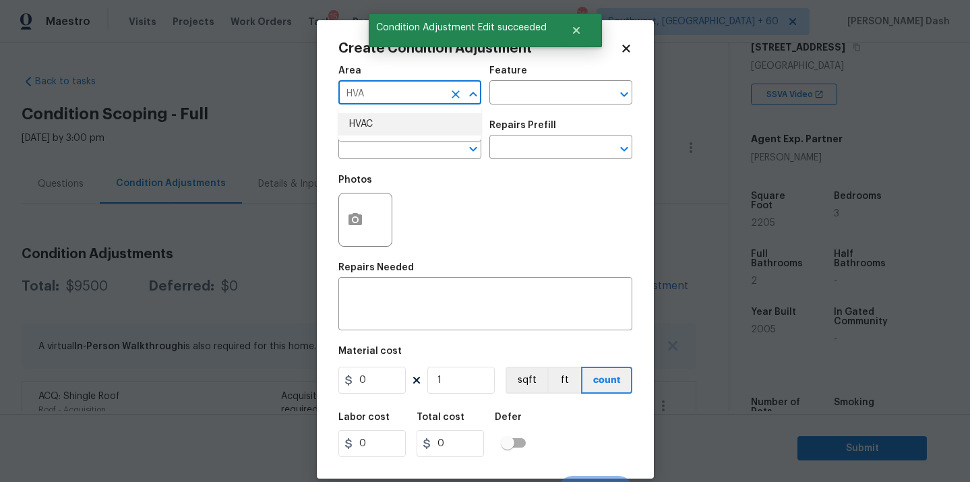
click at [413, 138] on ul "HVAC" at bounding box center [409, 124] width 143 height 33
click at [444, 116] on li "HVAC" at bounding box center [409, 124] width 143 height 22
type input "HVAC"
click at [531, 90] on input "text" at bounding box center [541, 94] width 105 height 21
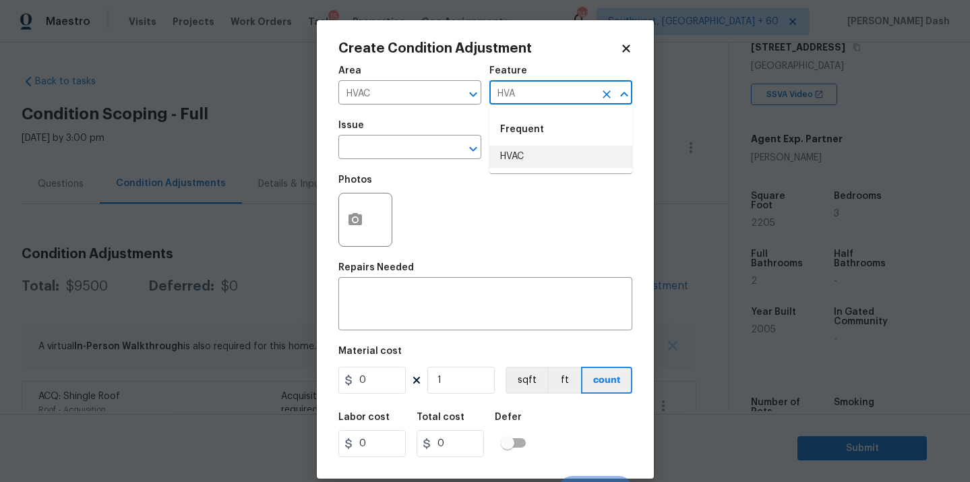
click at [527, 150] on li "HVAC" at bounding box center [560, 157] width 143 height 22
click at [444, 150] on div "​" at bounding box center [409, 148] width 143 height 21
type input "HVAC"
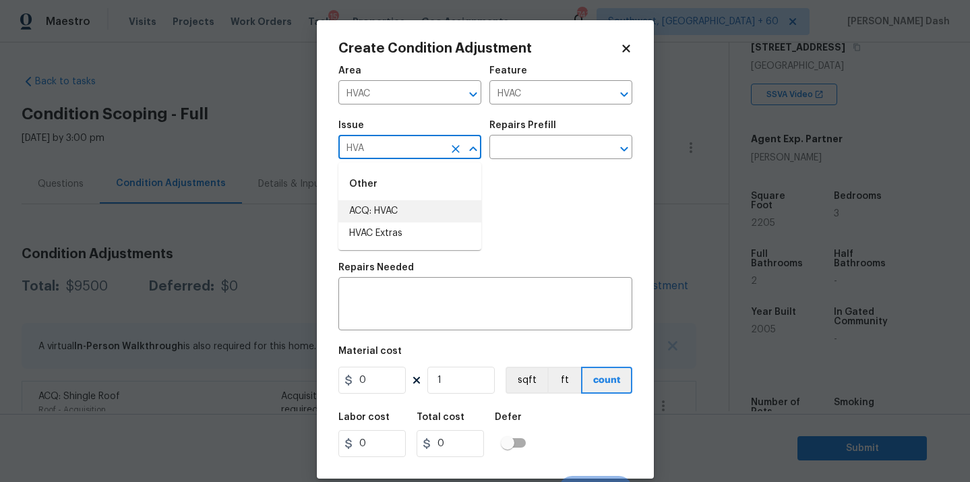
click at [384, 210] on li "ACQ: HVAC" at bounding box center [409, 211] width 143 height 22
type input "ACQ: HVAC"
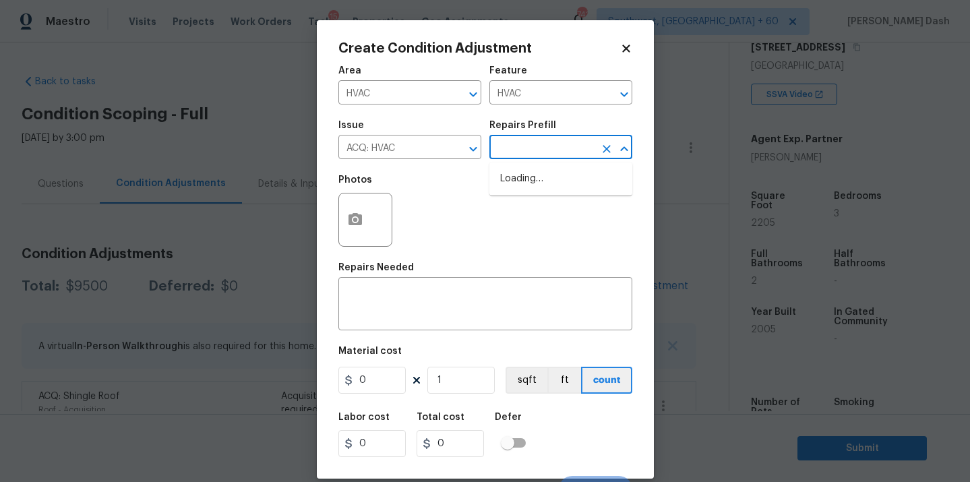
click at [509, 153] on input "text" at bounding box center [541, 148] width 105 height 21
click at [516, 193] on li "Non-Functional HVAC. Full System Replacement $6,500.00" at bounding box center [560, 193] width 143 height 51
type input "Acquisition"
type textarea "Acquisition Scope: Full System Replacement"
type input "6500"
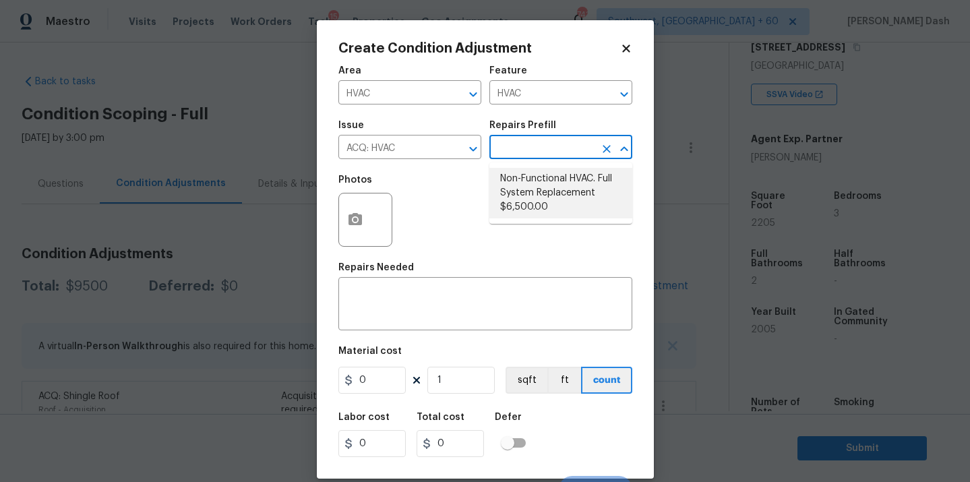
type input "6500"
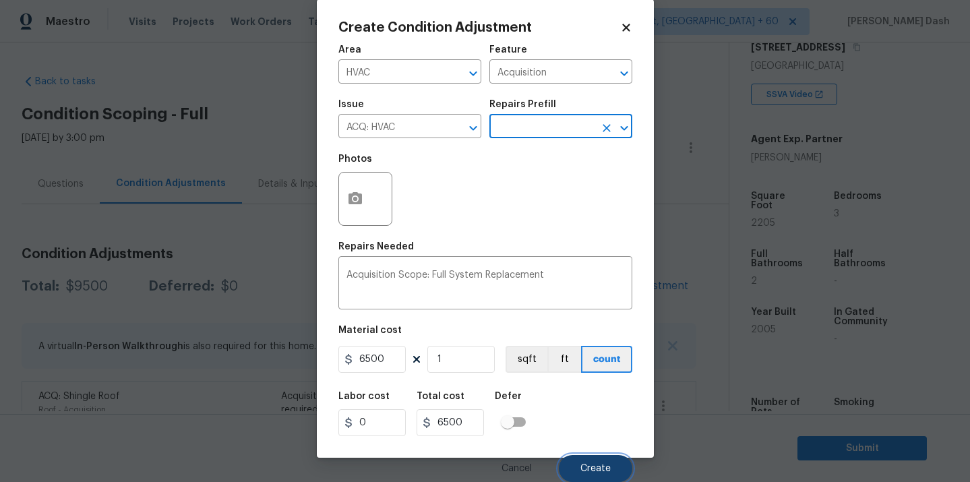
click at [601, 465] on span "Create" at bounding box center [596, 469] width 30 height 10
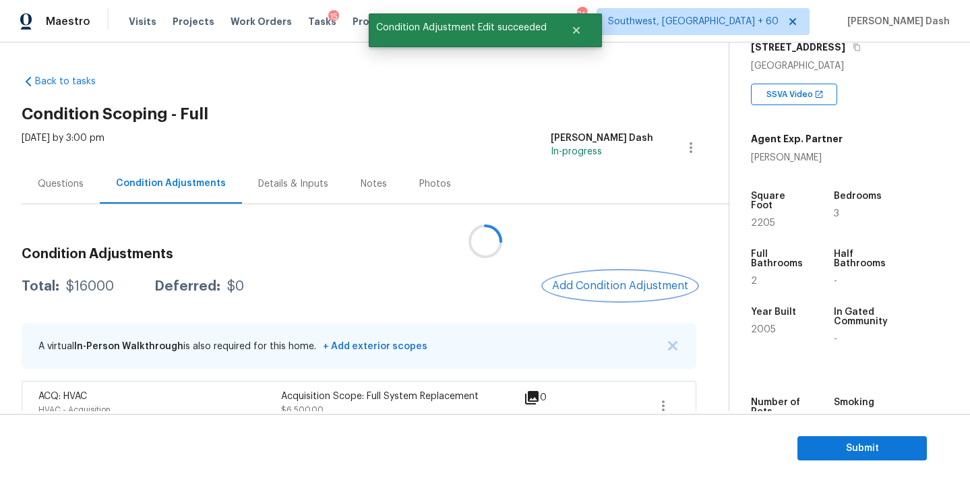
scroll to position [81, 0]
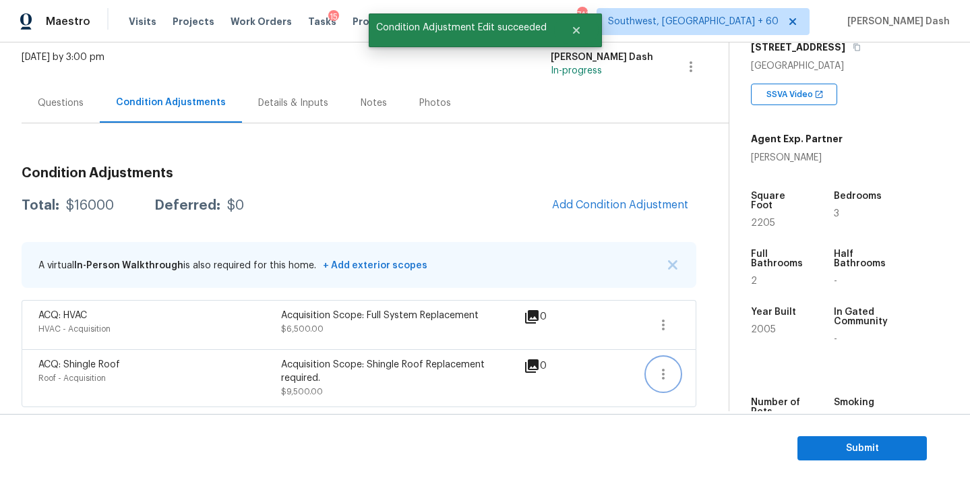
click at [656, 374] on icon "button" at bounding box center [663, 374] width 16 height 16
click at [715, 359] on ul "Edit" at bounding box center [740, 371] width 121 height 27
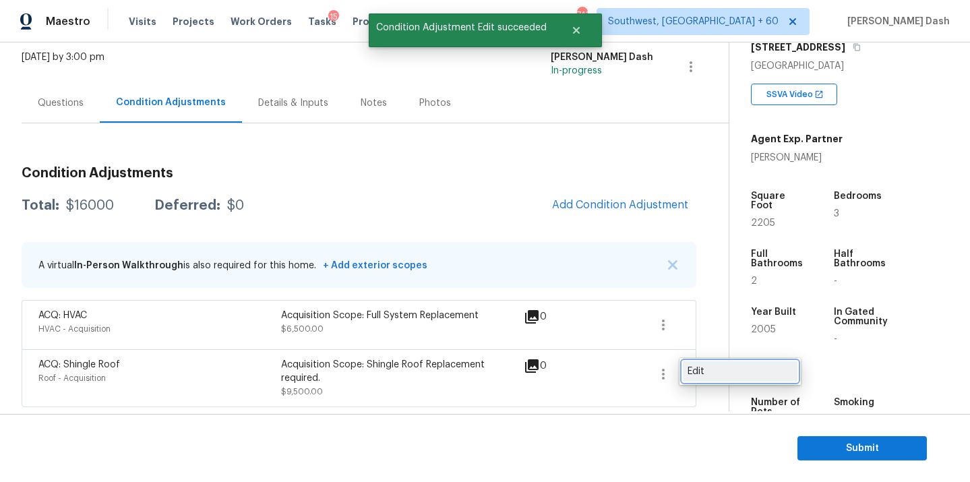
click at [711, 365] on div "Edit" at bounding box center [740, 371] width 105 height 13
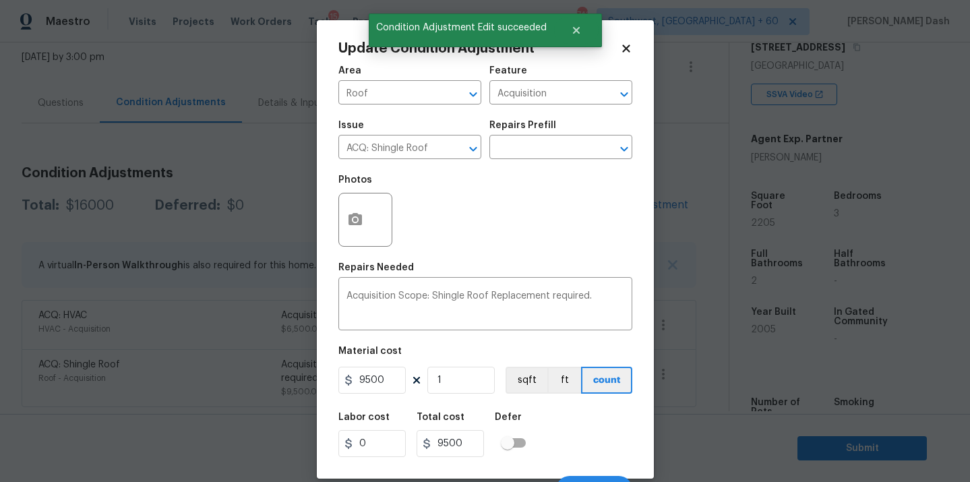
click at [377, 216] on div at bounding box center [365, 220] width 54 height 54
click at [357, 218] on icon "button" at bounding box center [355, 219] width 13 height 12
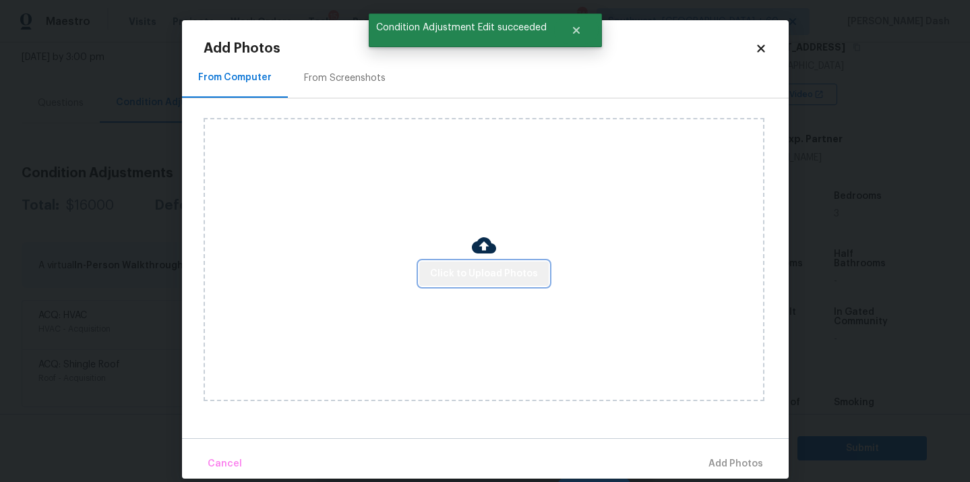
click at [516, 276] on span "Click to Upload Photos" at bounding box center [484, 274] width 108 height 17
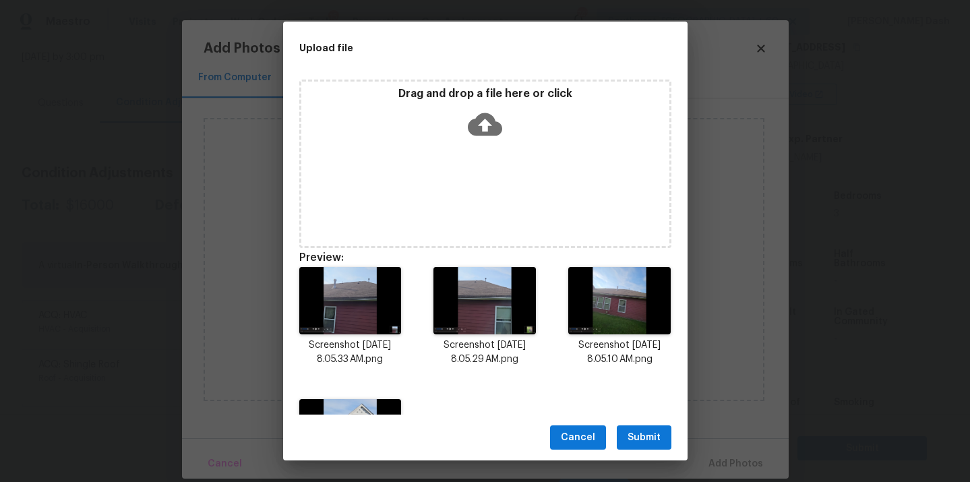
click at [645, 434] on span "Submit" at bounding box center [644, 437] width 33 height 17
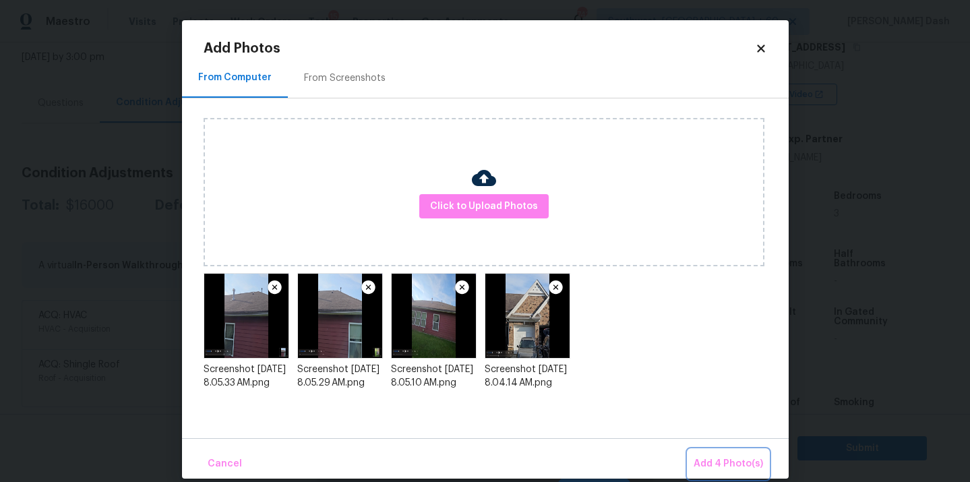
click at [711, 463] on span "Add 4 Photo(s)" at bounding box center [728, 464] width 69 height 17
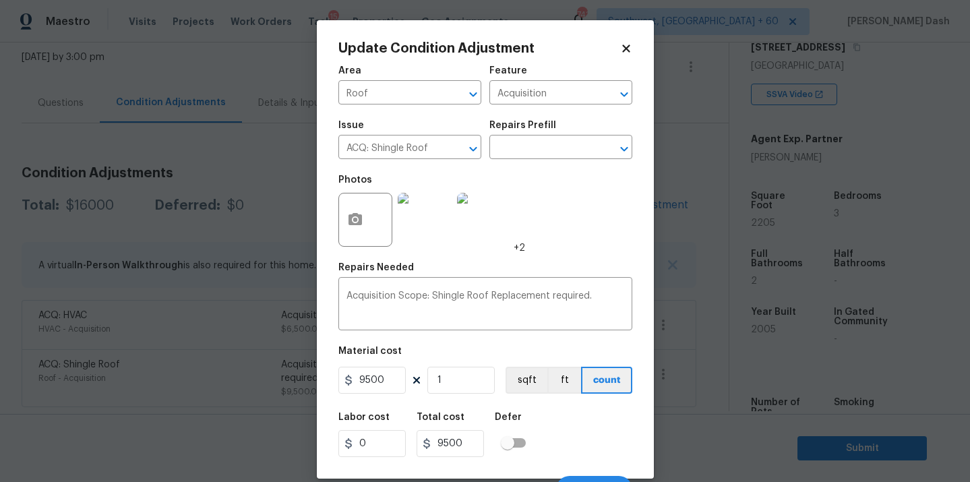
scroll to position [22, 0]
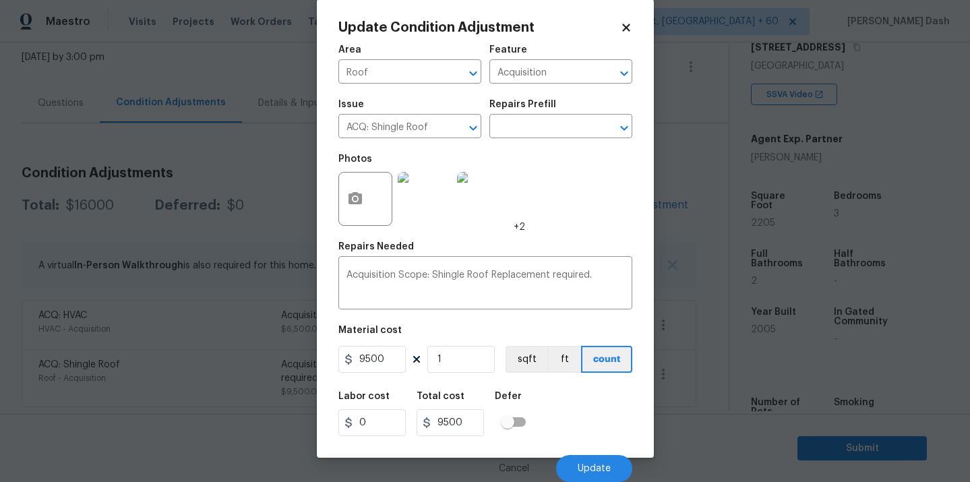
click at [576, 446] on div "Cancel Update" at bounding box center [485, 463] width 294 height 38
click at [580, 463] on button "Update" at bounding box center [594, 468] width 76 height 27
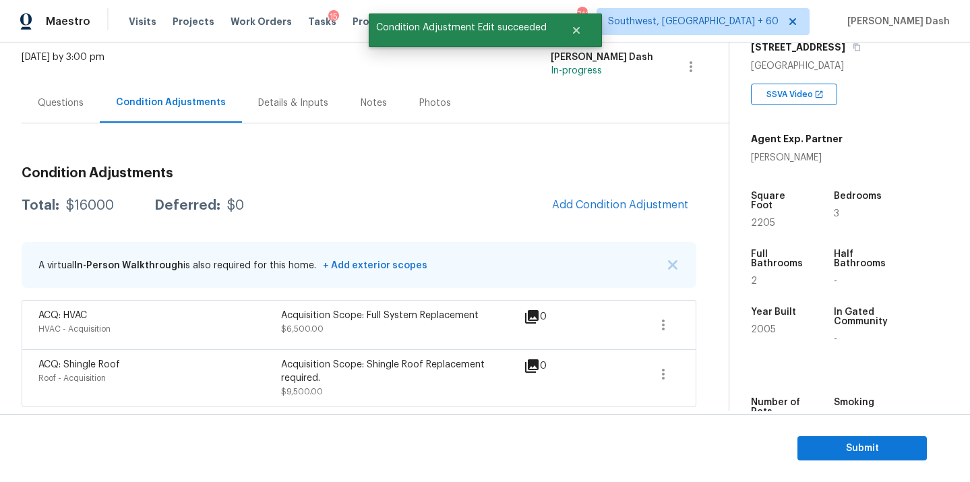
scroll to position [0, 0]
click at [659, 326] on icon "button" at bounding box center [663, 325] width 16 height 16
click at [684, 319] on link "Edit" at bounding box center [740, 322] width 115 height 20
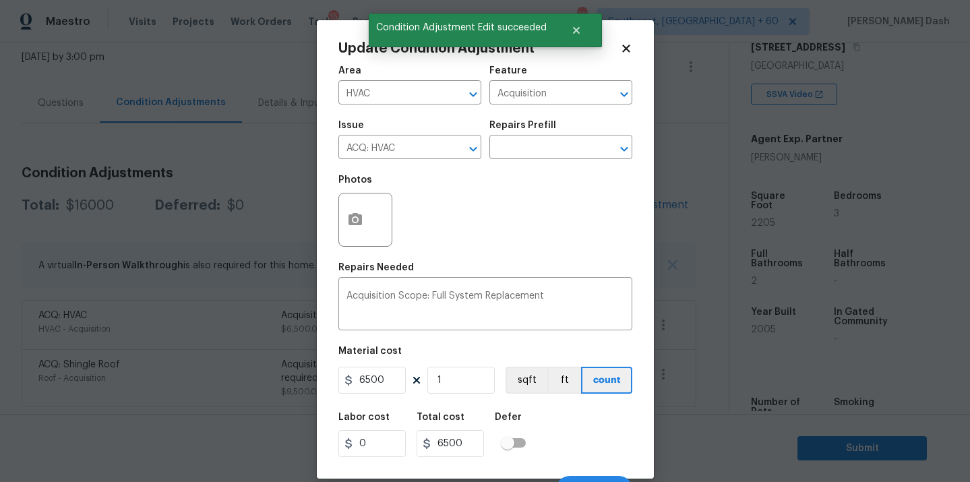
click at [322, 220] on div "Update Condition Adjustment Area HVAC ​ Feature Acquisition ​ Issue ACQ: HVAC ​…" at bounding box center [485, 249] width 337 height 458
click at [355, 220] on circle "button" at bounding box center [355, 220] width 4 height 4
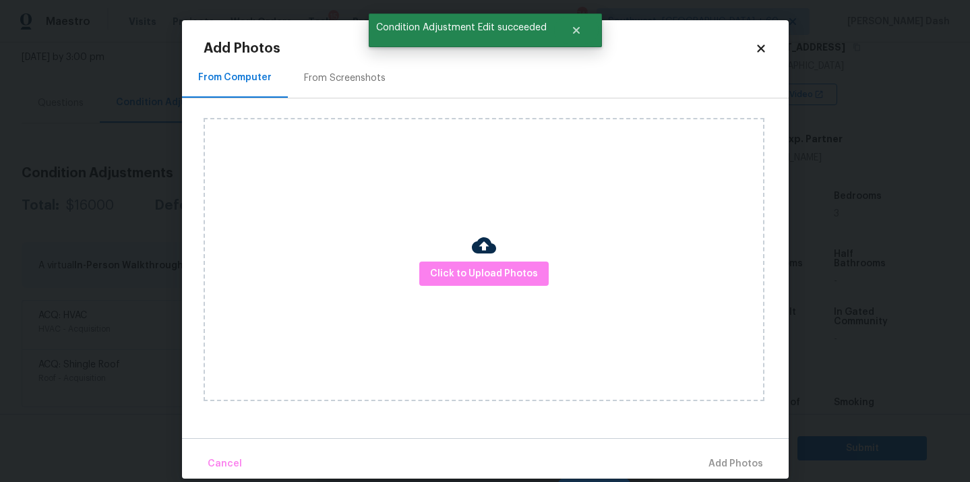
click at [454, 255] on div "Click to Upload Photos" at bounding box center [484, 259] width 561 height 283
click at [460, 272] on span "Click to Upload Photos" at bounding box center [484, 274] width 108 height 17
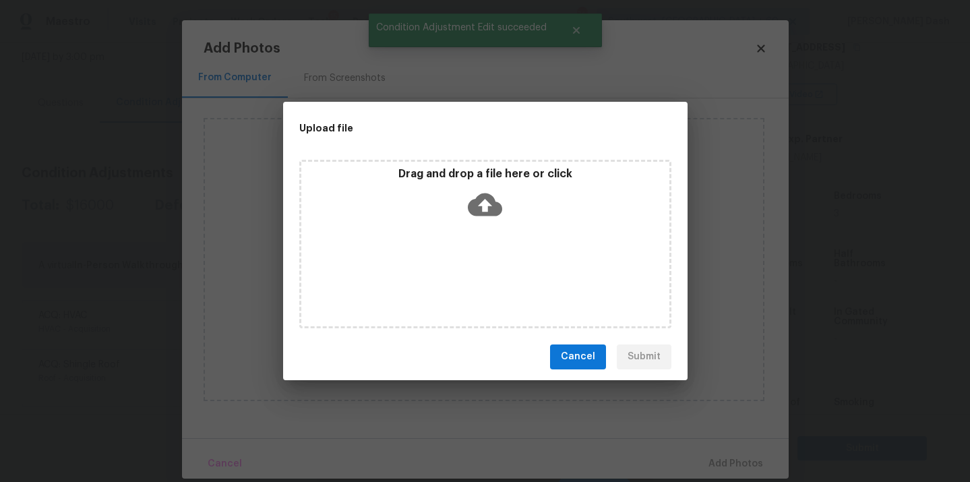
click at [460, 272] on div "Drag and drop a file here or click" at bounding box center [485, 244] width 372 height 169
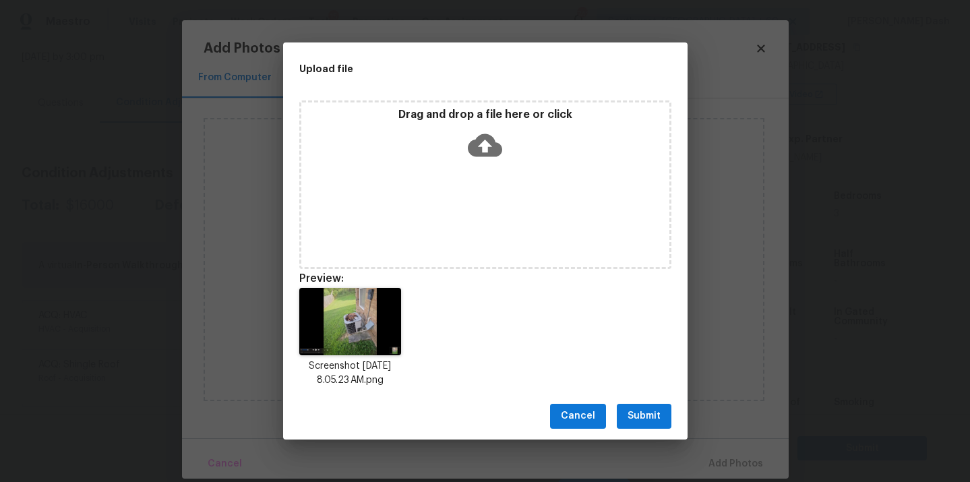
click at [643, 407] on button "Submit" at bounding box center [644, 416] width 55 height 25
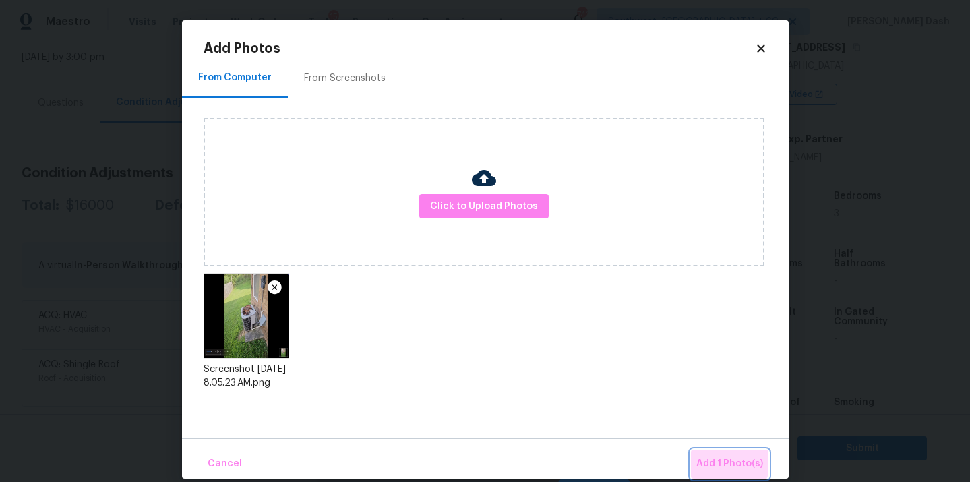
click at [730, 461] on span "Add 1 Photo(s)" at bounding box center [729, 464] width 67 height 17
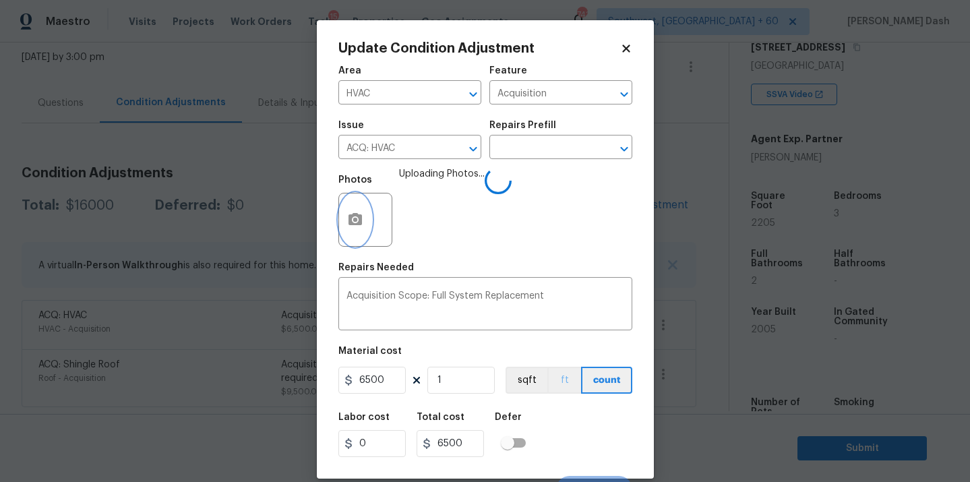
scroll to position [22, 0]
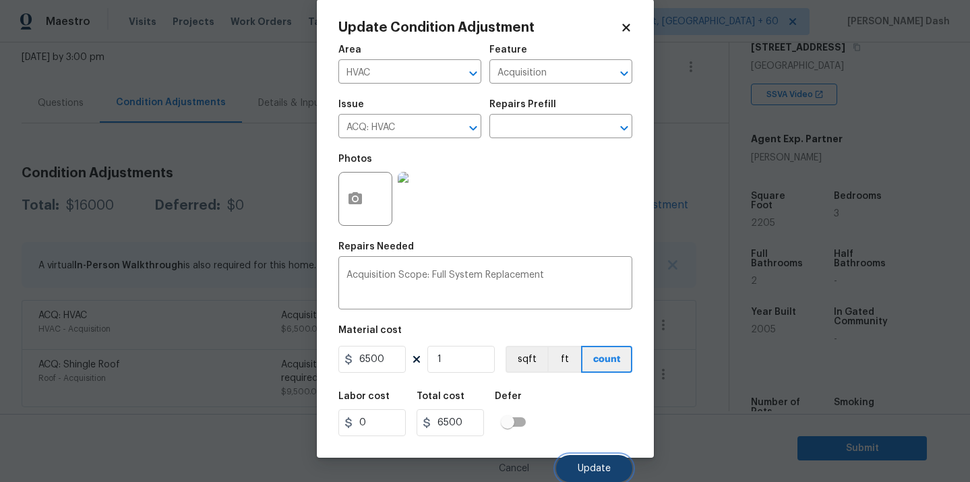
click at [574, 460] on button "Update" at bounding box center [594, 468] width 76 height 27
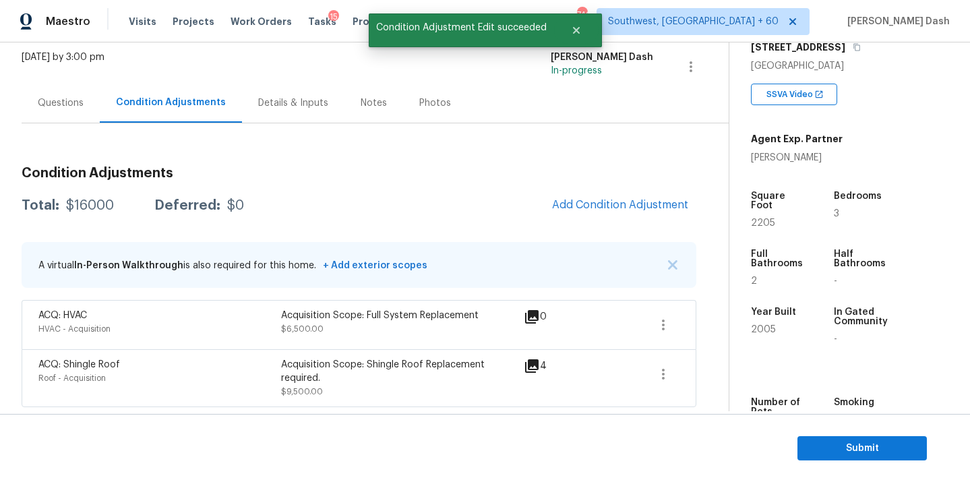
scroll to position [0, 0]
click at [618, 217] on button "Add Condition Adjustment" at bounding box center [620, 205] width 152 height 28
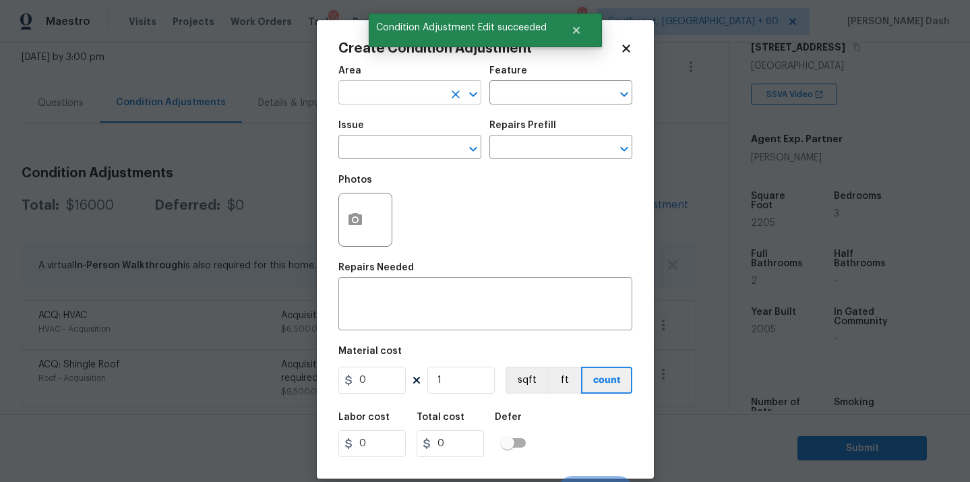
click at [437, 86] on input "text" at bounding box center [390, 94] width 105 height 21
click at [402, 143] on li "Exterior Overall" at bounding box center [409, 147] width 143 height 22
type input "Exterior Overall"
click at [502, 109] on div "Area Exterior Overall ​ Feature ​" at bounding box center [485, 85] width 294 height 55
click at [503, 99] on input "text" at bounding box center [541, 94] width 105 height 21
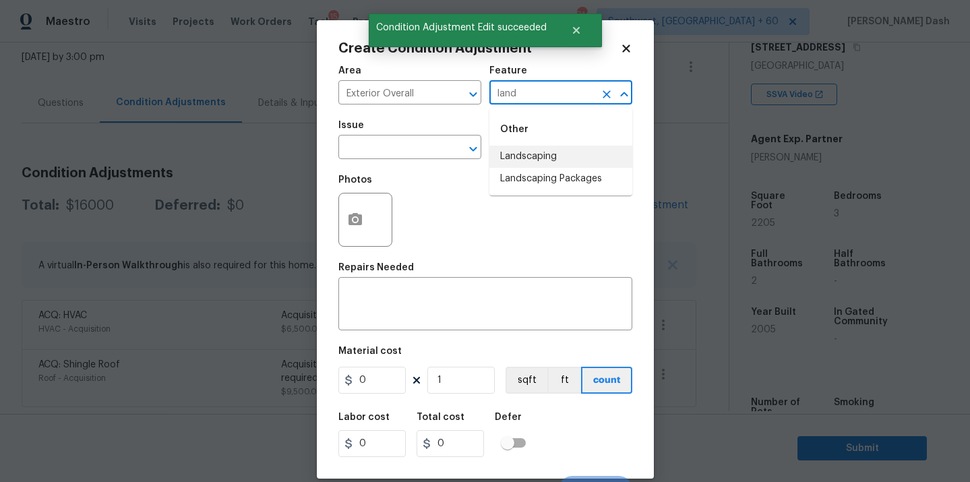
click at [520, 159] on li "Landscaping" at bounding box center [560, 157] width 143 height 22
type input "Landscaping"
click at [390, 148] on input "text" at bounding box center [390, 148] width 105 height 21
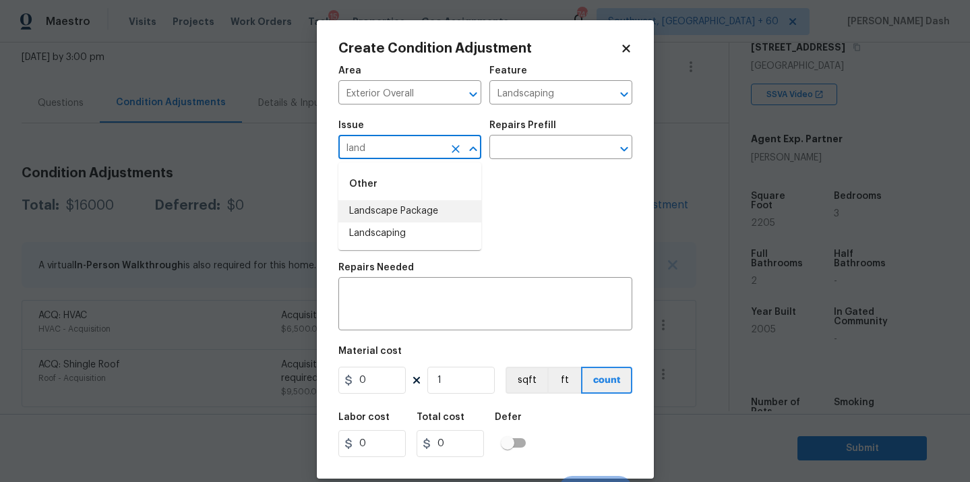
click at [365, 220] on li "Landscape Package" at bounding box center [409, 211] width 143 height 22
type input "Landscape Package"
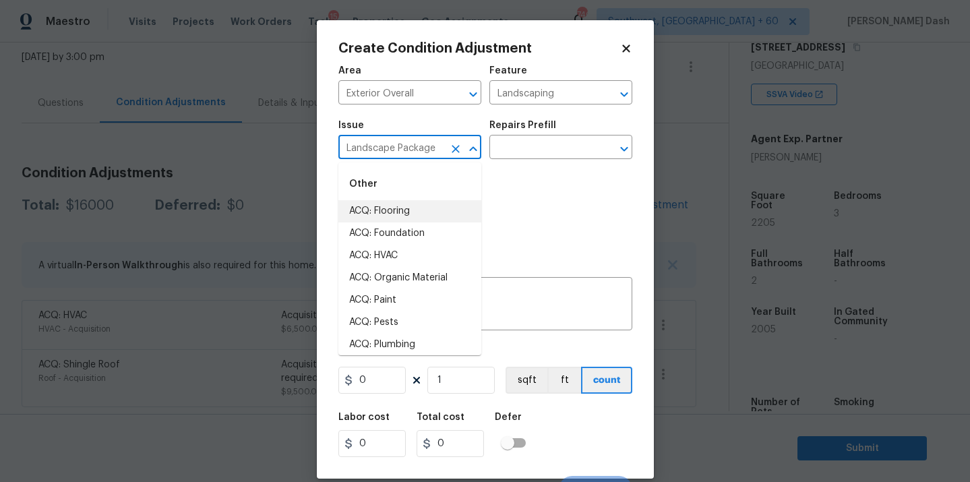
click at [500, 200] on div "Photos" at bounding box center [485, 211] width 294 height 88
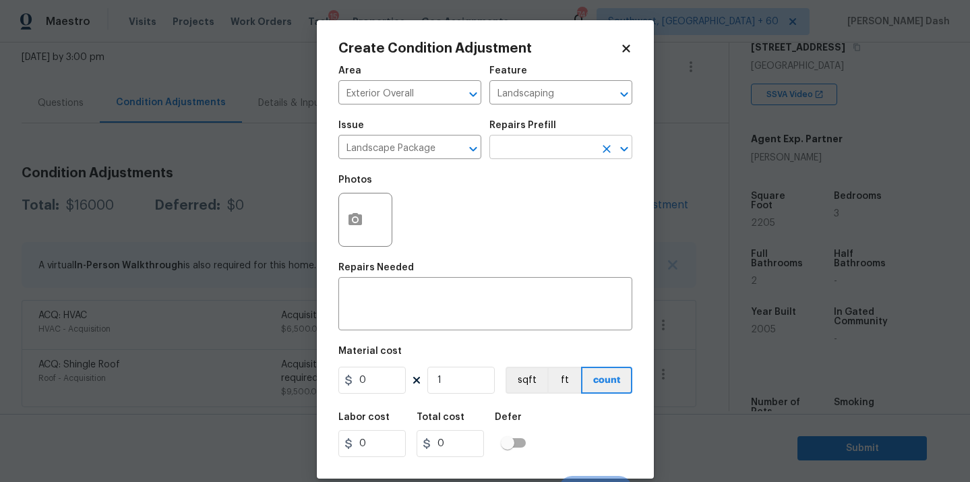
click at [518, 151] on input "text" at bounding box center [541, 148] width 105 height 21
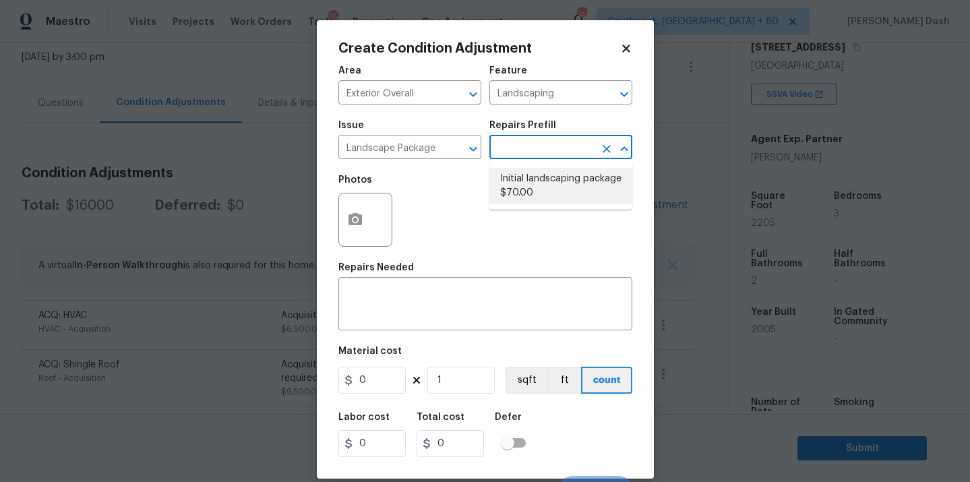
click at [527, 185] on li "Initial landscaping package $70.00" at bounding box center [560, 186] width 143 height 36
type input "Home Readiness Packages"
type textarea "Mowing of grass up to 6" in height. Mow, edge along driveways & sidewalks, trim…"
type input "70"
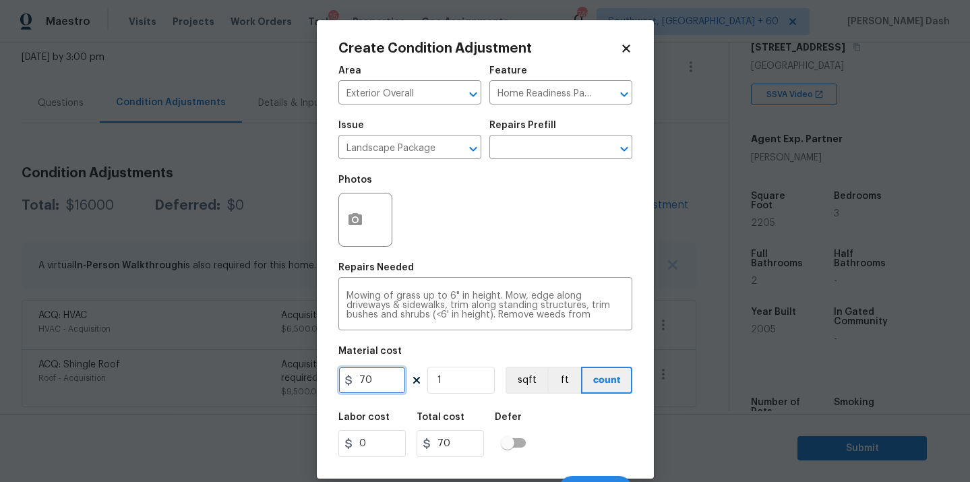
click at [376, 384] on input "70" at bounding box center [371, 380] width 67 height 27
type input "300"
click at [546, 415] on div "Labor cost 0 Total cost 300 Defer" at bounding box center [485, 435] width 294 height 61
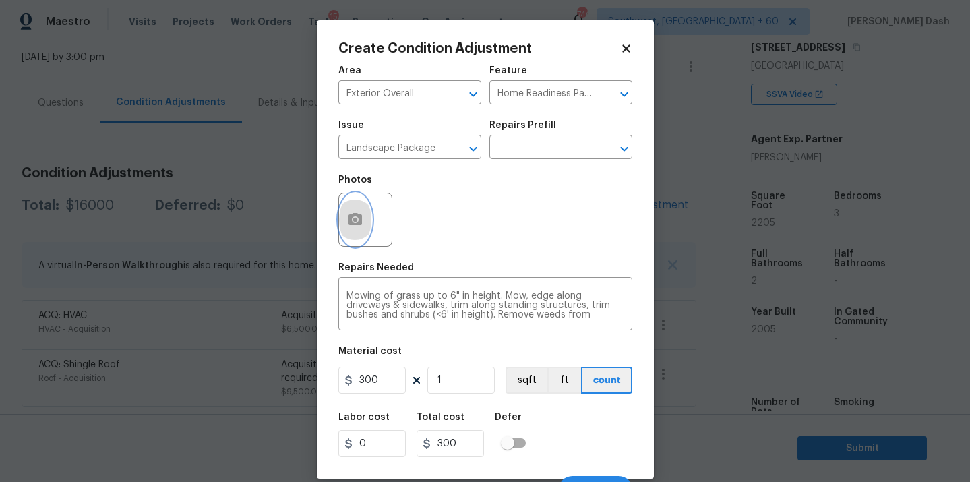
click at [362, 215] on icon "button" at bounding box center [355, 220] width 16 height 16
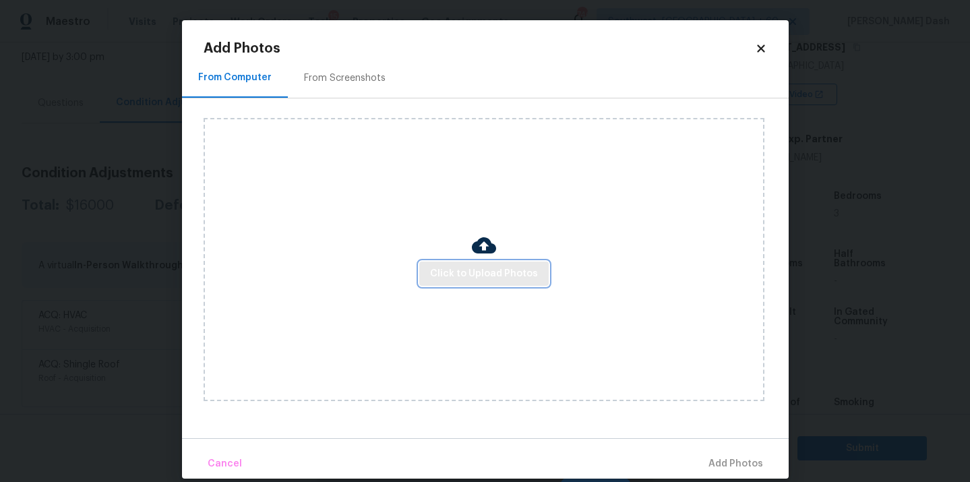
click at [434, 268] on span "Click to Upload Photos" at bounding box center [484, 274] width 108 height 17
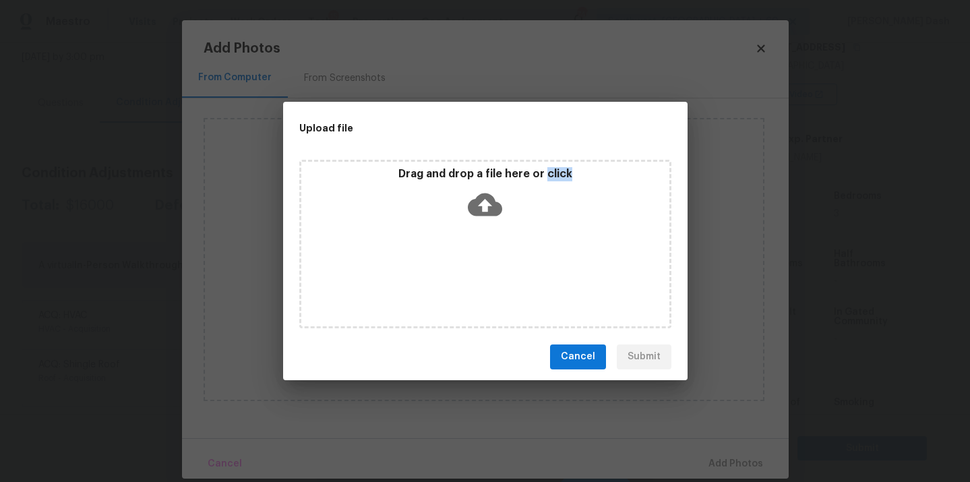
click at [434, 268] on div "Drag and drop a file here or click" at bounding box center [485, 244] width 372 height 169
click at [458, 211] on div "Drag and drop a file here or click" at bounding box center [485, 196] width 368 height 58
